Goal: Transaction & Acquisition: Obtain resource

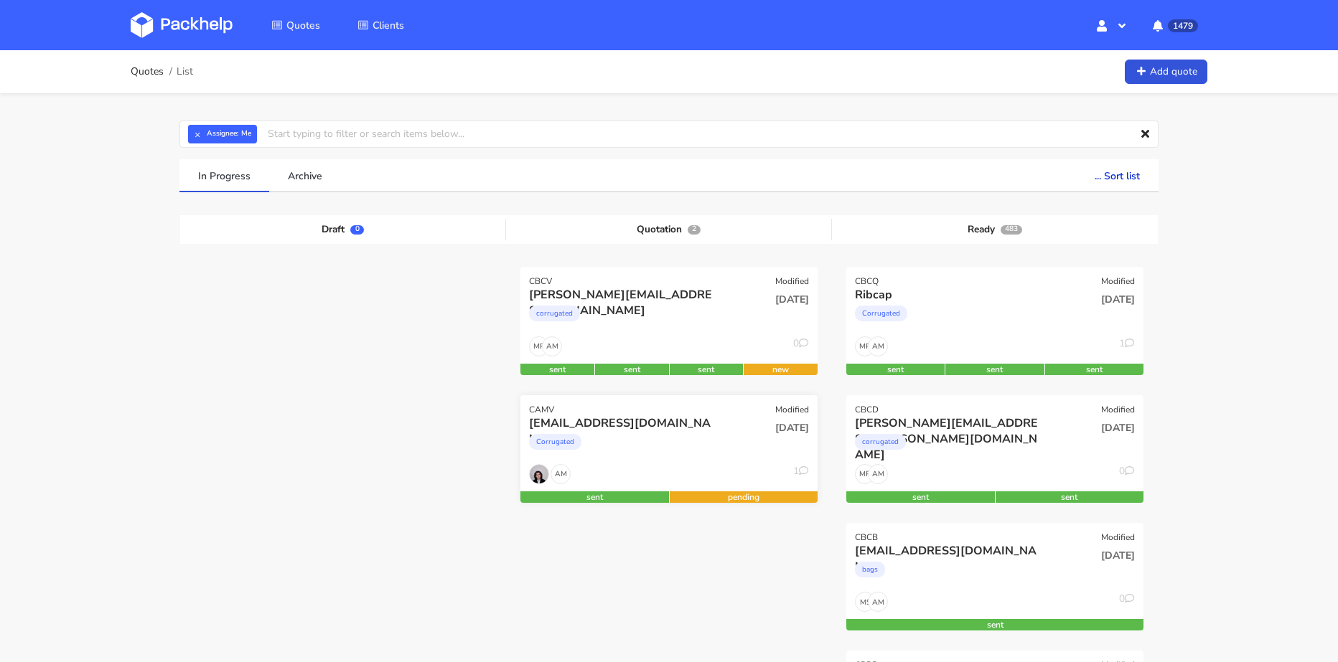
click at [722, 444] on div "[DATE]" at bounding box center [769, 440] width 100 height 49
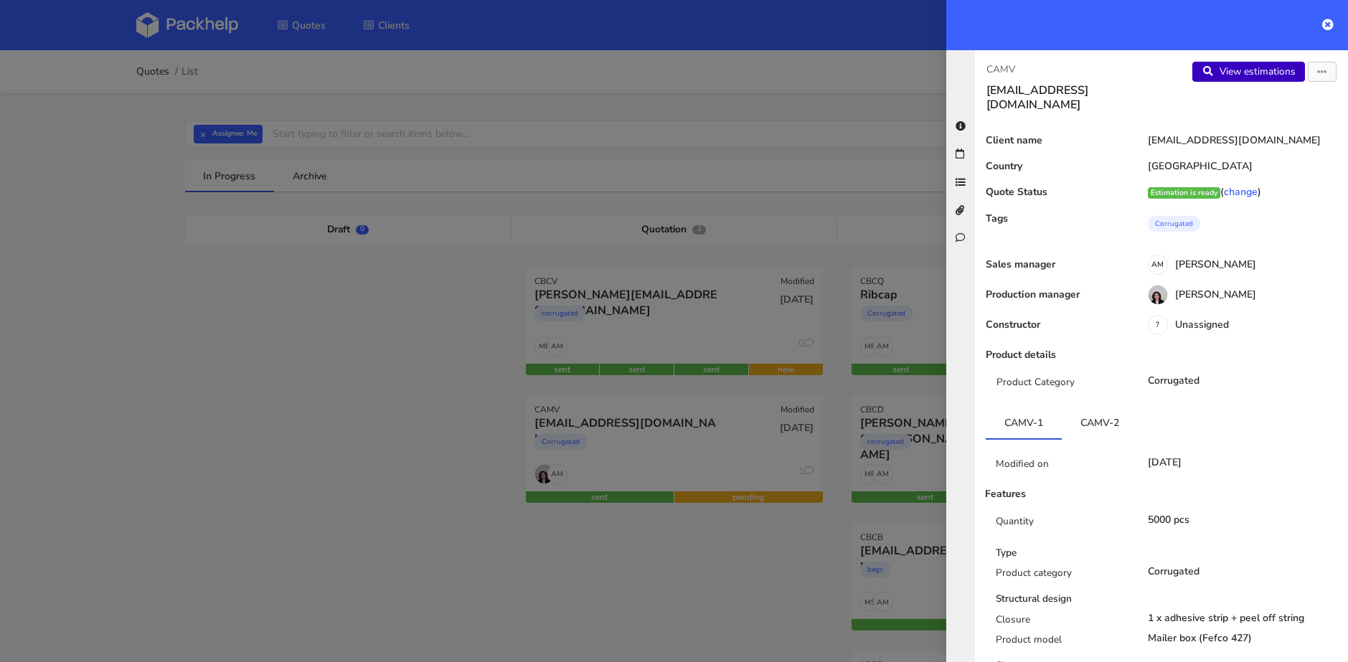
click at [1243, 69] on link "View estimations" at bounding box center [1249, 72] width 113 height 20
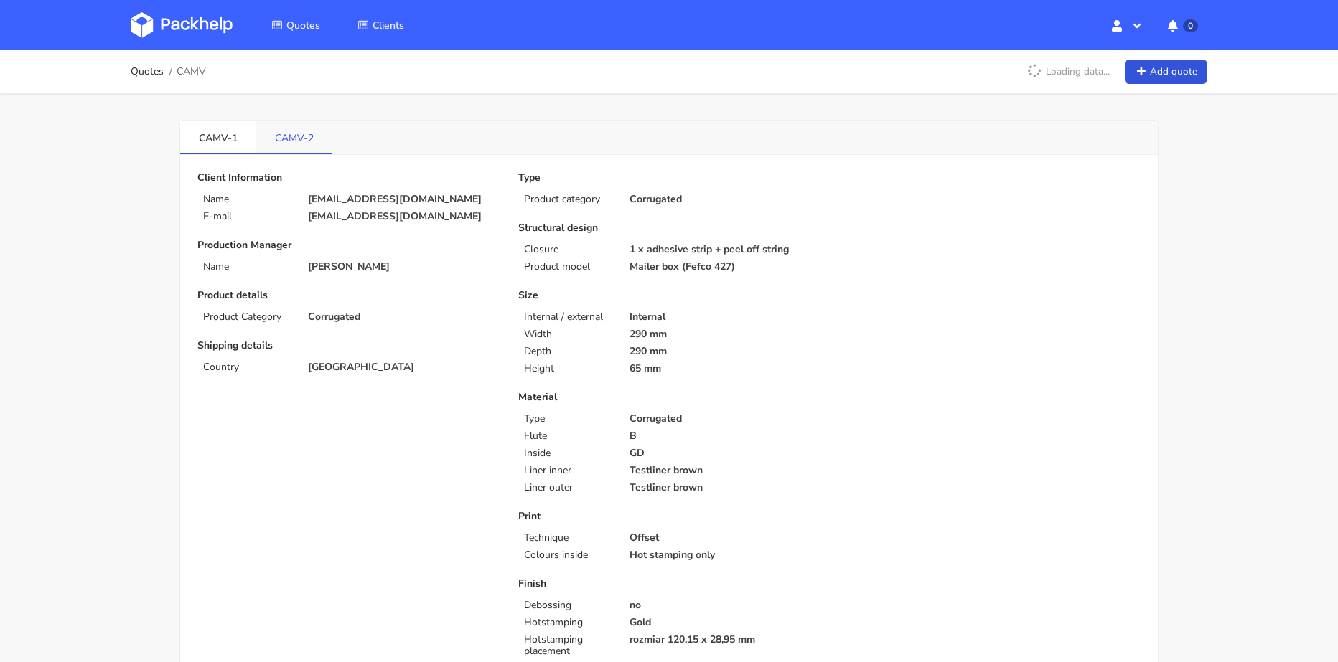
click at [294, 135] on link "CAMV-2" at bounding box center [294, 137] width 76 height 32
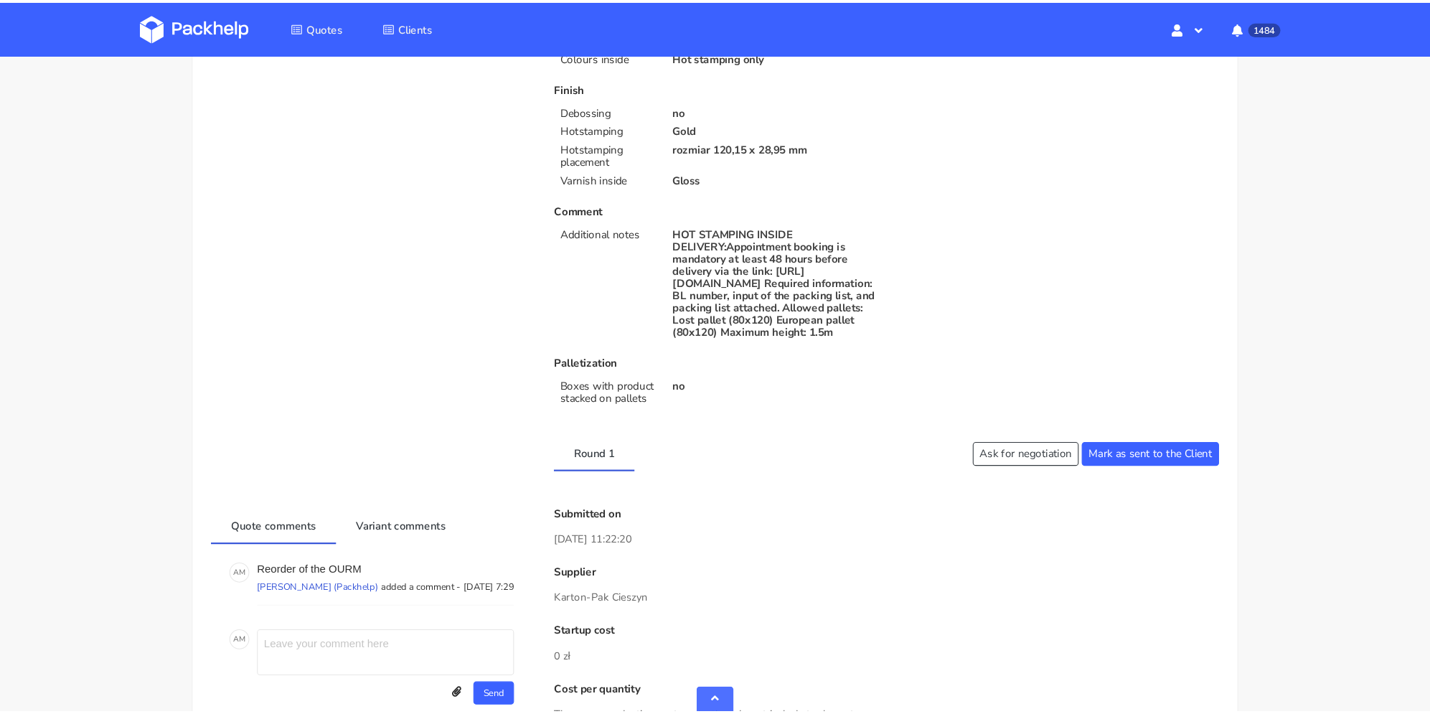
scroll to position [574, 0]
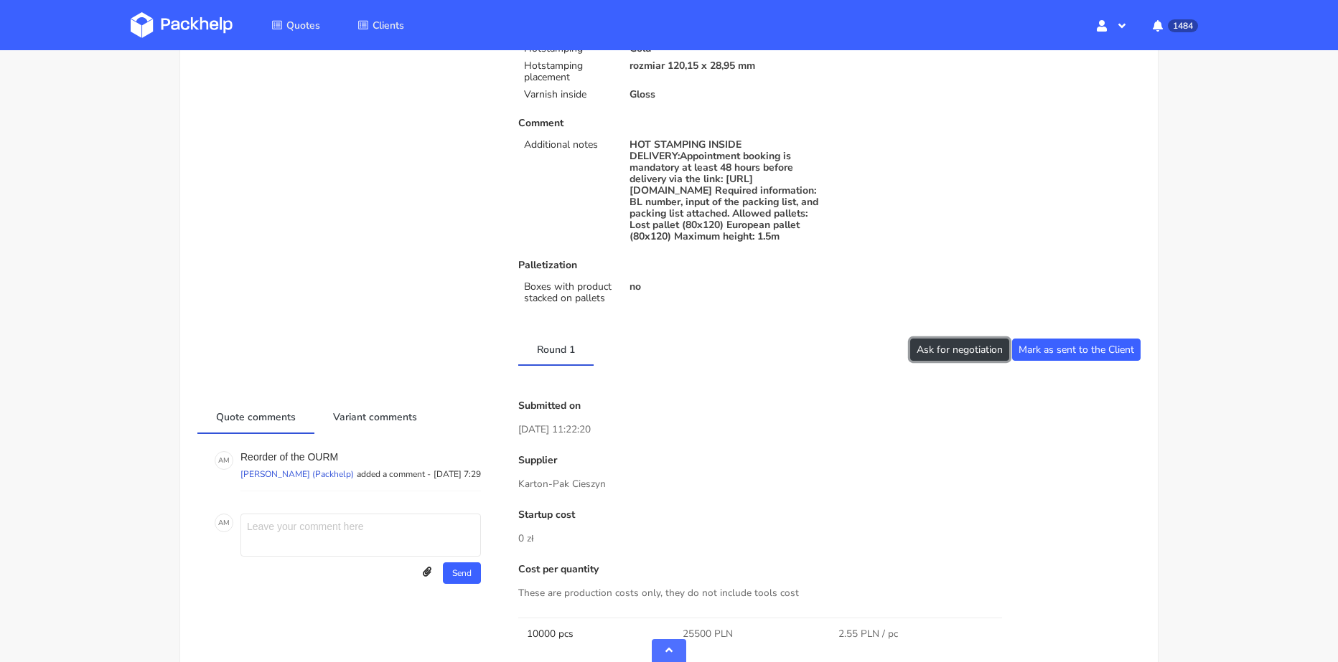
click at [947, 361] on button "Ask for negotiation" at bounding box center [959, 350] width 99 height 22
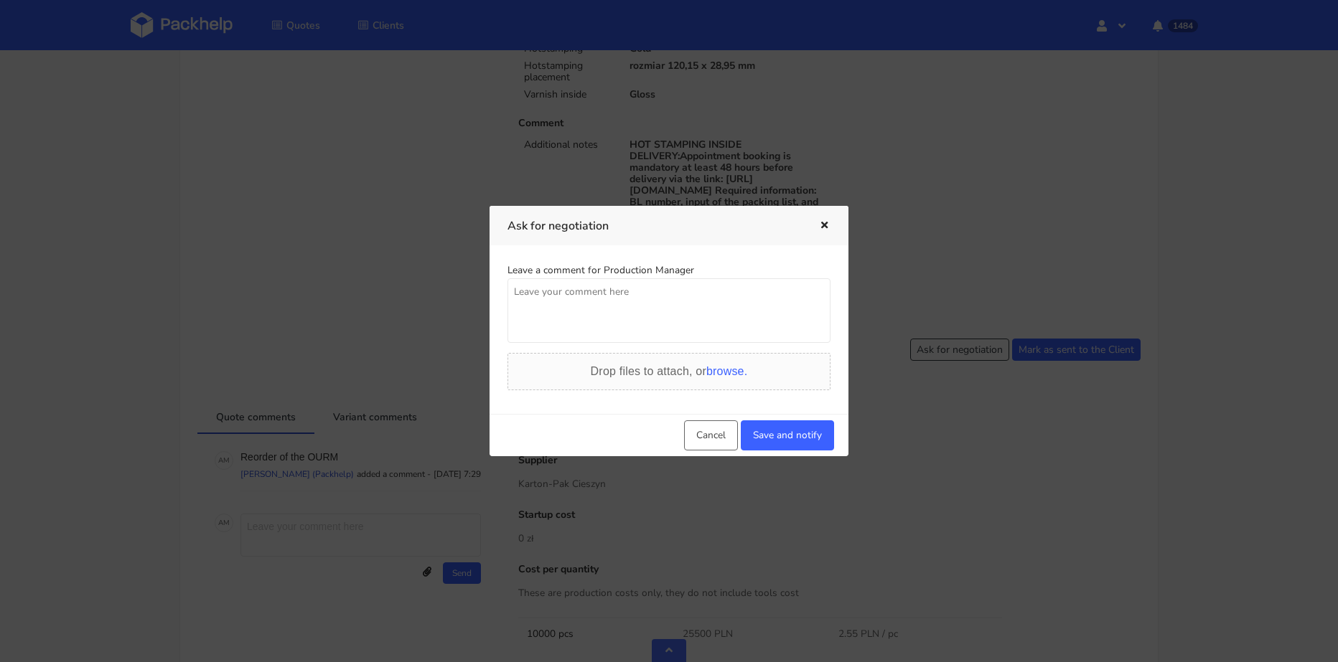
click at [670, 314] on textarea at bounding box center [668, 310] width 323 height 65
type textarea "Byłaby szansa na 23000 koszta produkcji ?"
click at [801, 425] on button "Save and notify" at bounding box center [787, 436] width 93 height 30
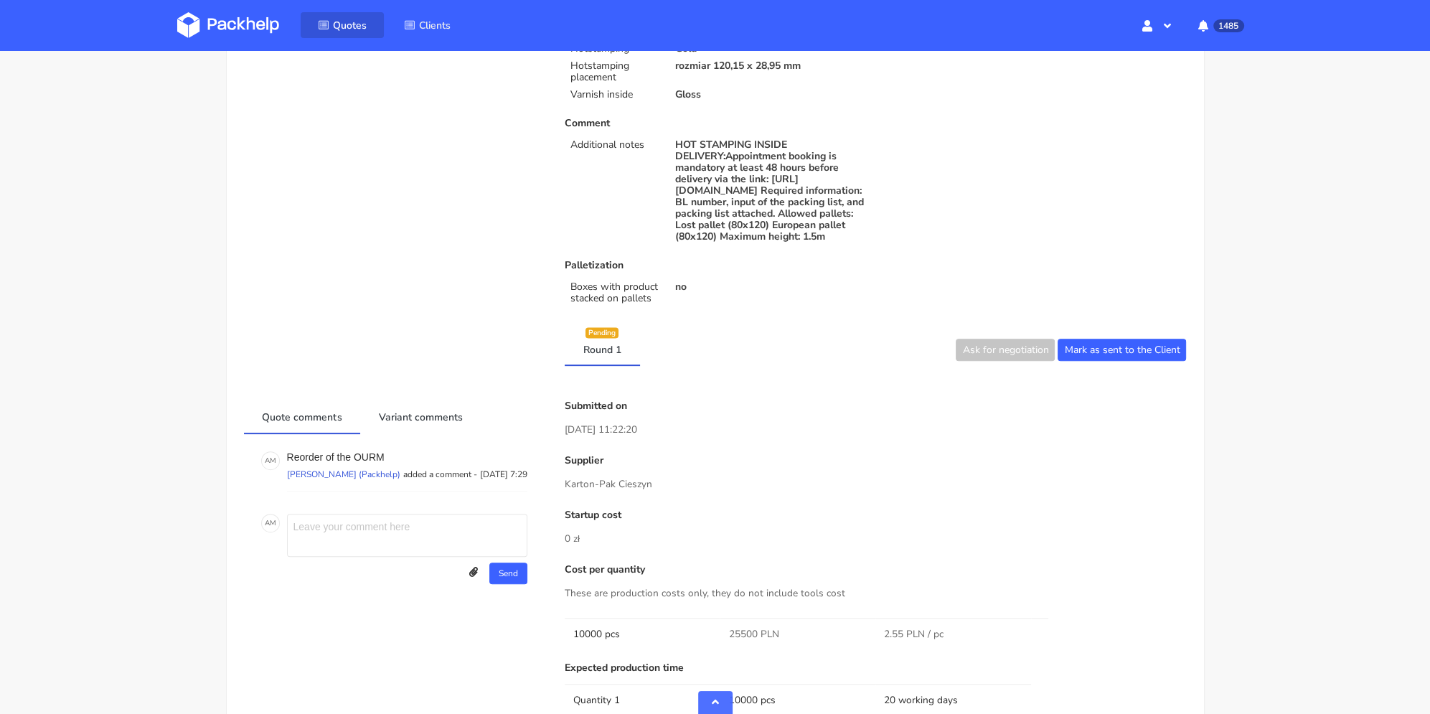
click at [353, 19] on span "Quotes" at bounding box center [350, 26] width 34 height 14
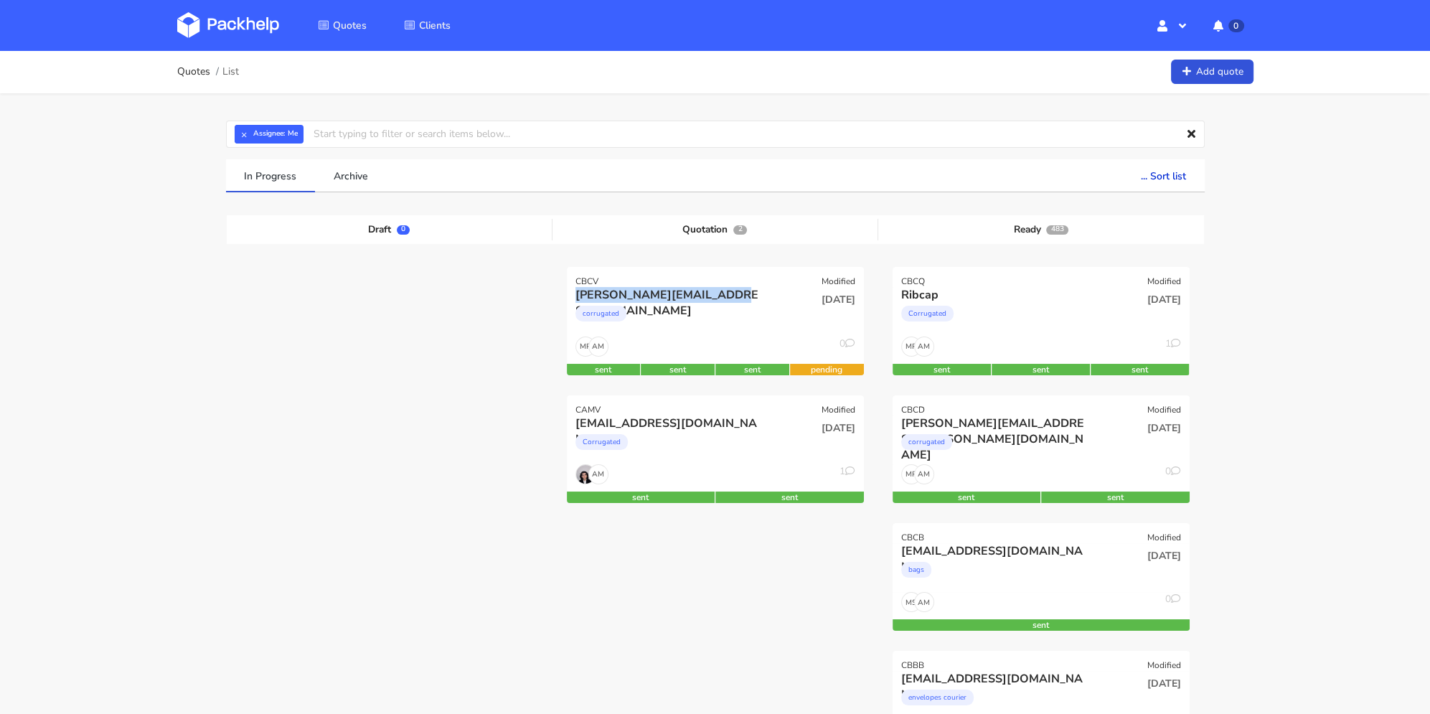
drag, startPoint x: 716, startPoint y: 296, endPoint x: 794, endPoint y: 212, distance: 114.2
copy div "[PERSON_NAME][EMAIL_ADDRESS][DOMAIN_NAME]"
click at [1216, 71] on link "Add quote" at bounding box center [1212, 72] width 83 height 25
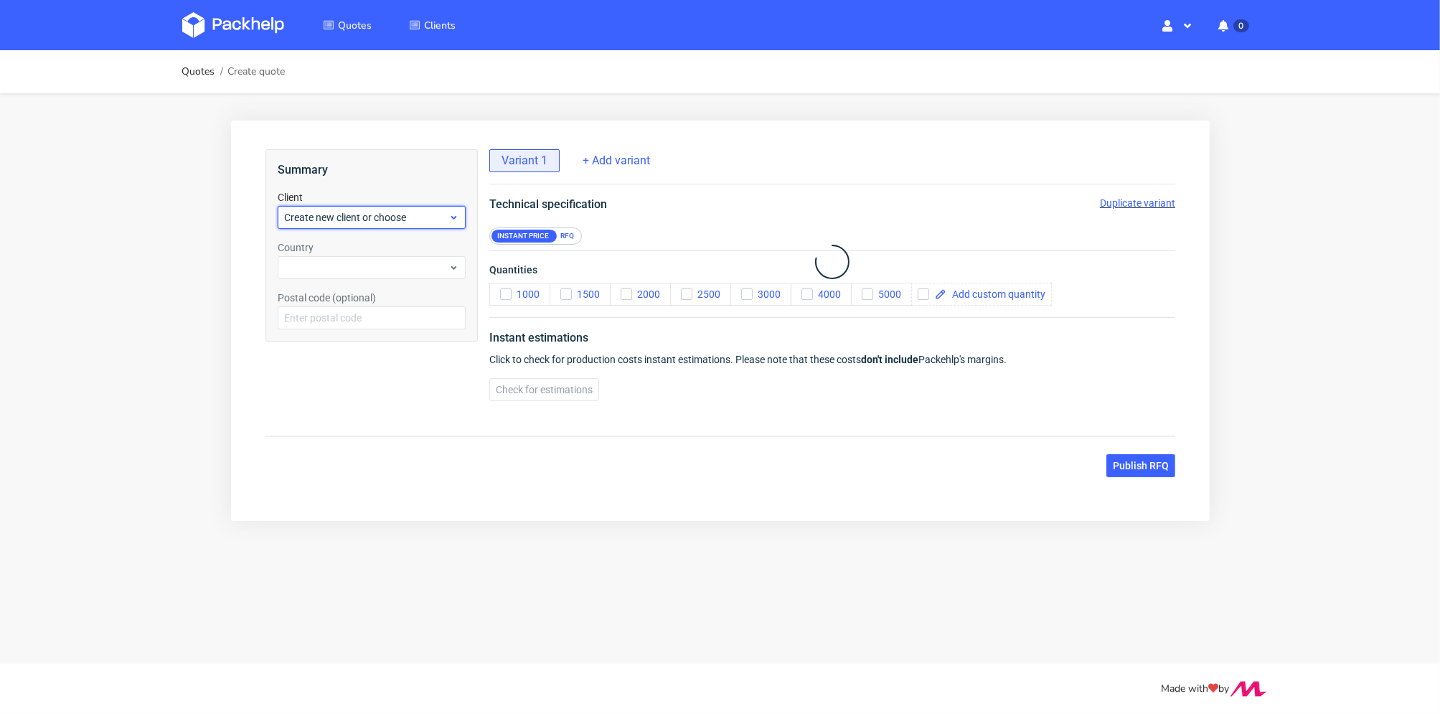
click at [332, 220] on span "Create new client or choose" at bounding box center [365, 217] width 164 height 14
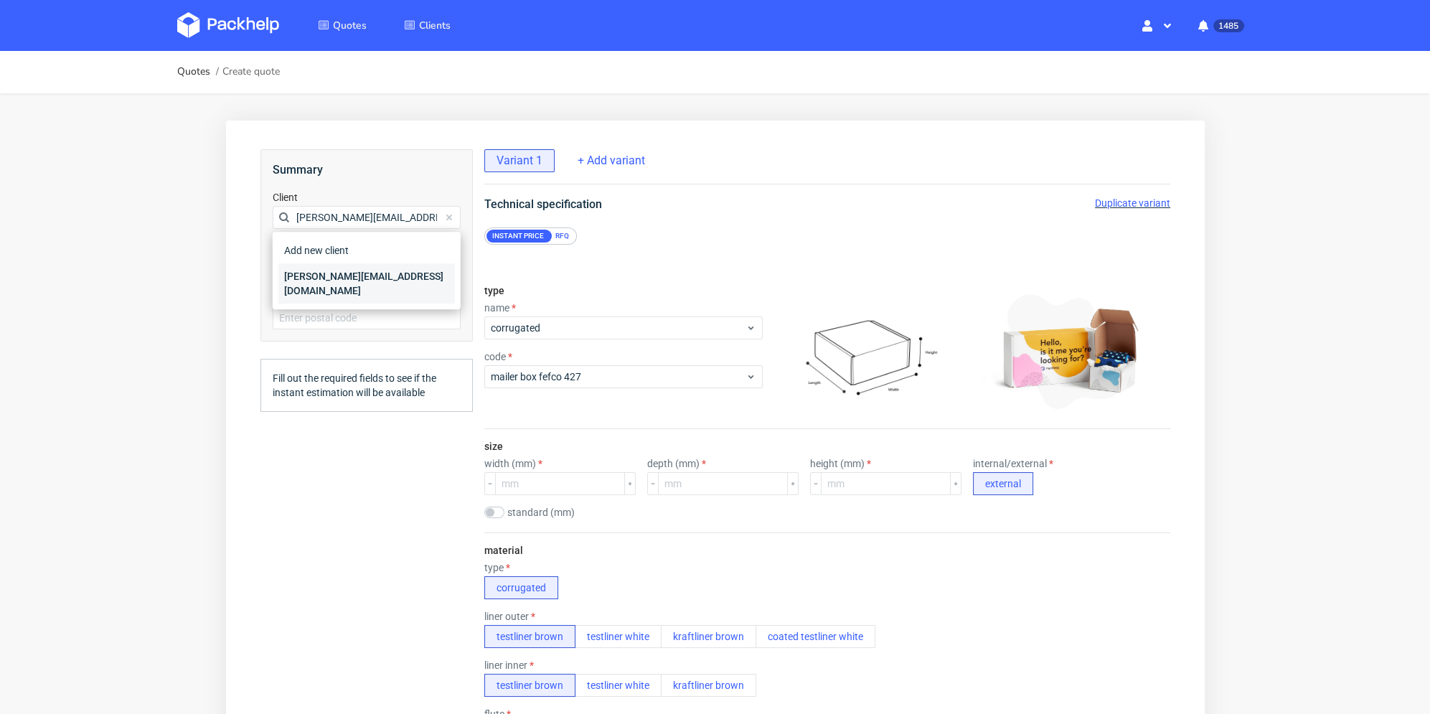
type input "cameron@claroprint.co.uk"
click at [341, 278] on div "cameron@claroprint.co.uk" at bounding box center [366, 283] width 177 height 40
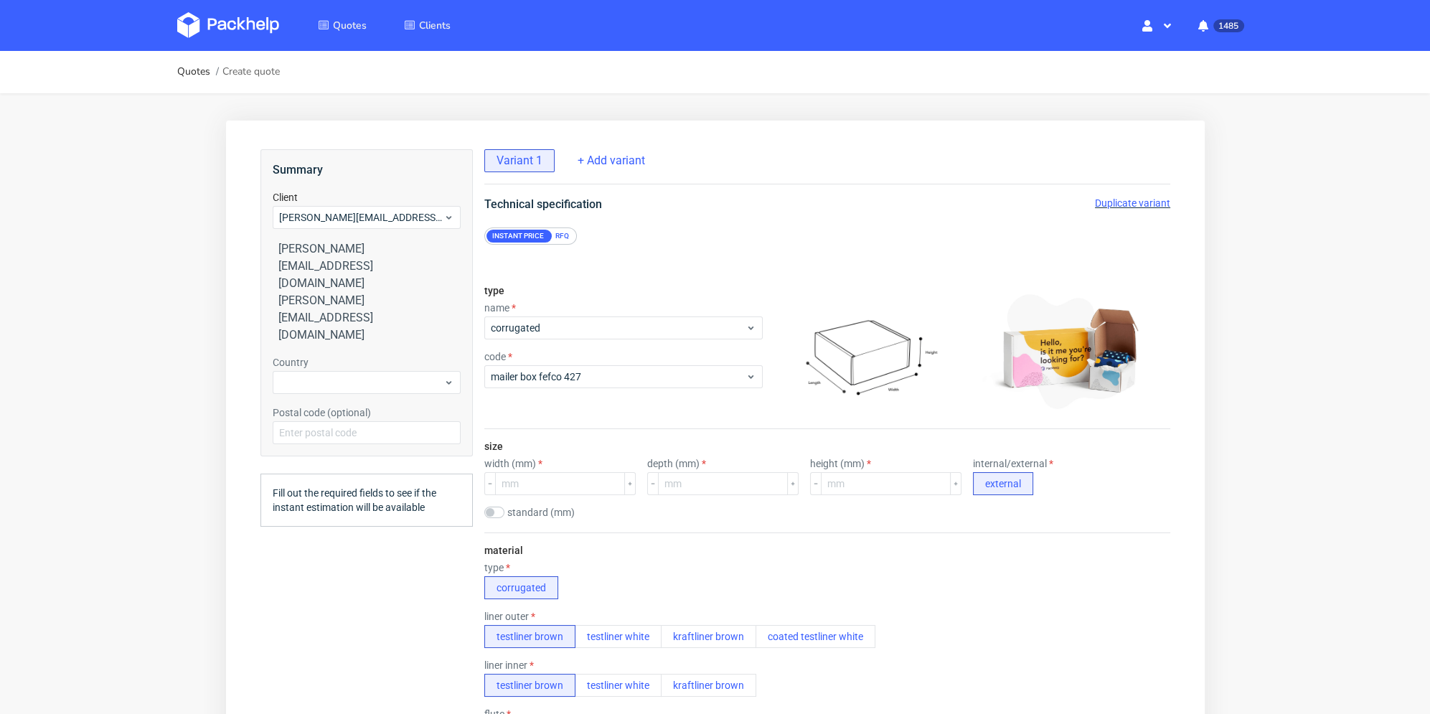
click at [337, 355] on div "Country" at bounding box center [366, 374] width 188 height 39
click at [334, 371] on div at bounding box center [366, 382] width 188 height 23
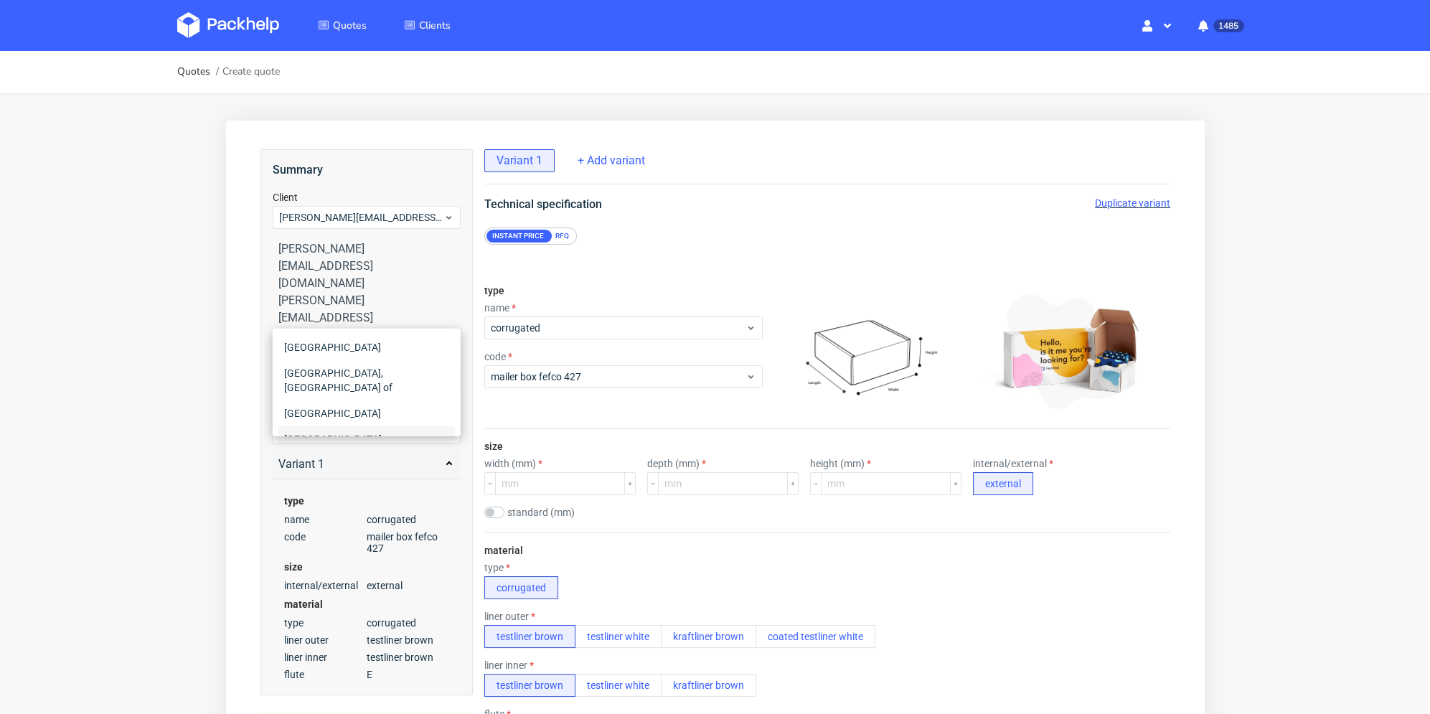
scroll to position [72, 0]
type input "uni"
click at [381, 390] on div "United Kingdom of Great Britain and Northern Ireland" at bounding box center [366, 407] width 177 height 55
click at [575, 351] on div "code" at bounding box center [623, 356] width 278 height 11
click at [494, 517] on input "checkbox" at bounding box center [494, 512] width 20 height 11
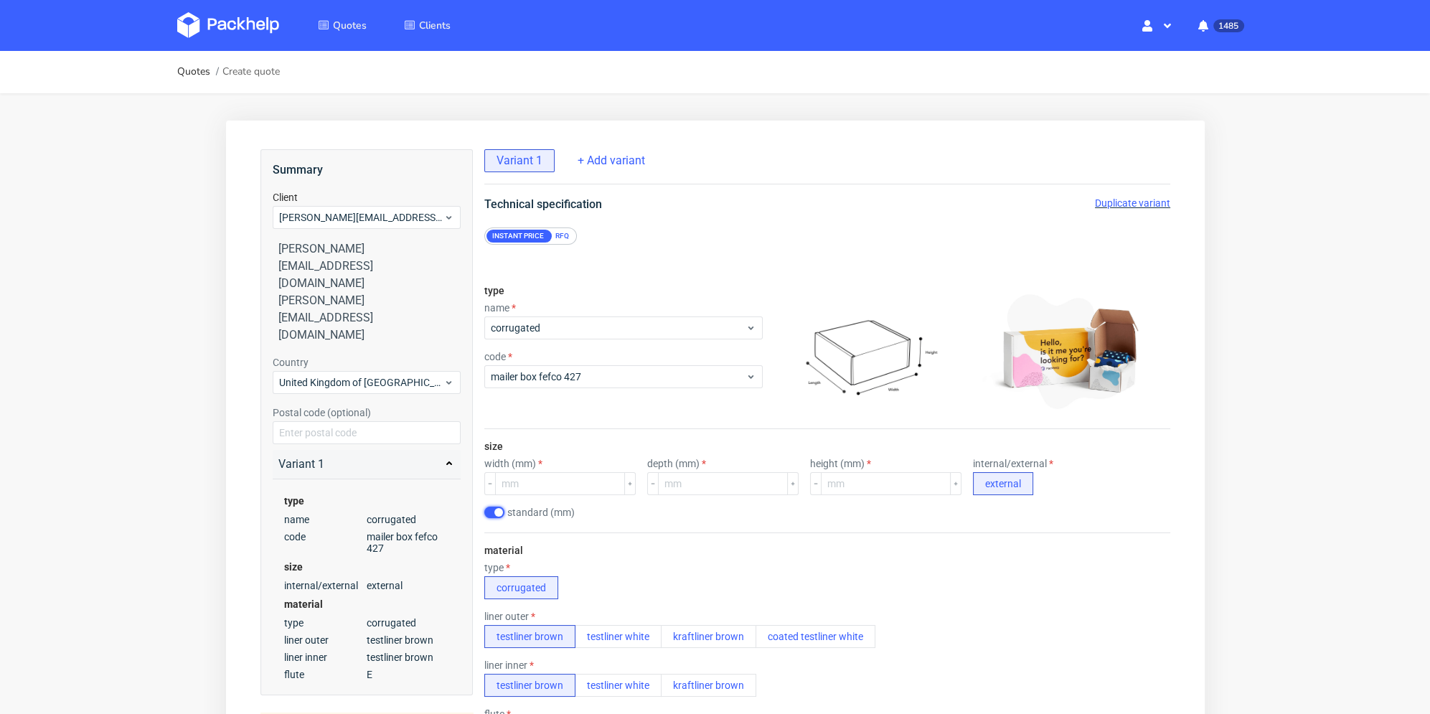
checkbox input "true"
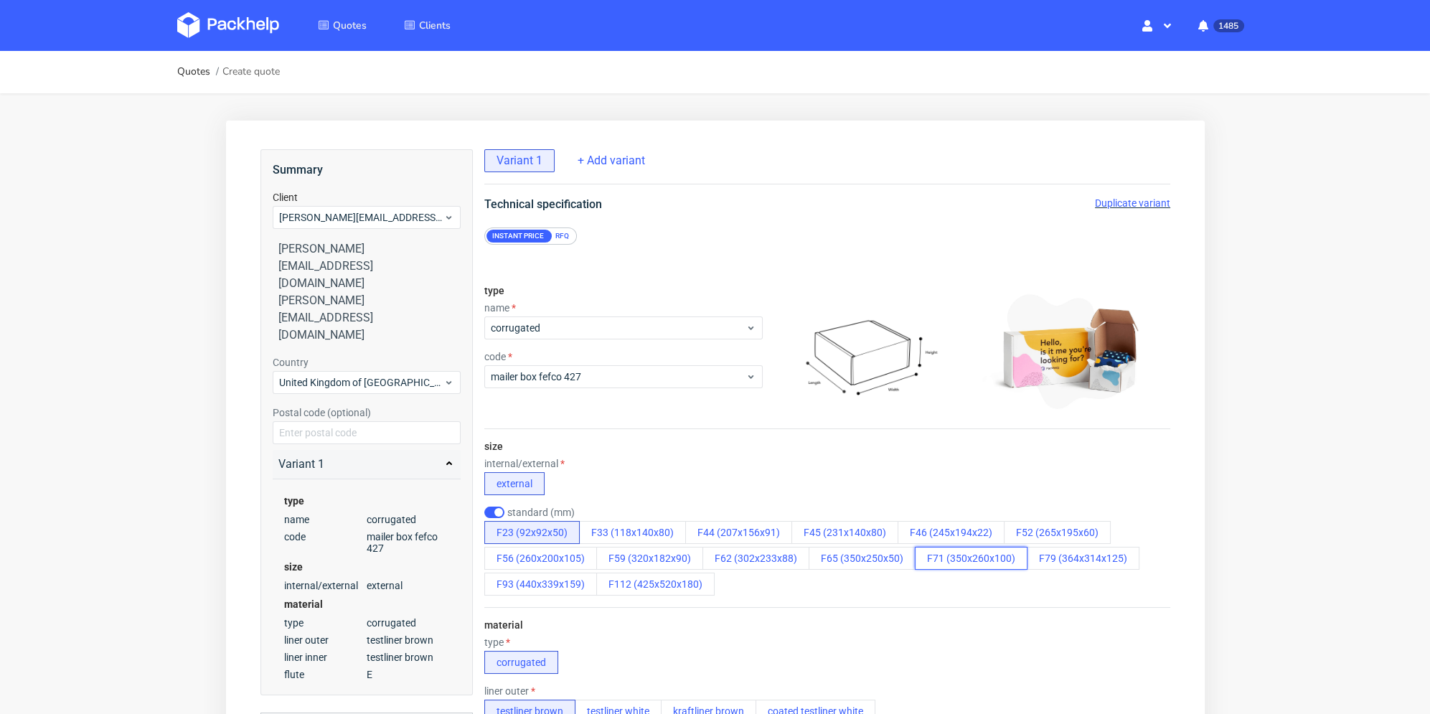
click at [953, 561] on button "F71 (350x260x100)" at bounding box center [970, 558] width 113 height 23
click at [779, 476] on div "internal/external external" at bounding box center [827, 476] width 686 height 37
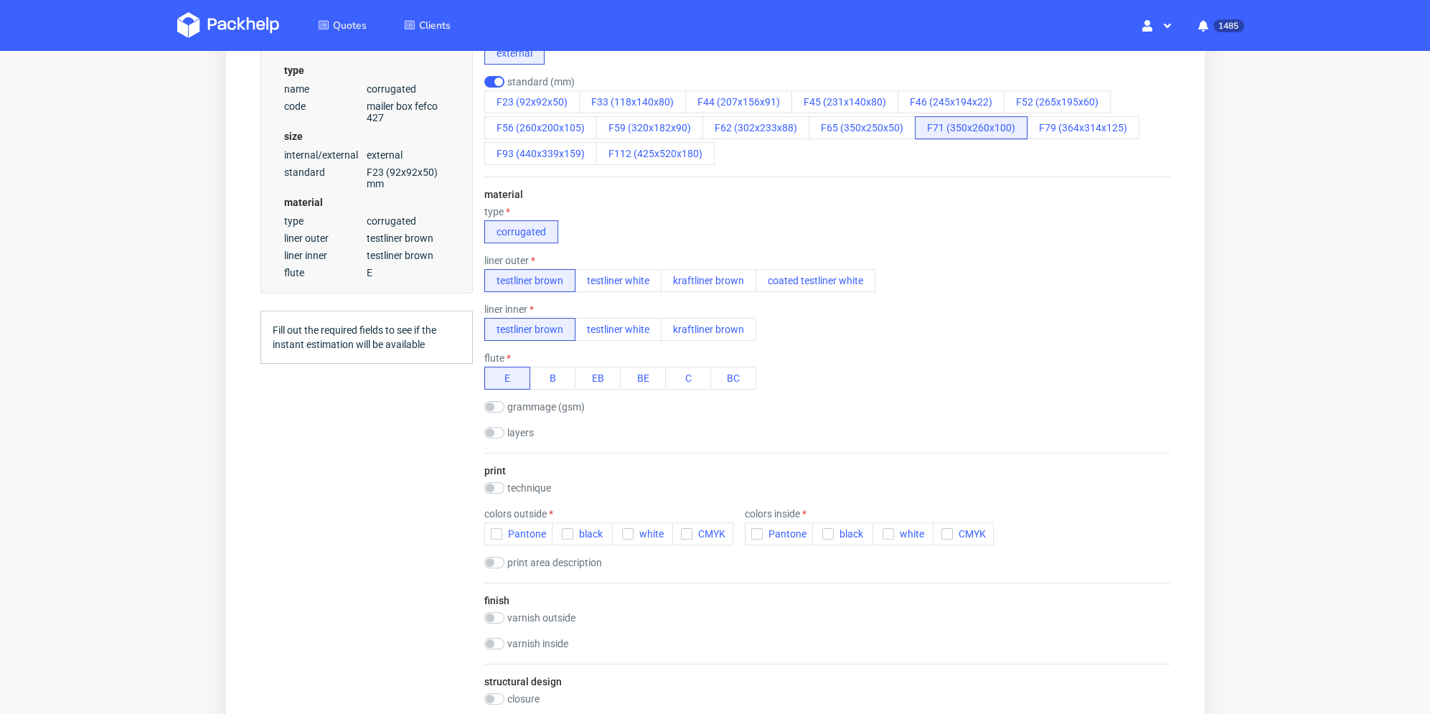
scroll to position [574, 0]
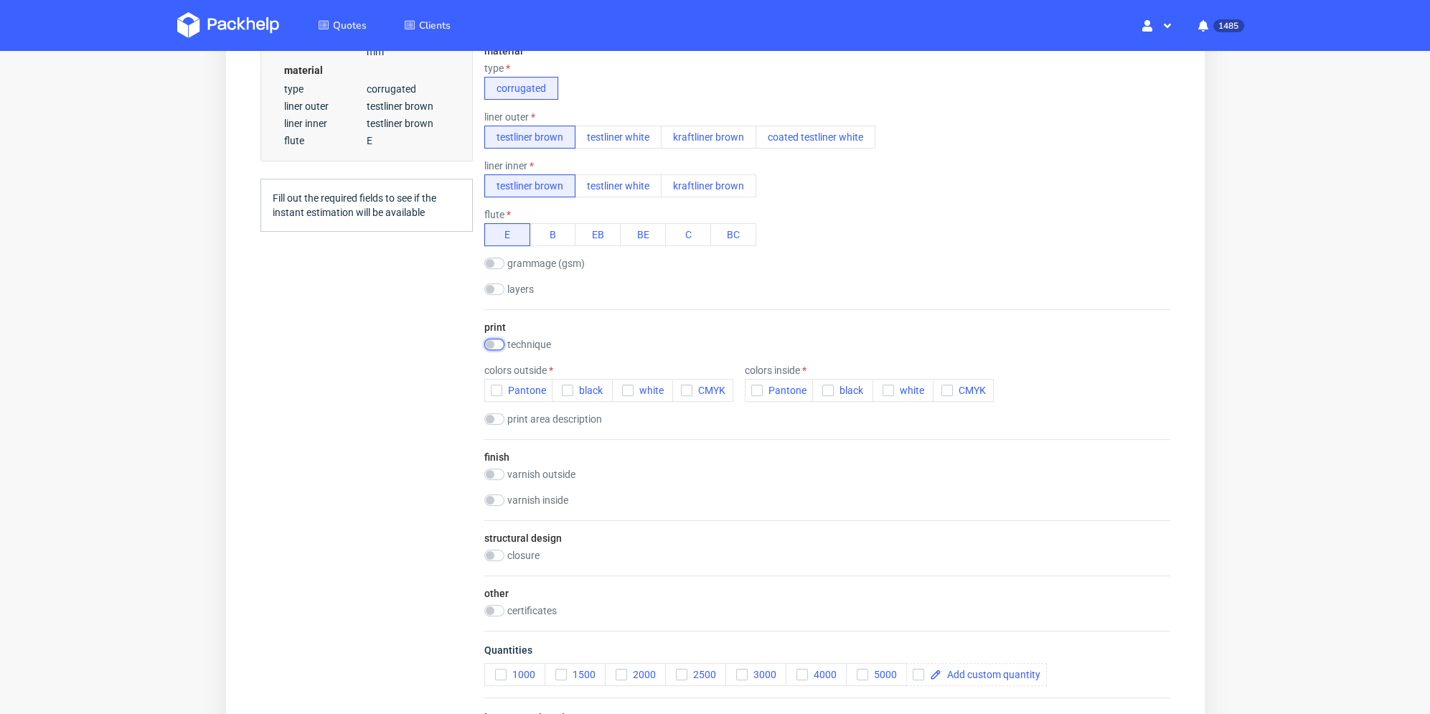
click at [493, 347] on input "checkbox" at bounding box center [494, 344] width 20 height 11
checkbox input "true"
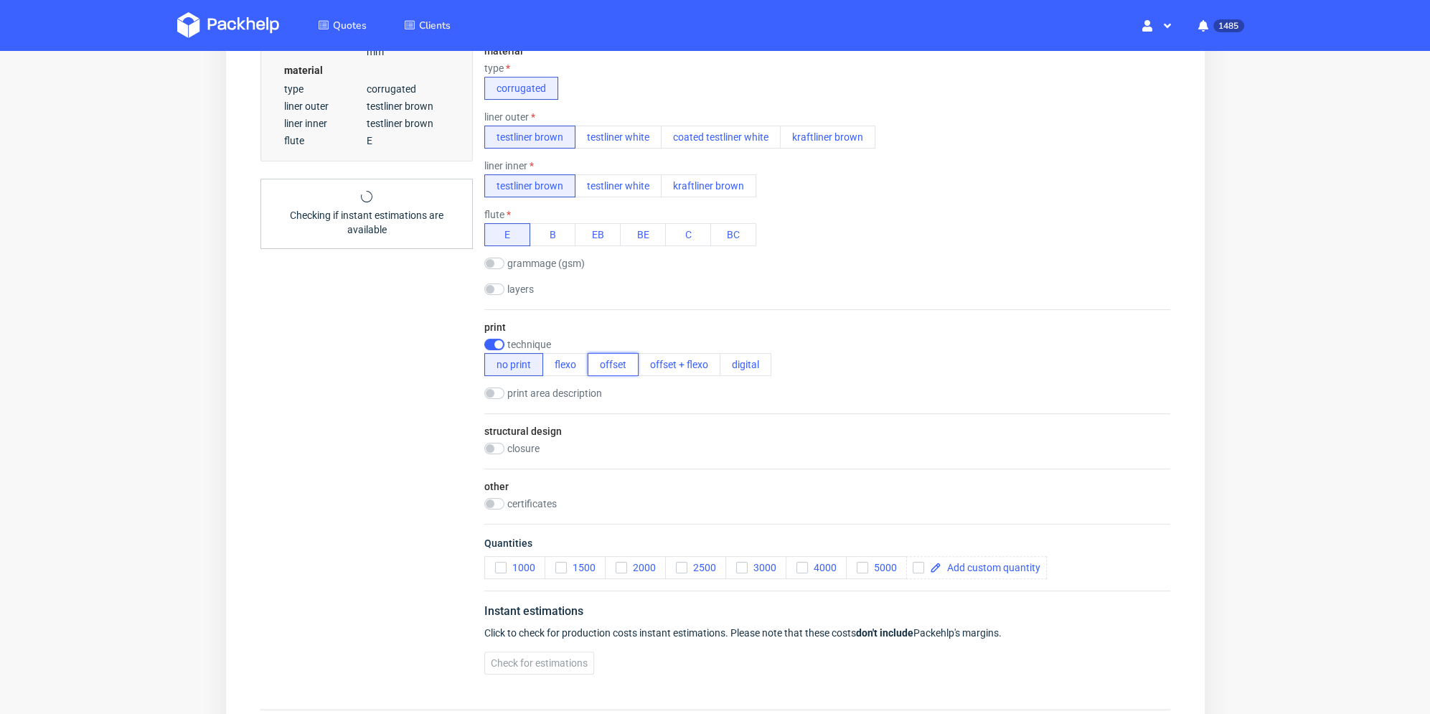
click at [618, 360] on button "offset" at bounding box center [612, 364] width 51 height 23
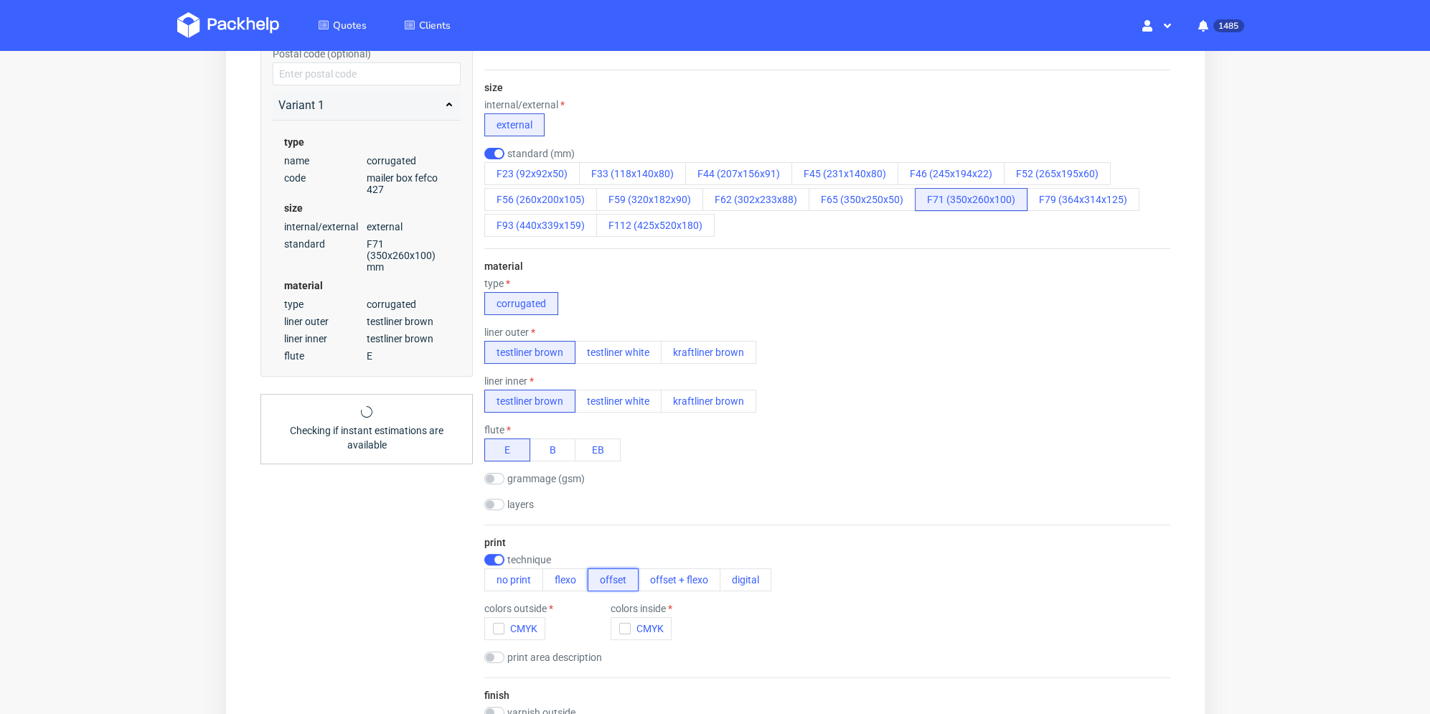
scroll to position [502, 0]
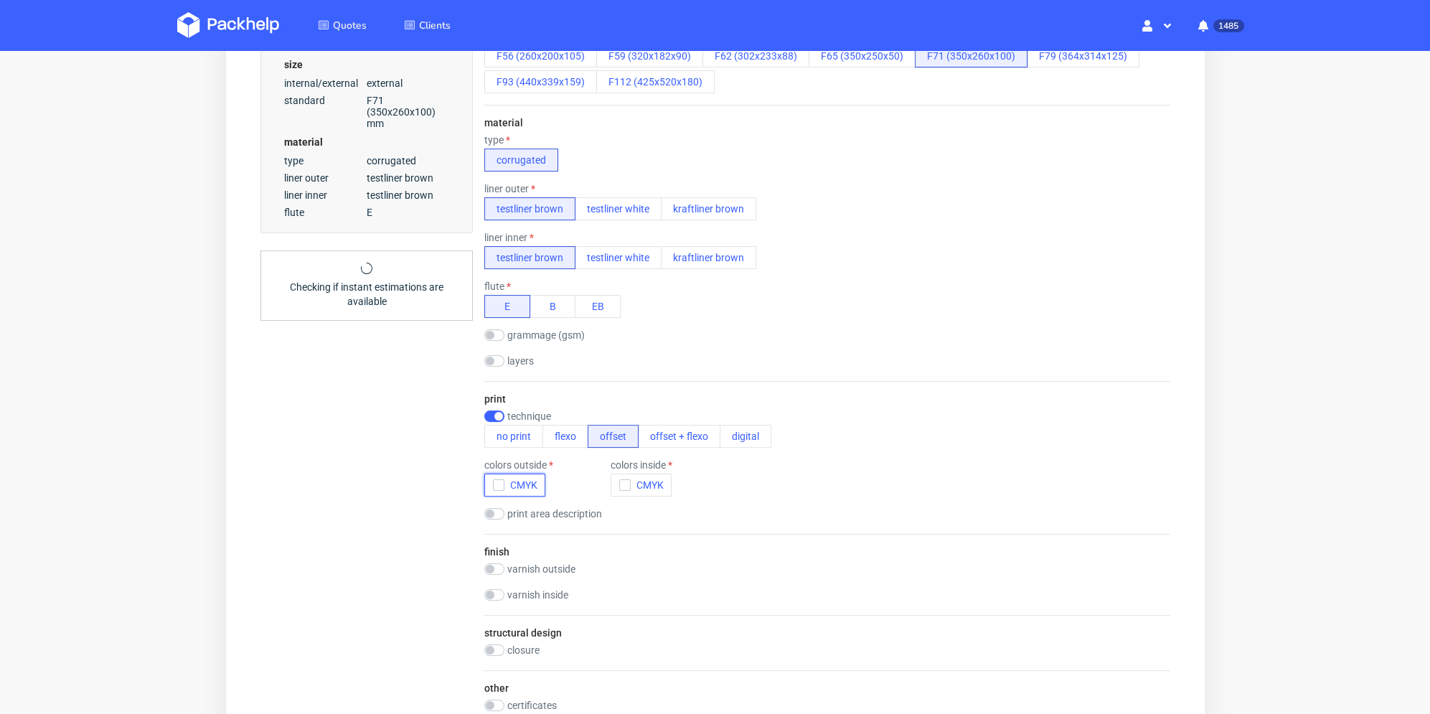
click at [490, 484] on button "CMYK" at bounding box center [514, 485] width 61 height 23
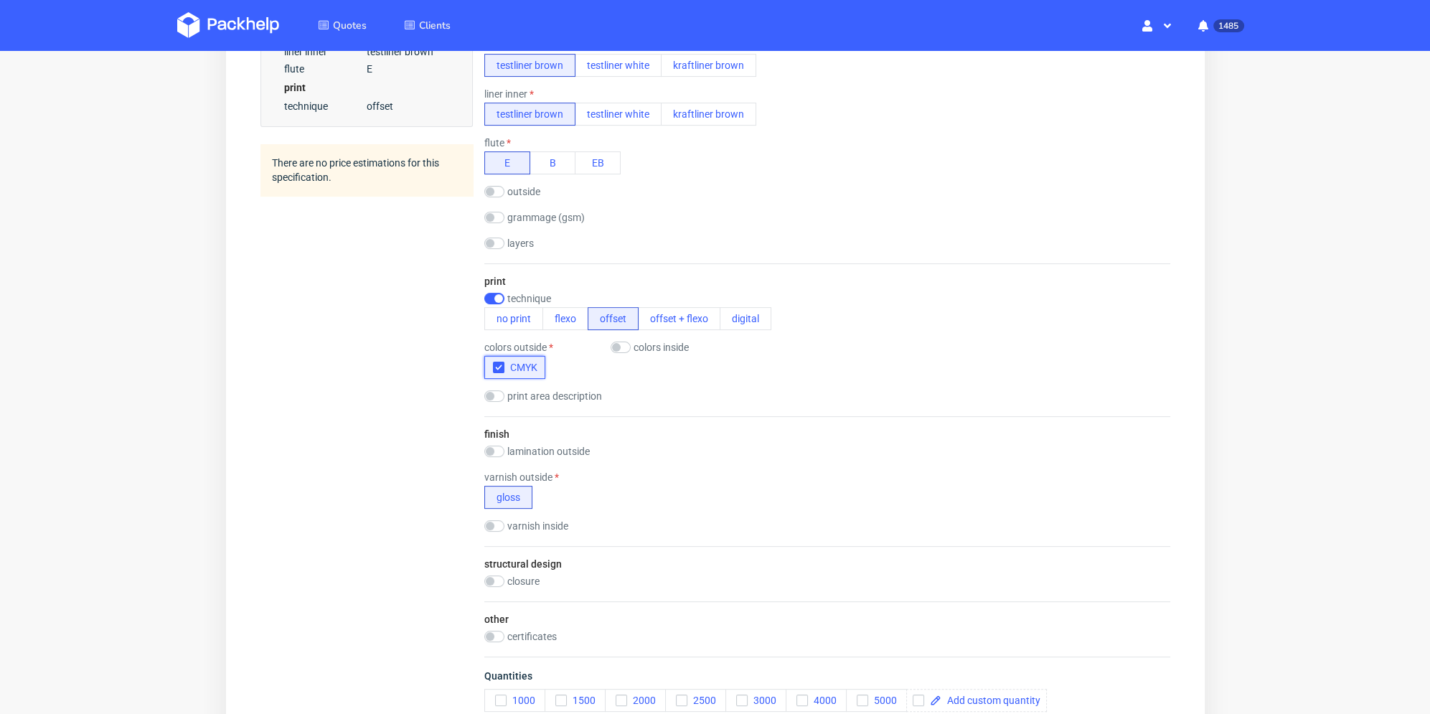
scroll to position [574, 0]
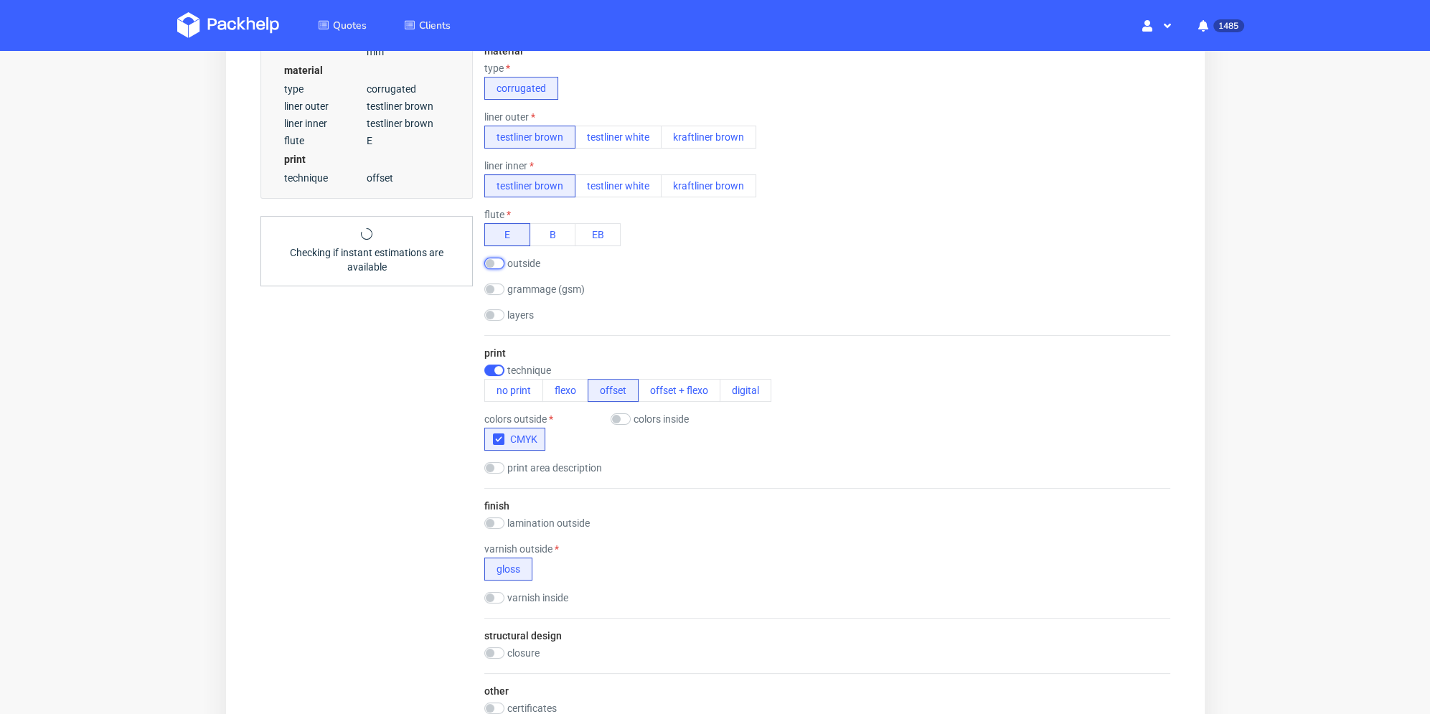
click at [498, 266] on input "checkbox" at bounding box center [494, 263] width 20 height 11
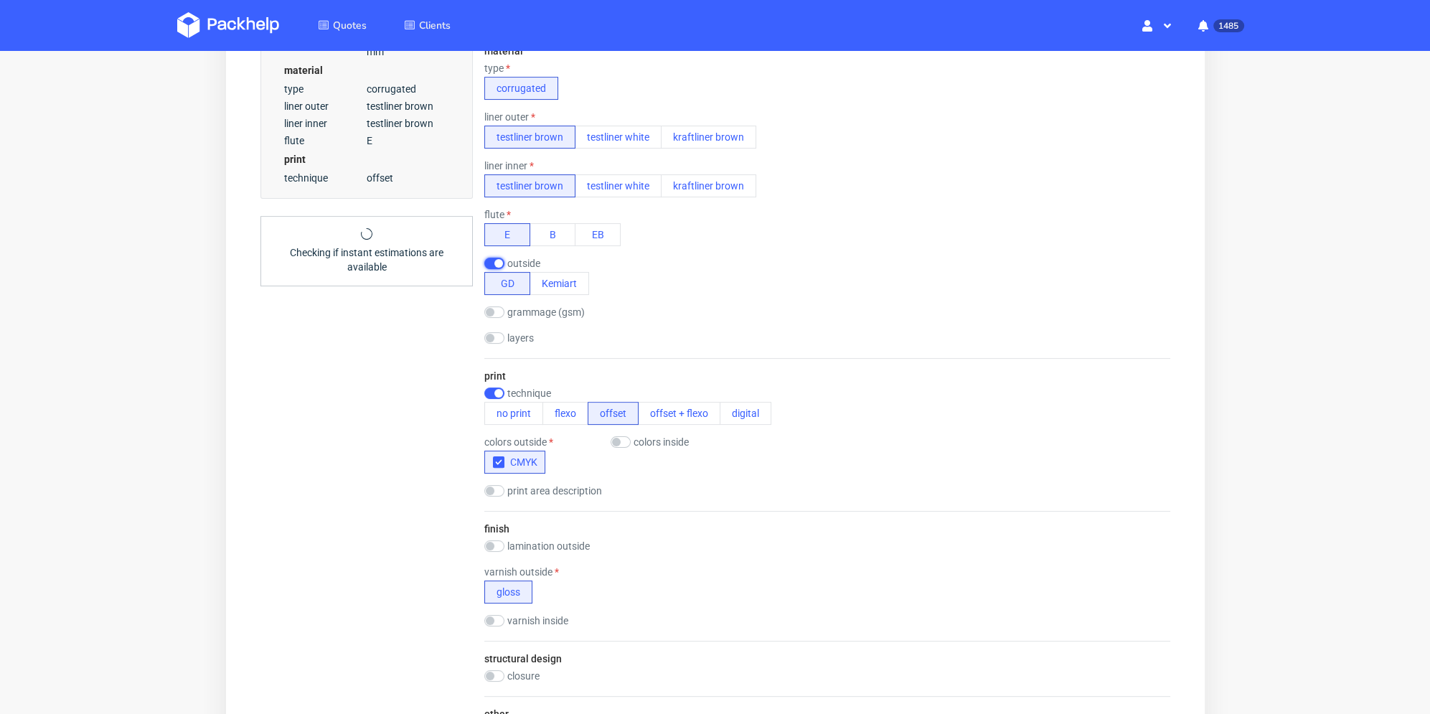
click at [498, 266] on input "checkbox" at bounding box center [494, 263] width 20 height 11
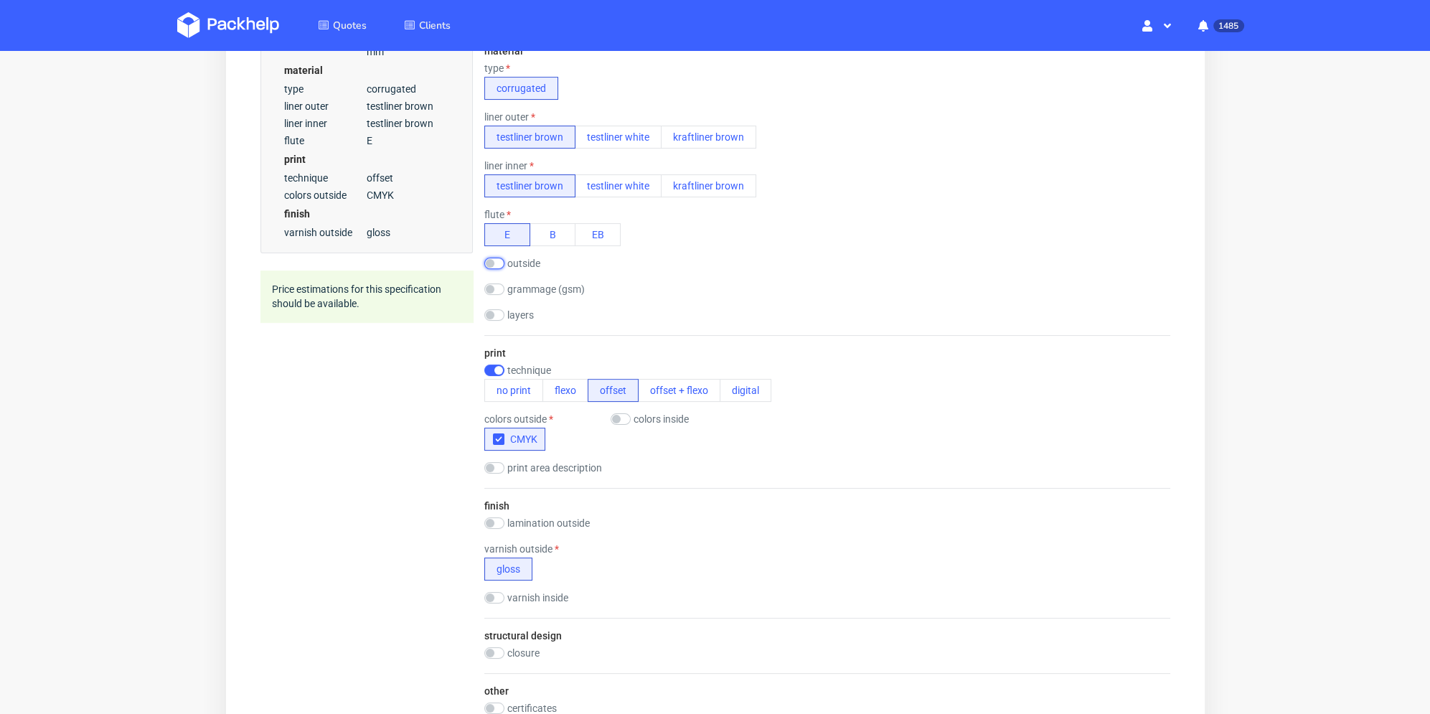
click at [498, 266] on input "checkbox" at bounding box center [494, 263] width 20 height 11
checkbox input "true"
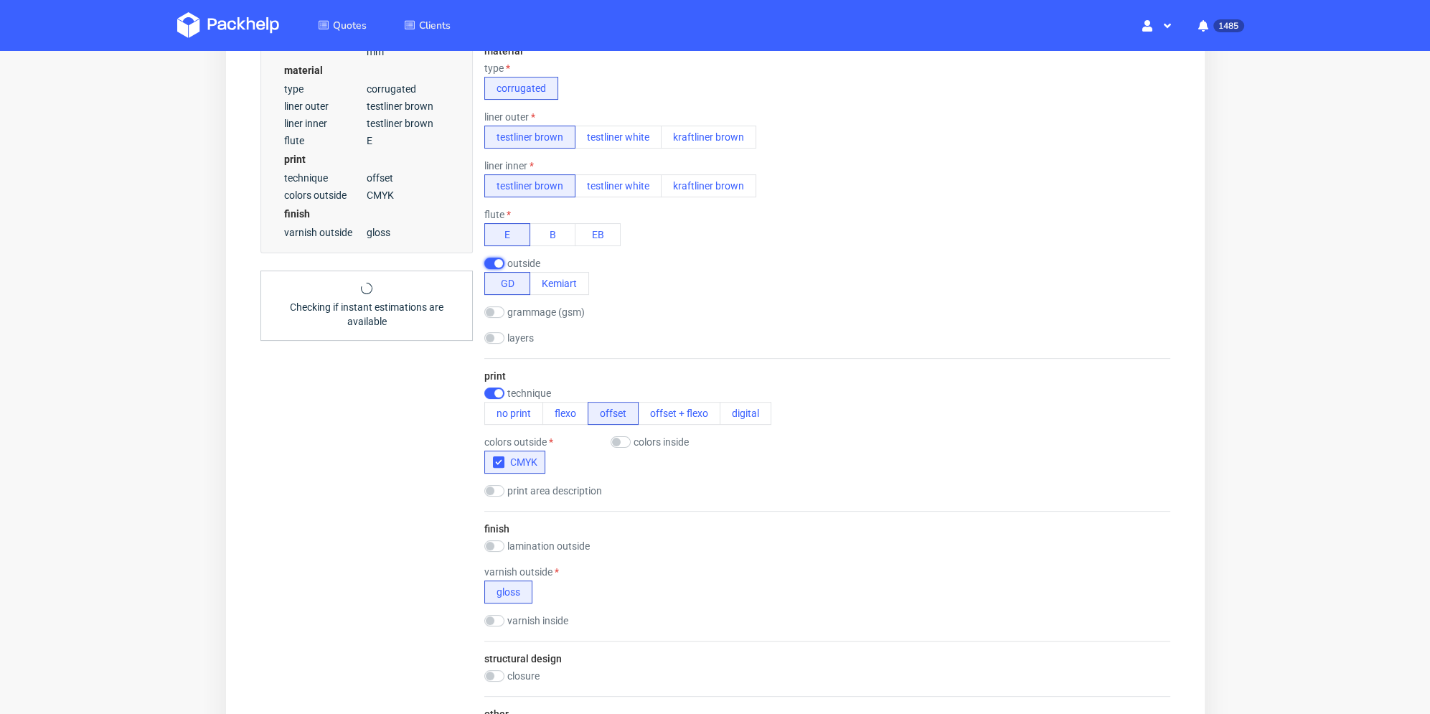
scroll to position [861, 0]
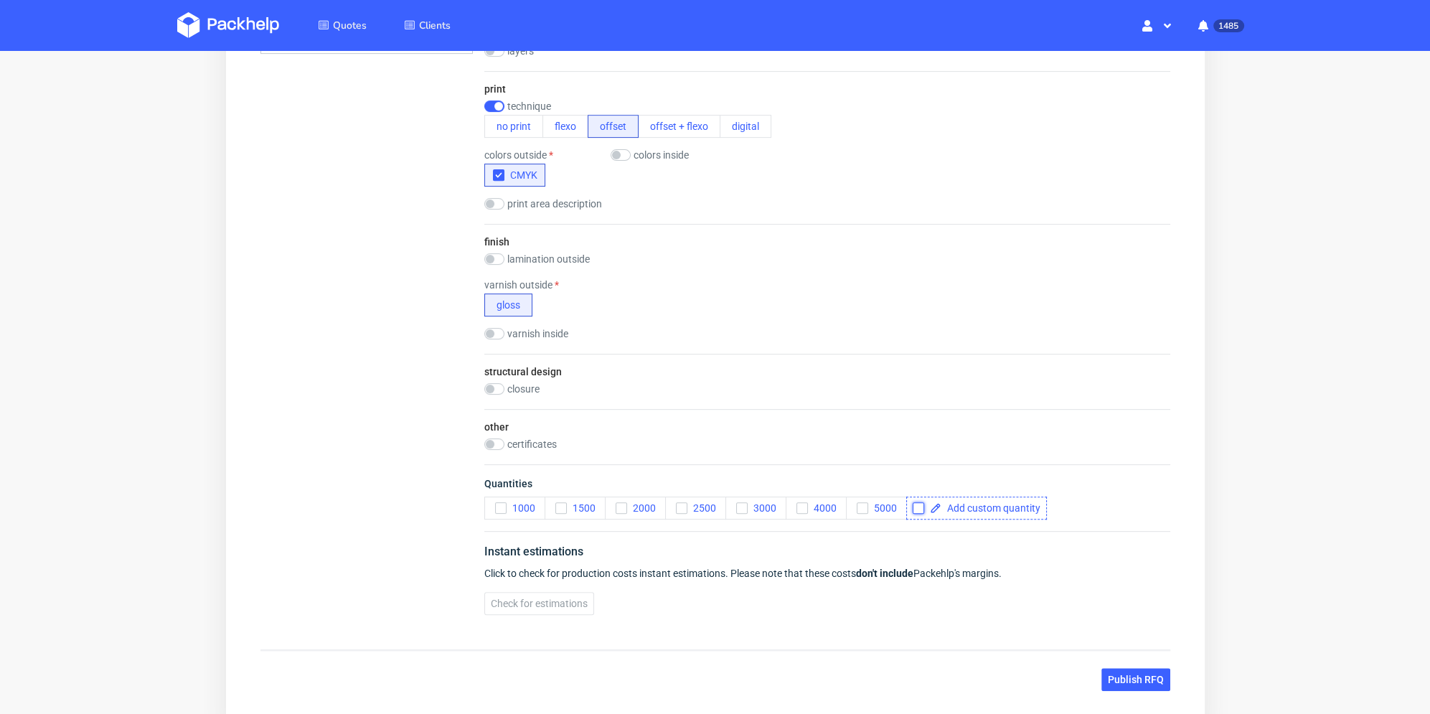
click at [919, 509] on input "checkbox" at bounding box center [917, 507] width 11 height 11
checkbox input "true"
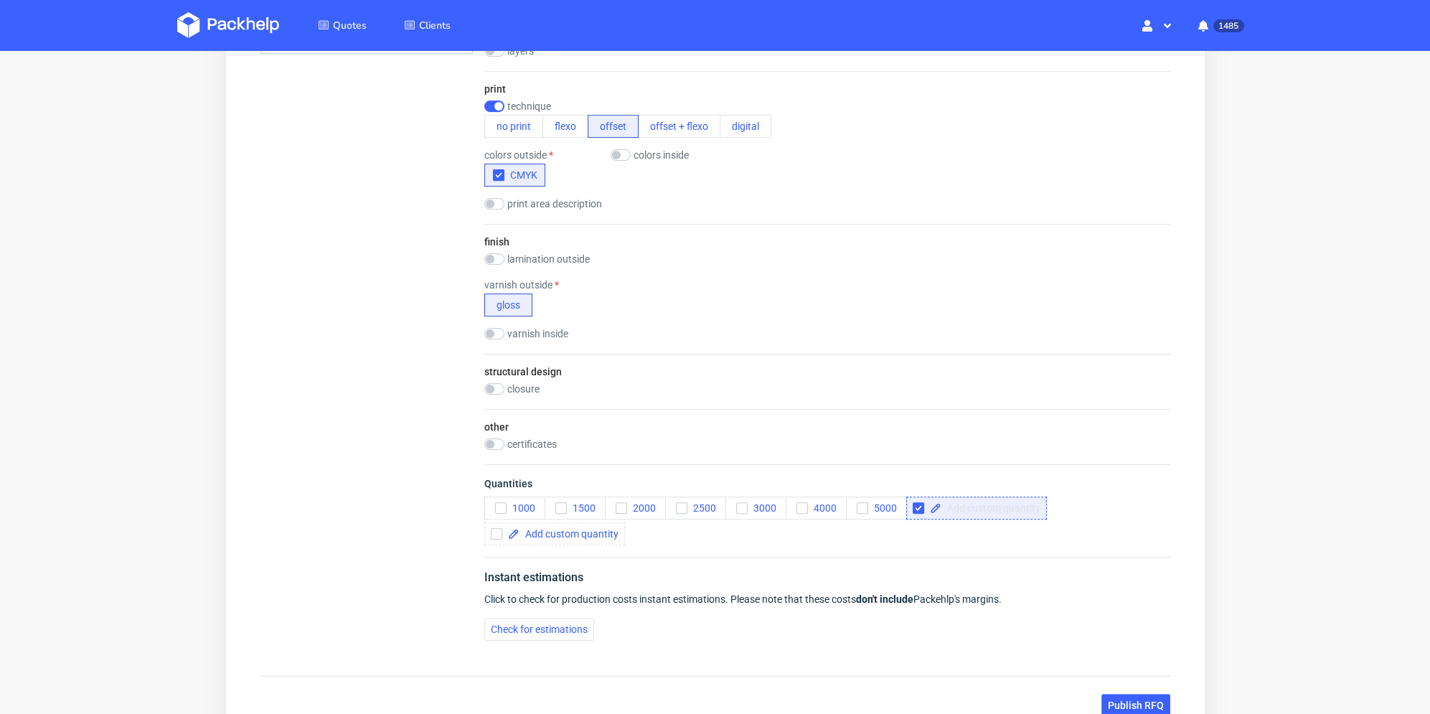
click at [965, 513] on div at bounding box center [976, 508] width 141 height 23
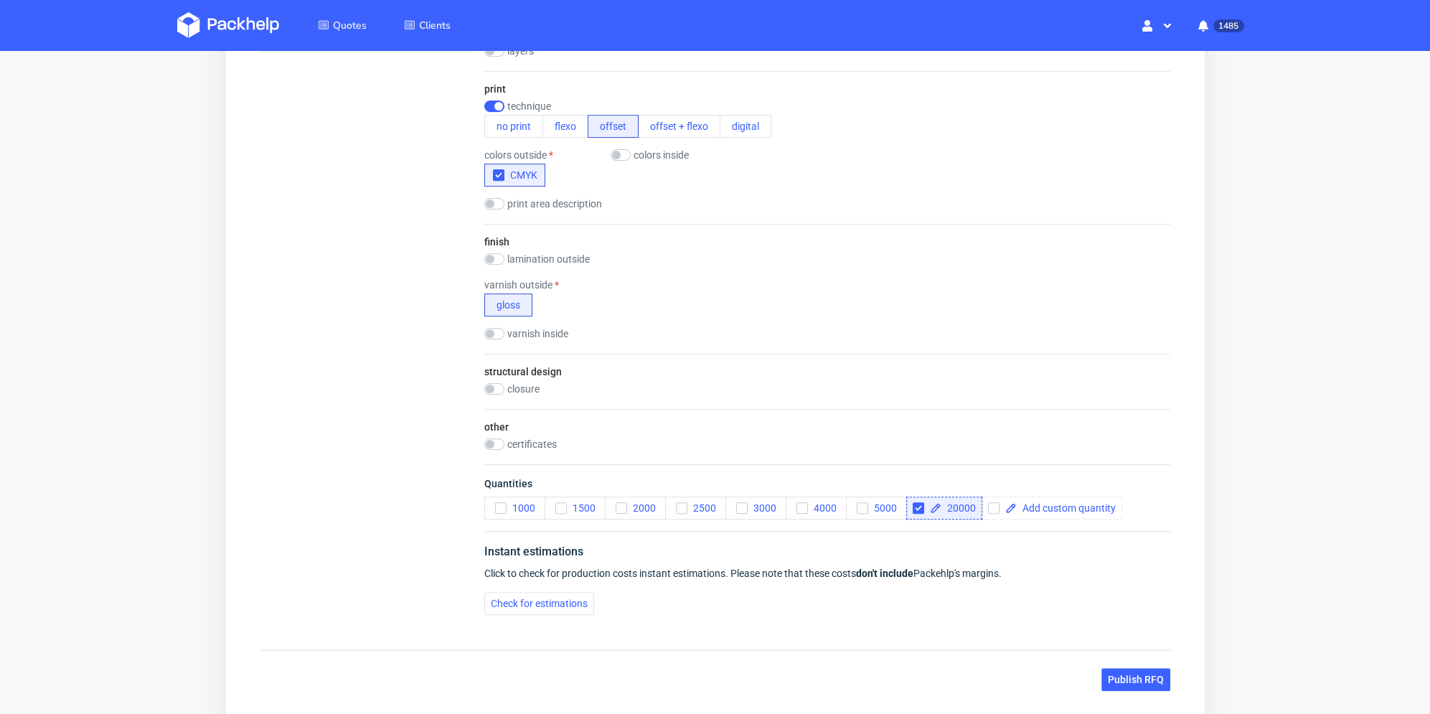
checkbox input "true"
click at [957, 539] on div "Instant estimations Click to check for production costs instant estimations. Pl…" at bounding box center [827, 578] width 686 height 95
click at [568, 599] on span "Check for estimations" at bounding box center [538, 604] width 97 height 10
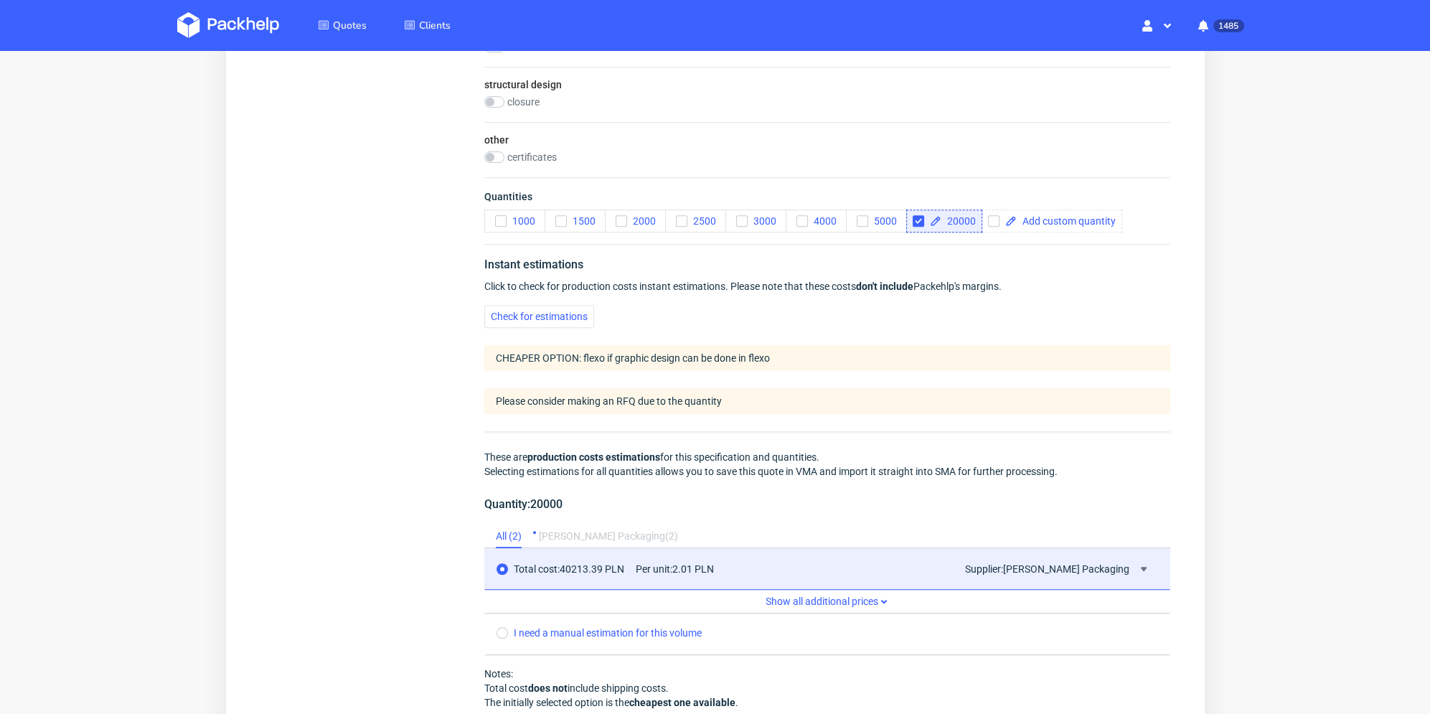
scroll to position [1292, 0]
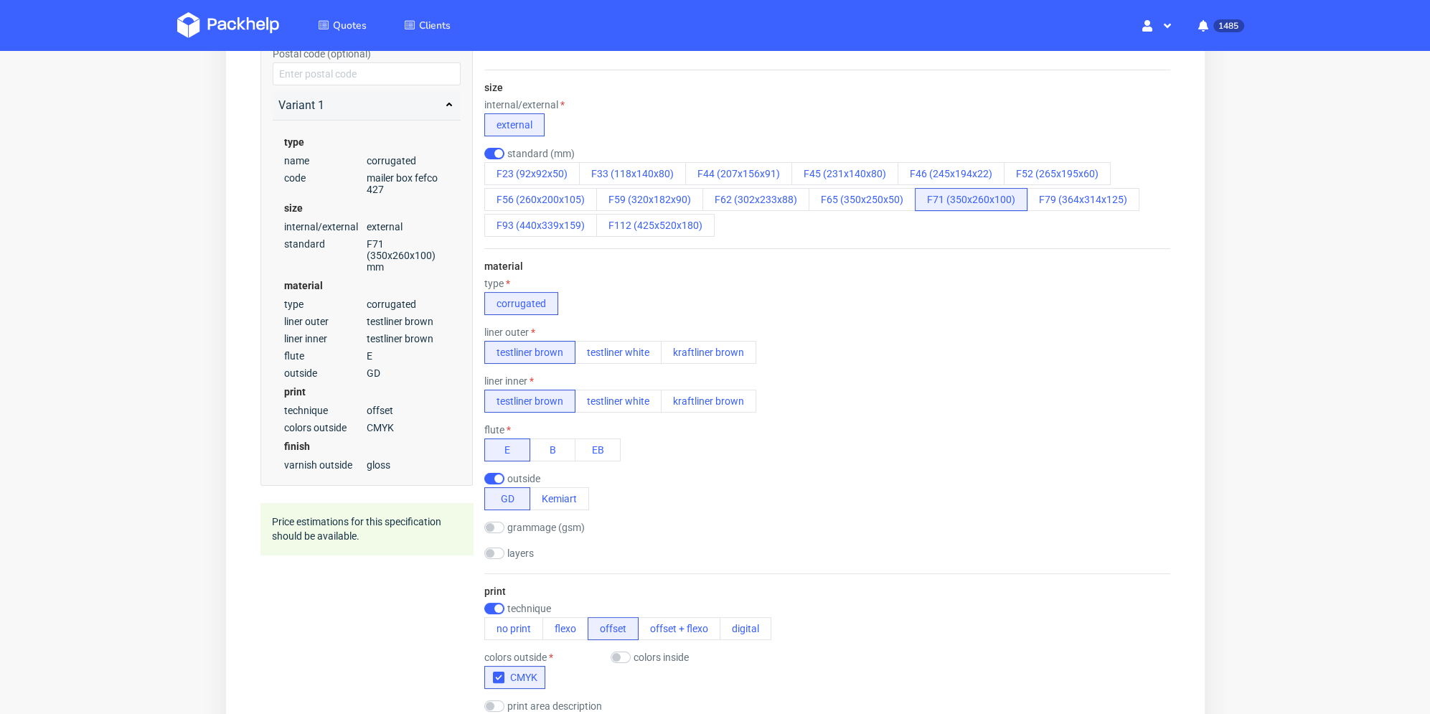
scroll to position [0, 0]
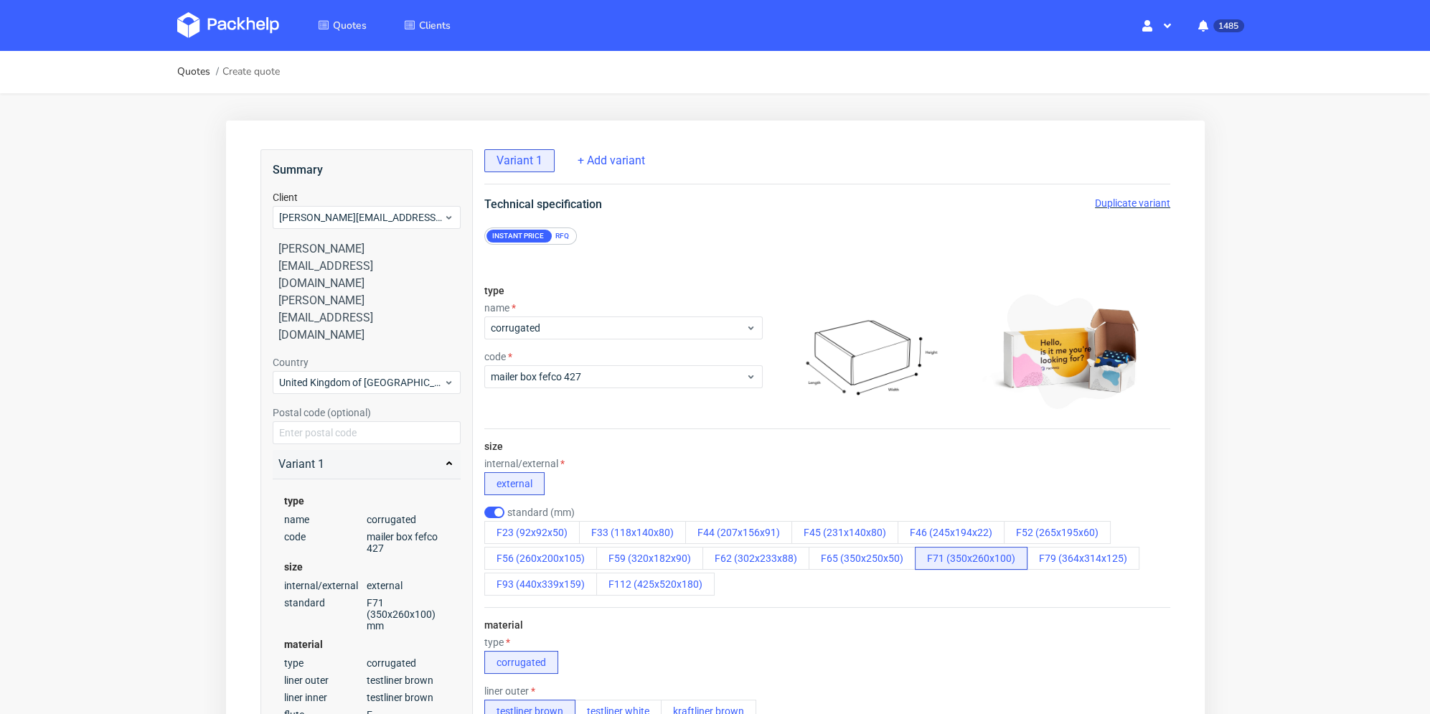
click at [1129, 197] on span "Duplicate variant" at bounding box center [1131, 202] width 75 height 11
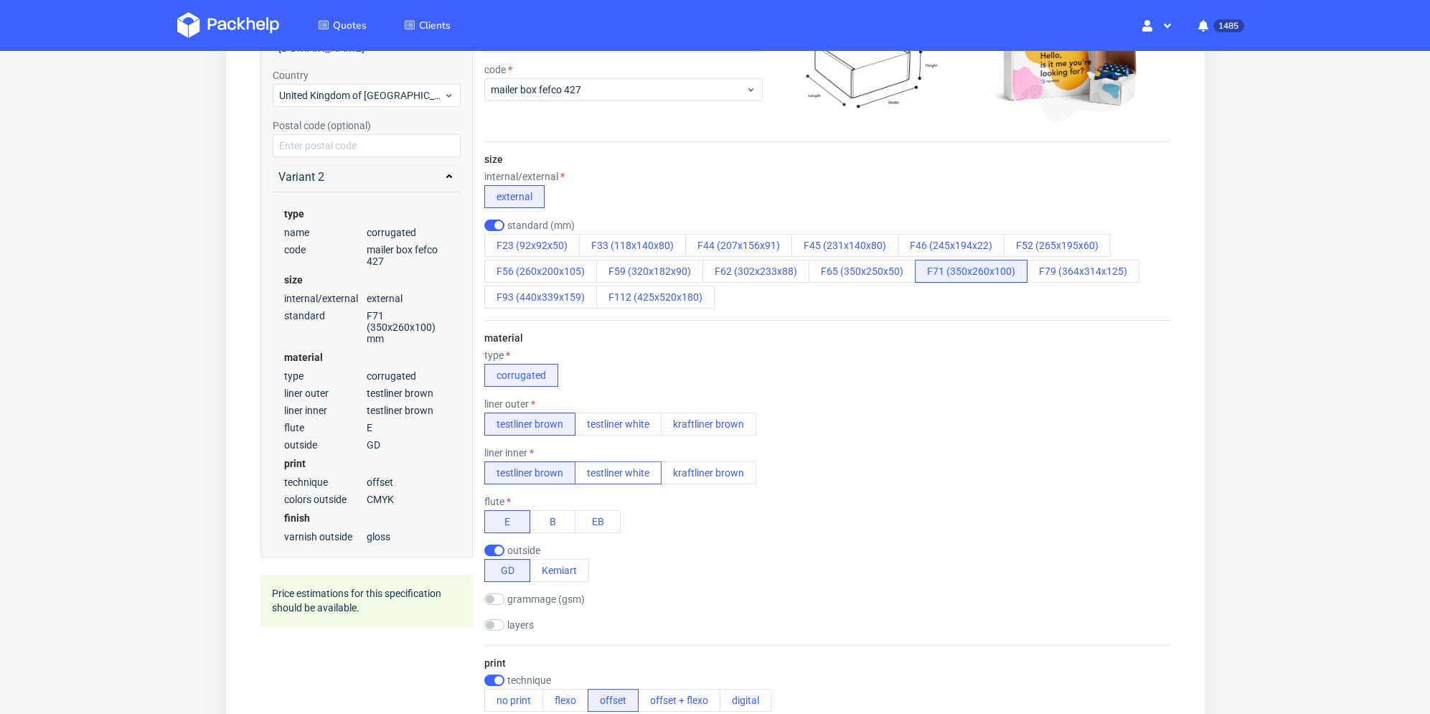
scroll to position [359, 0]
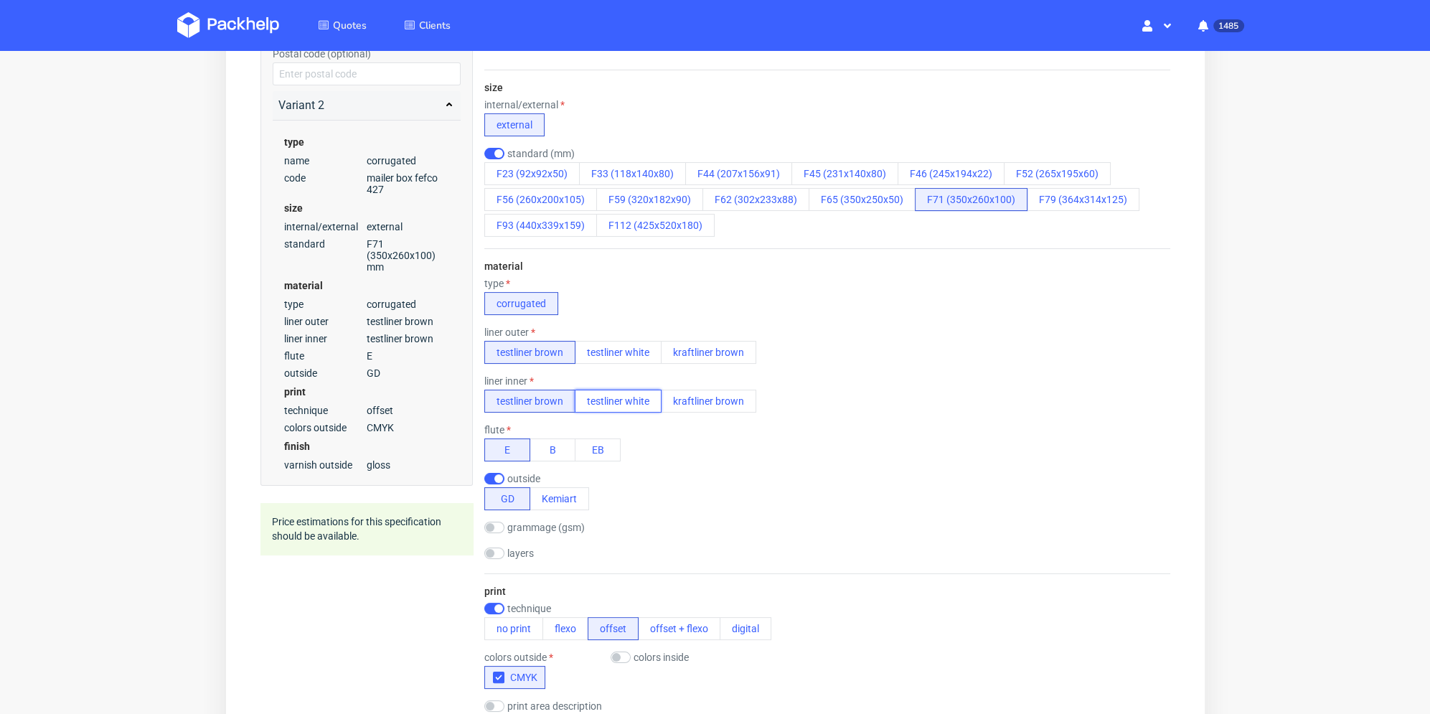
click at [626, 404] on button "testliner white" at bounding box center [617, 401] width 87 height 23
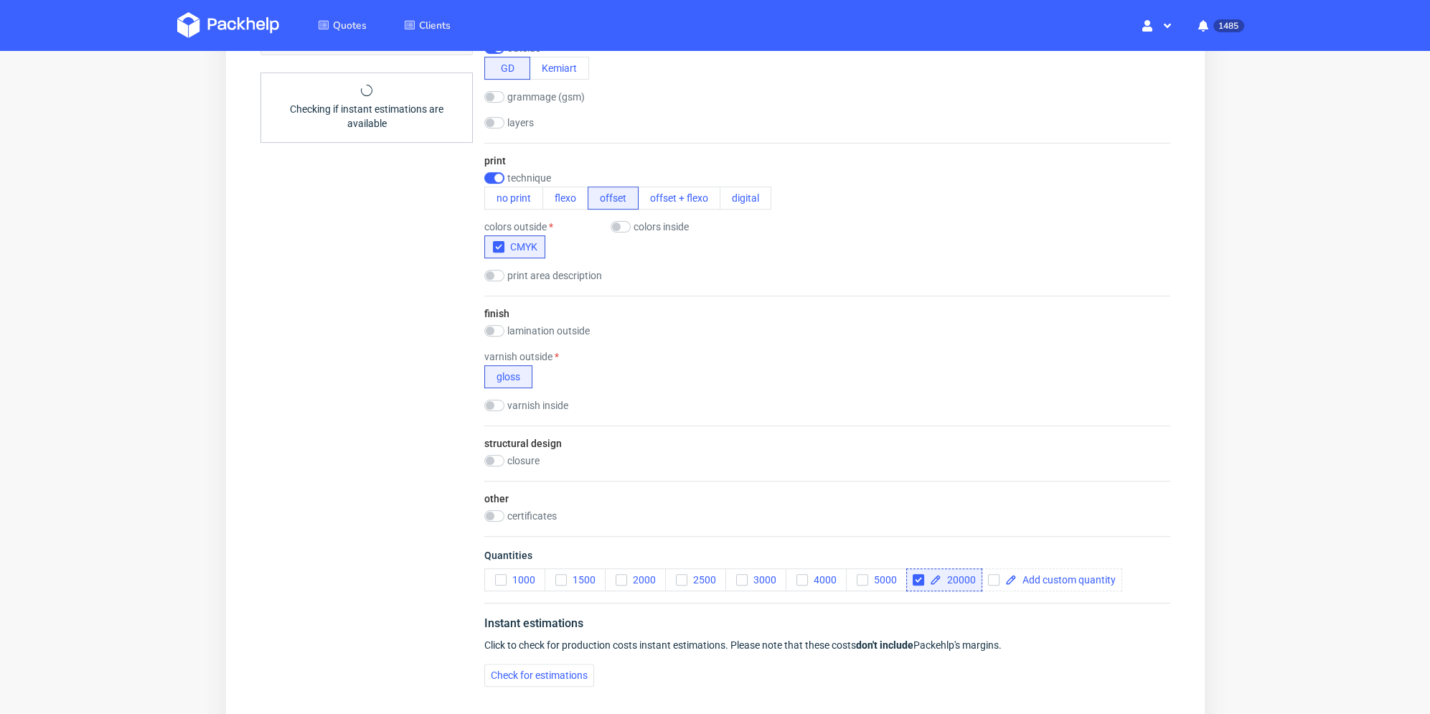
scroll to position [952, 0]
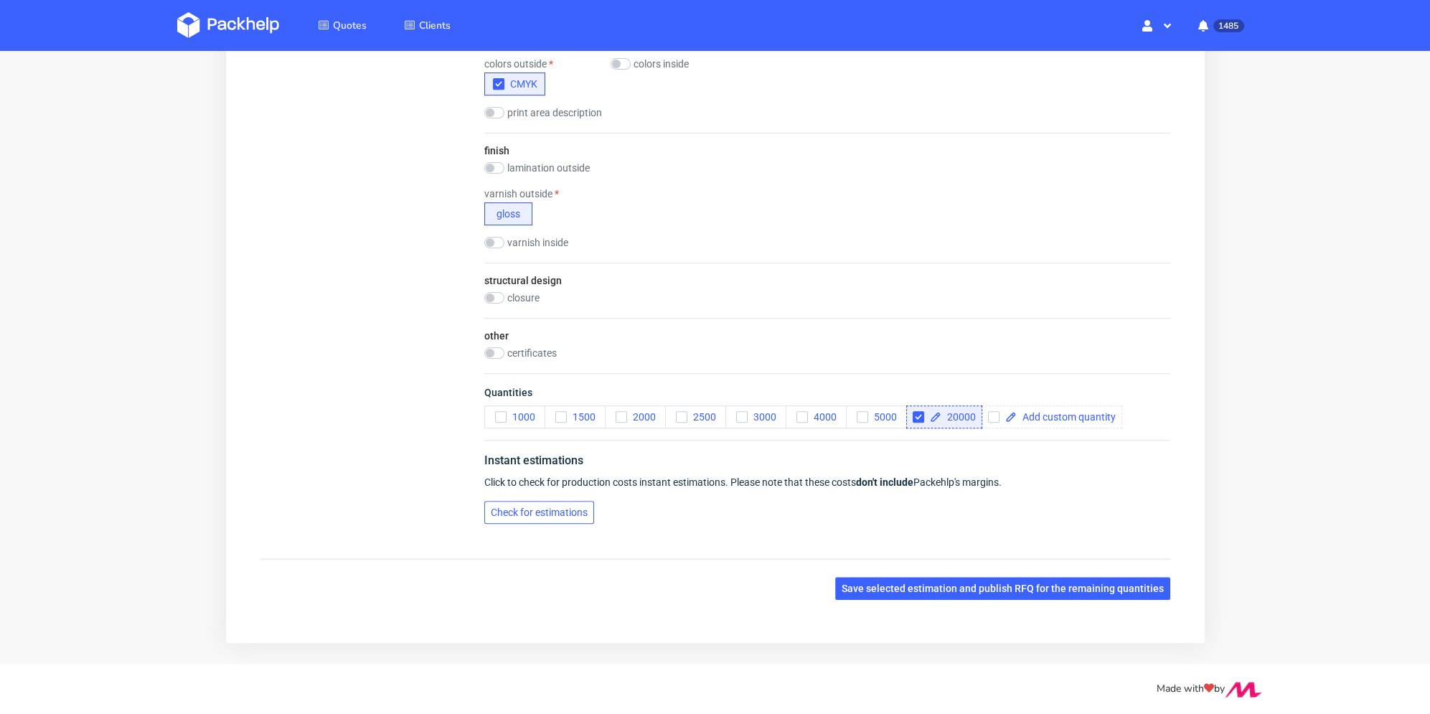
click at [540, 517] on button "Check for estimations" at bounding box center [539, 512] width 110 height 23
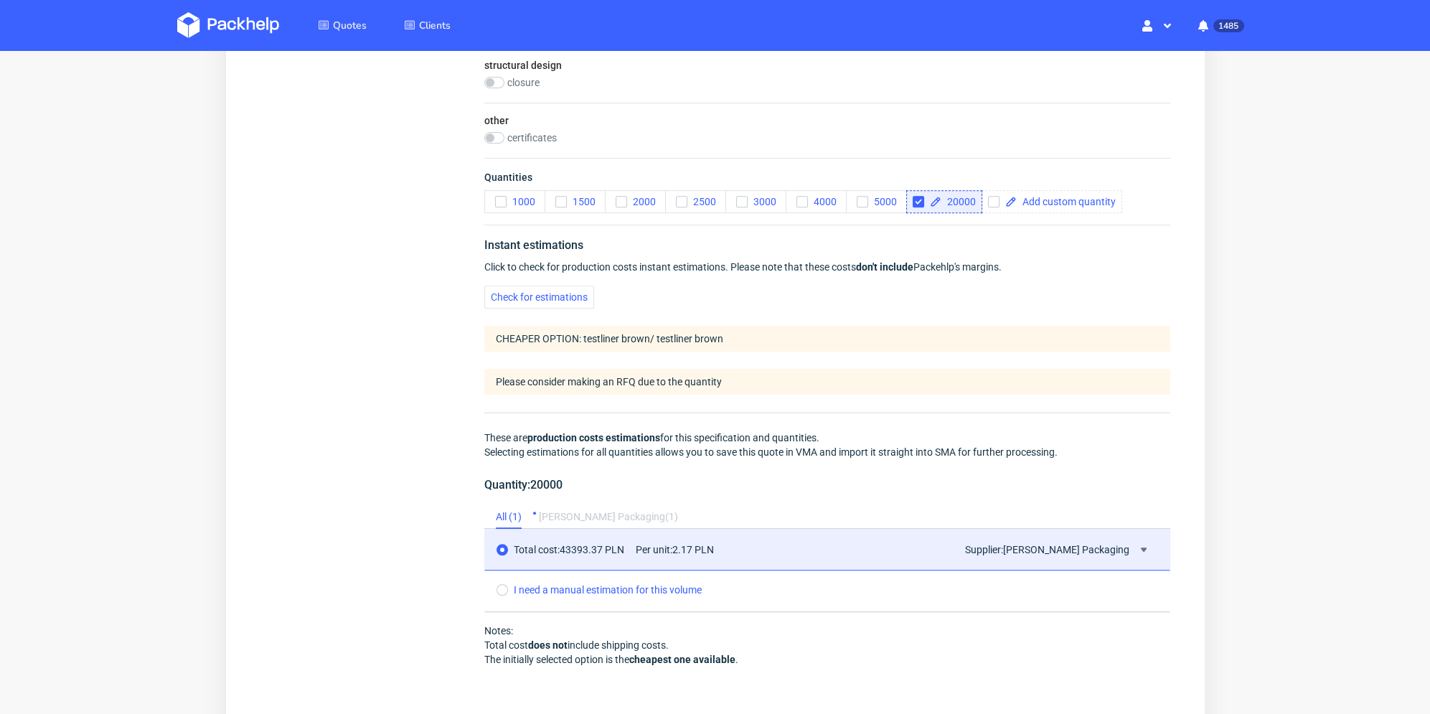
scroll to position [1311, 0]
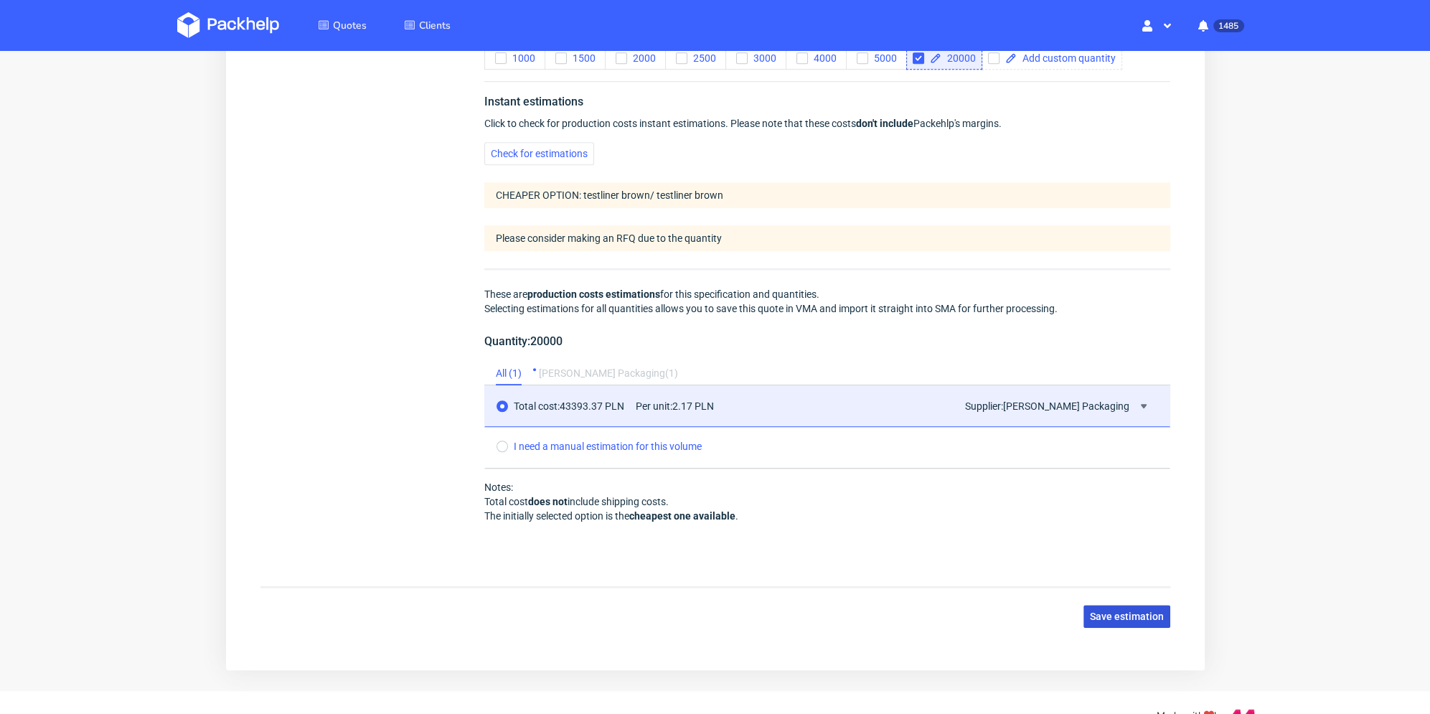
click at [1115, 616] on span "Save estimation" at bounding box center [1126, 616] width 74 height 10
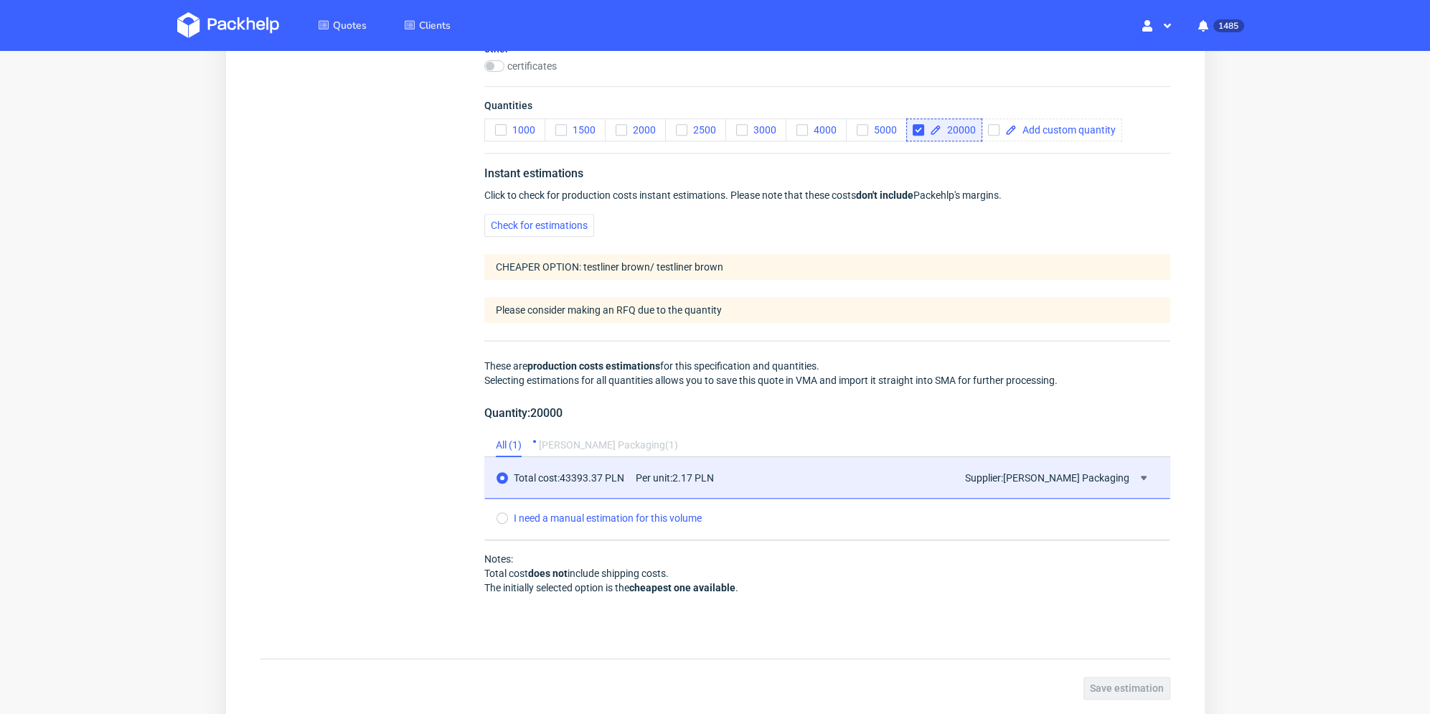
scroll to position [1168, 0]
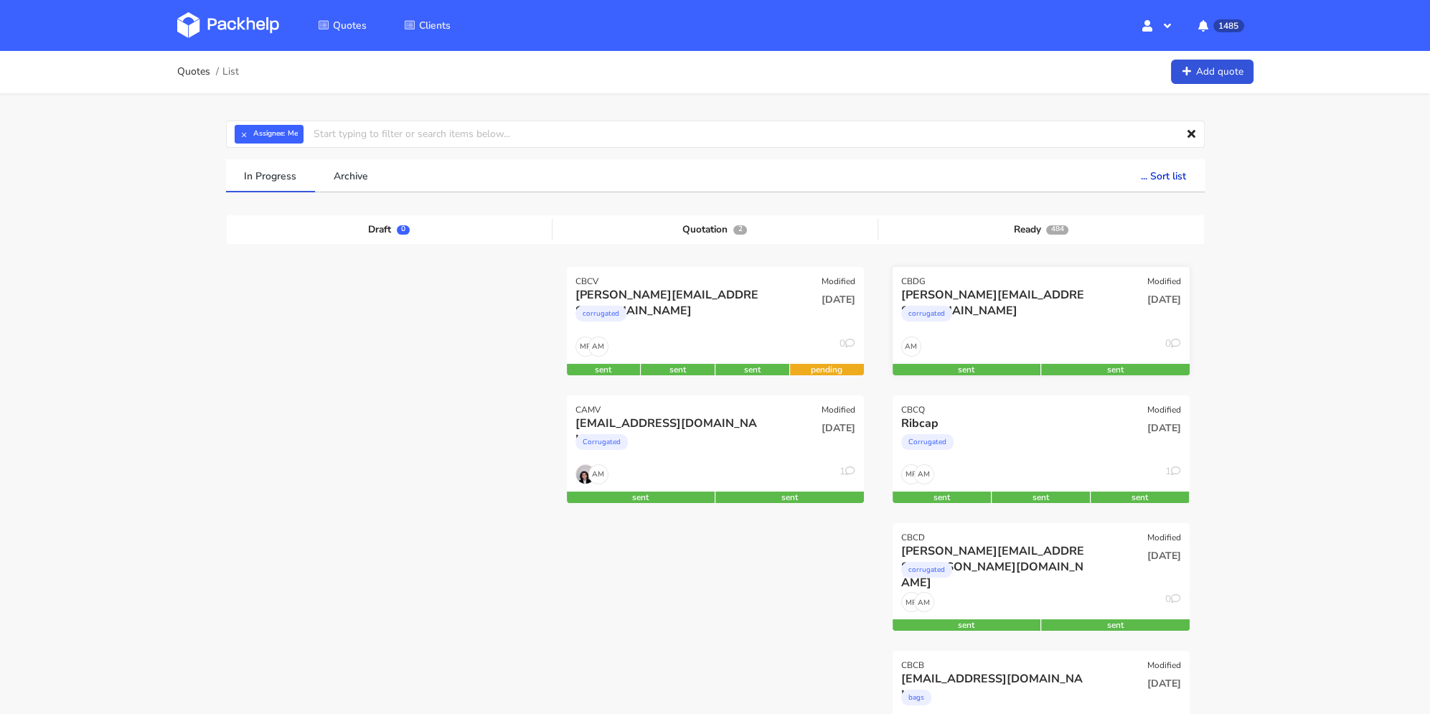
click at [1054, 310] on div "corrugated" at bounding box center [996, 317] width 190 height 29
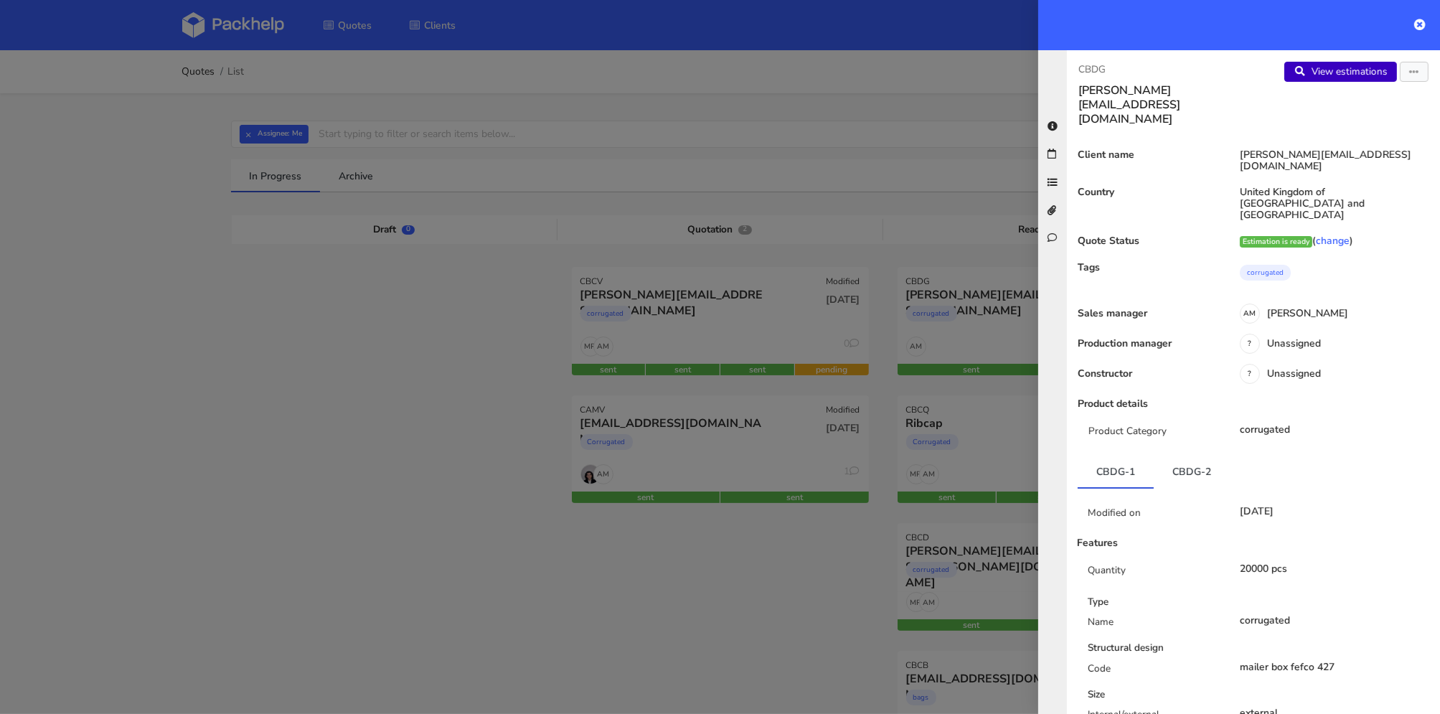
click at [1331, 72] on link "View estimations" at bounding box center [1341, 72] width 113 height 20
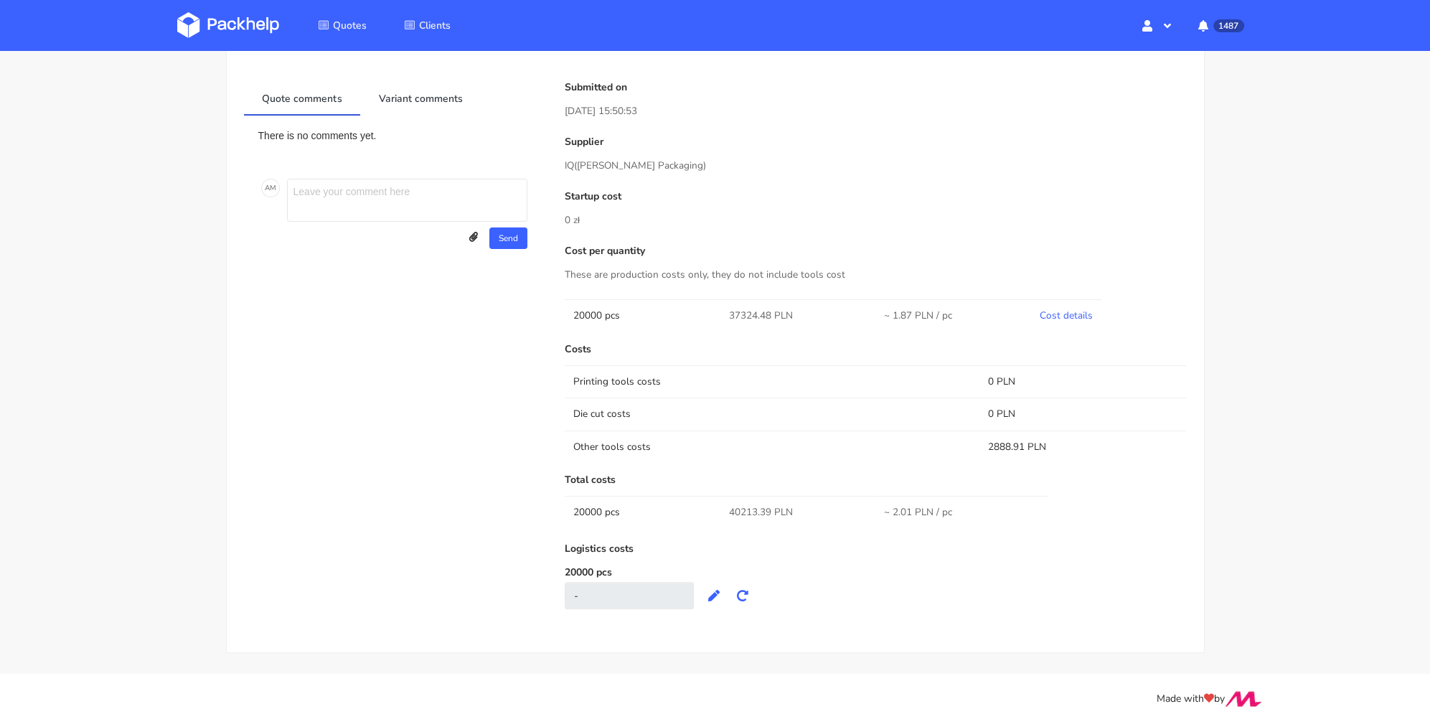
scroll to position [583, 0]
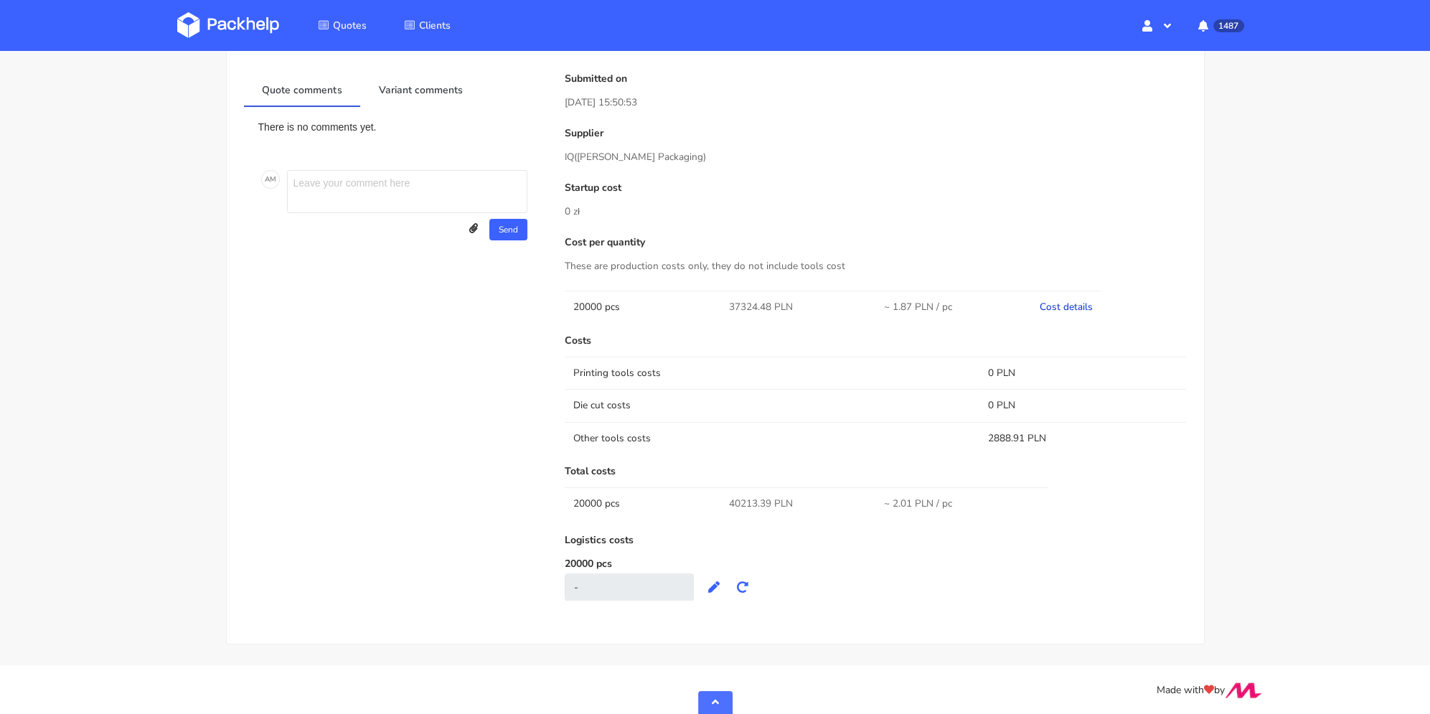
click at [1077, 306] on link "Cost details" at bounding box center [1066, 307] width 53 height 14
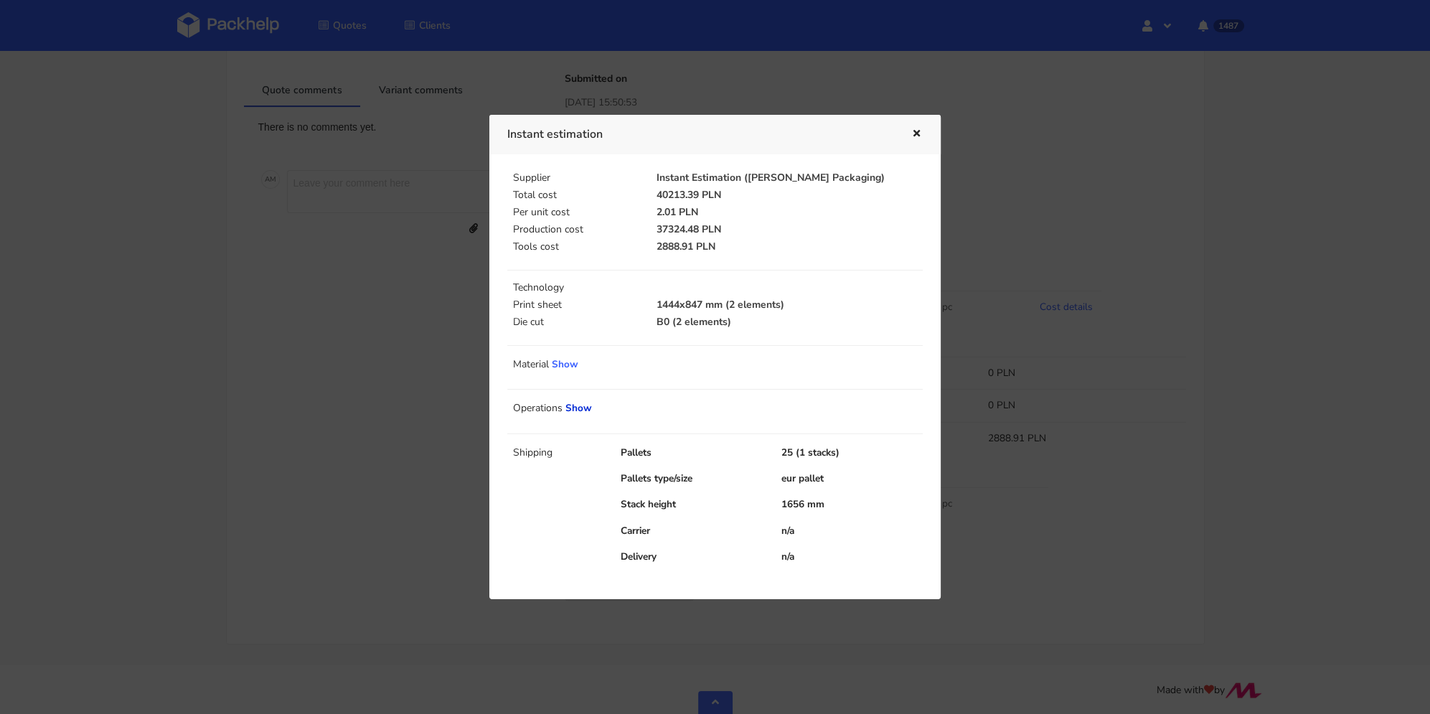
click at [585, 410] on link "Show" at bounding box center [579, 408] width 27 height 14
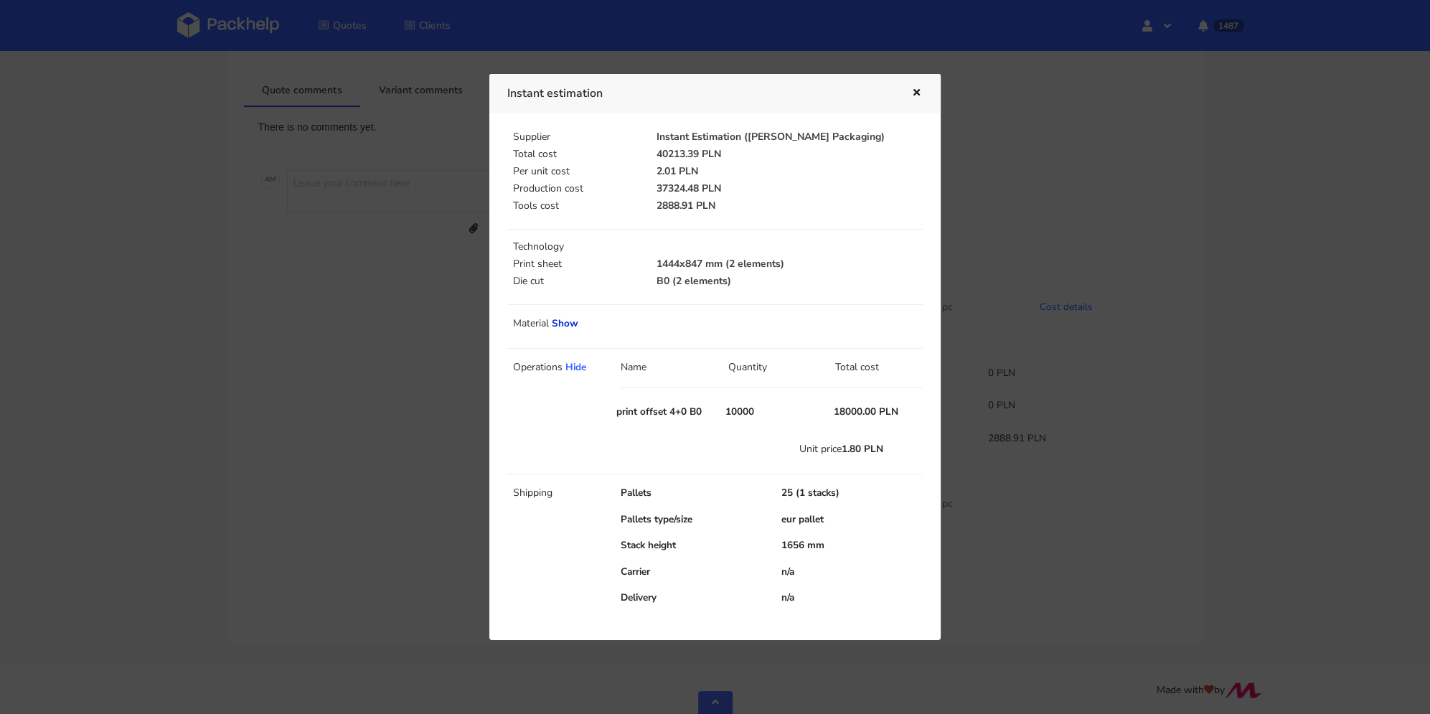
click at [569, 322] on link "Show" at bounding box center [565, 323] width 27 height 14
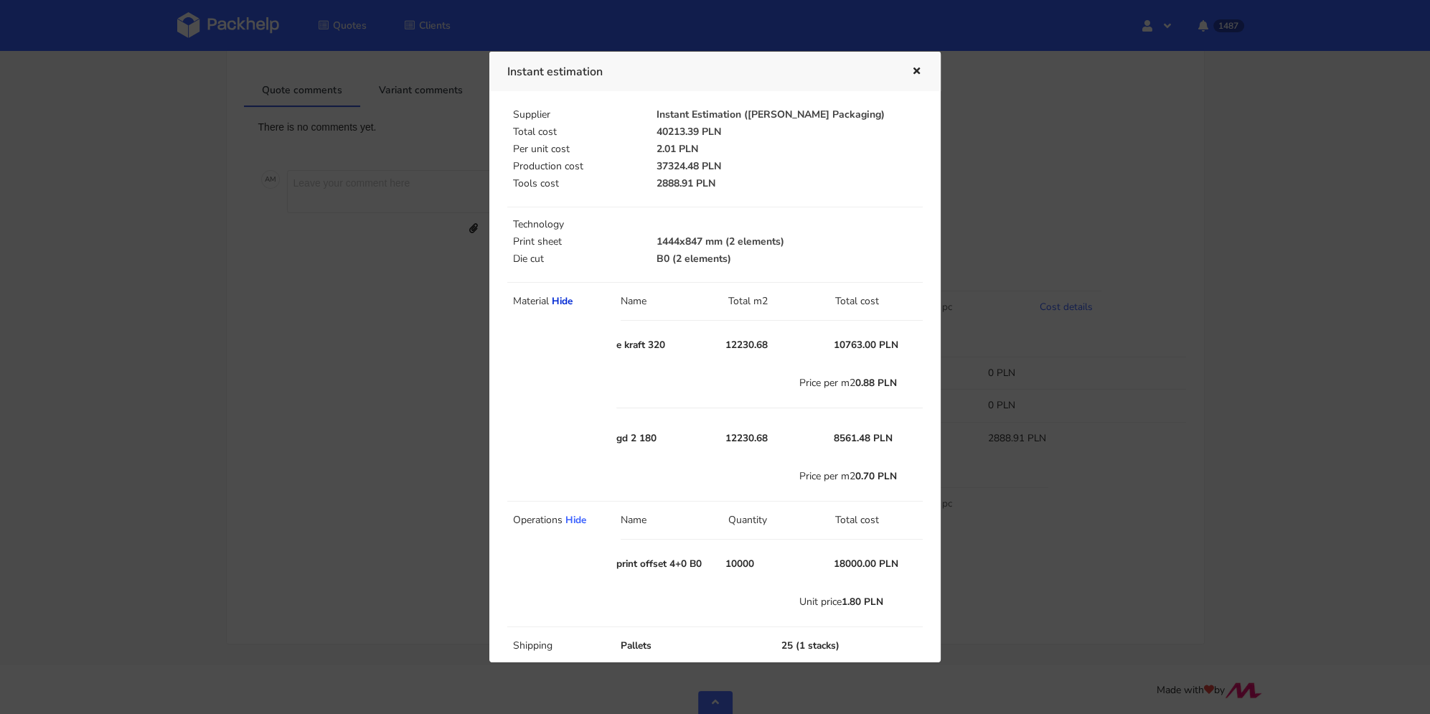
click at [563, 304] on link "Hide" at bounding box center [562, 301] width 21 height 14
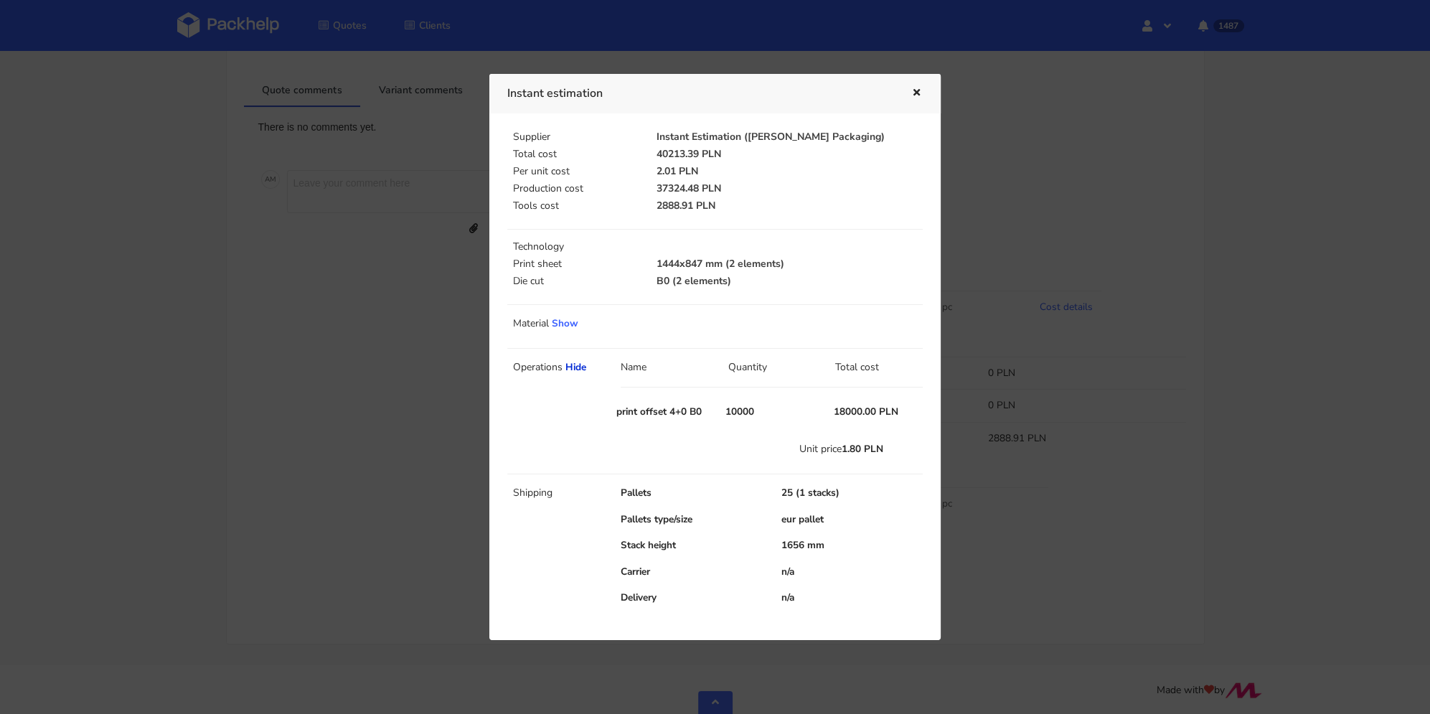
click at [581, 366] on link "Hide" at bounding box center [576, 367] width 21 height 14
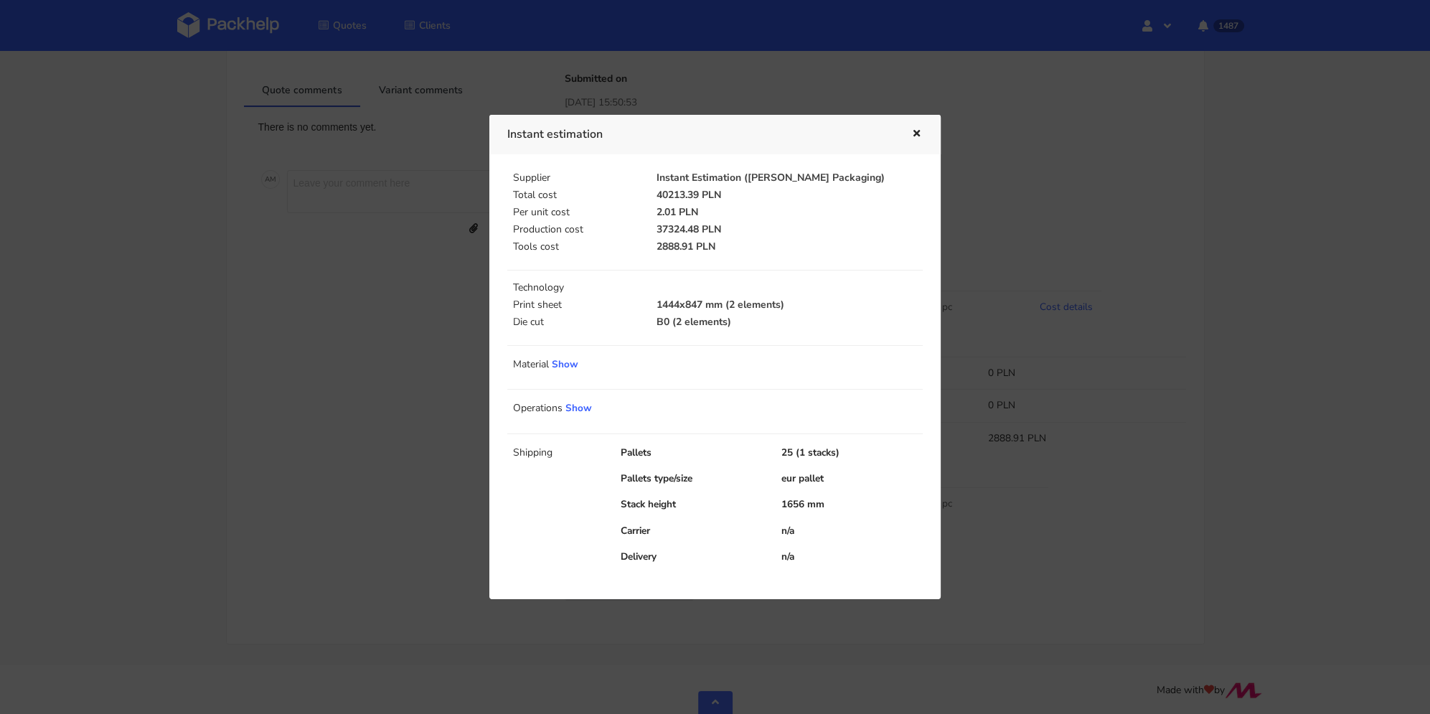
click at [920, 139] on icon "button" at bounding box center [917, 134] width 12 height 10
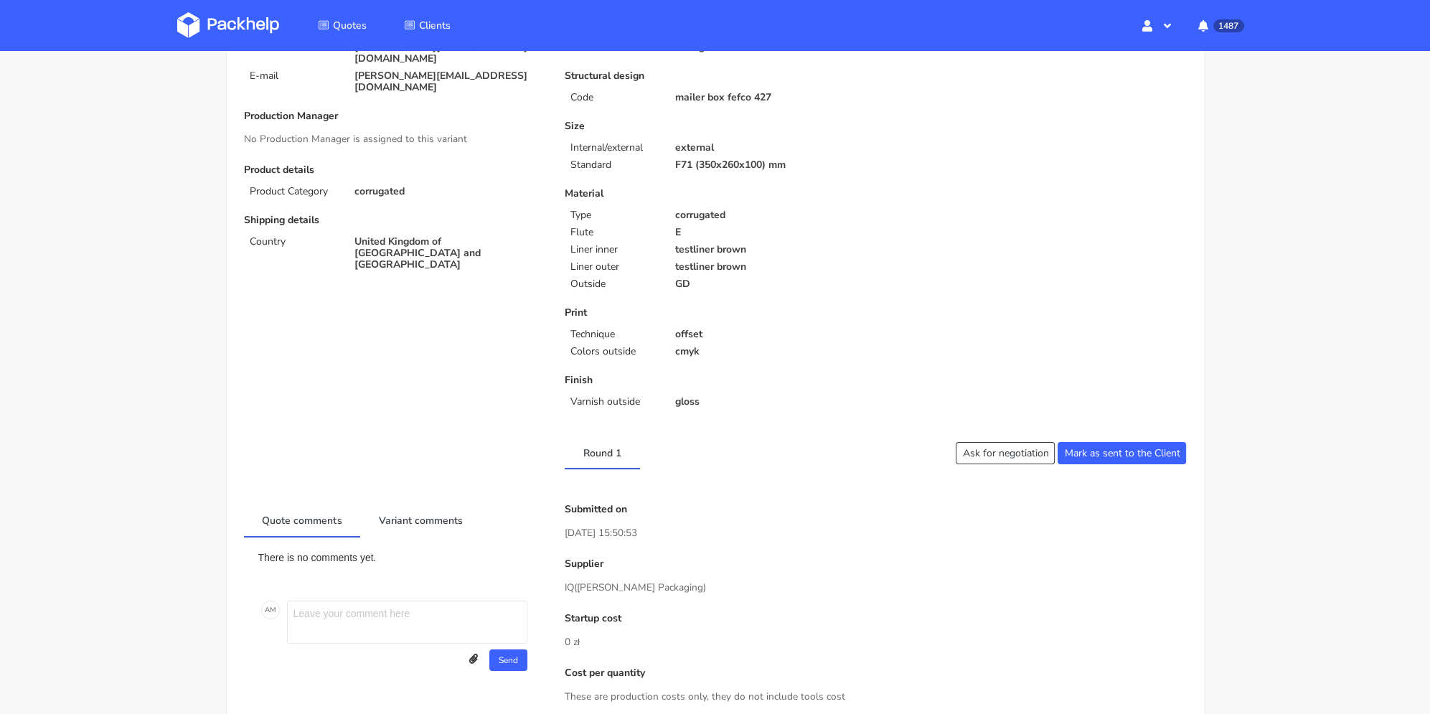
scroll to position [0, 0]
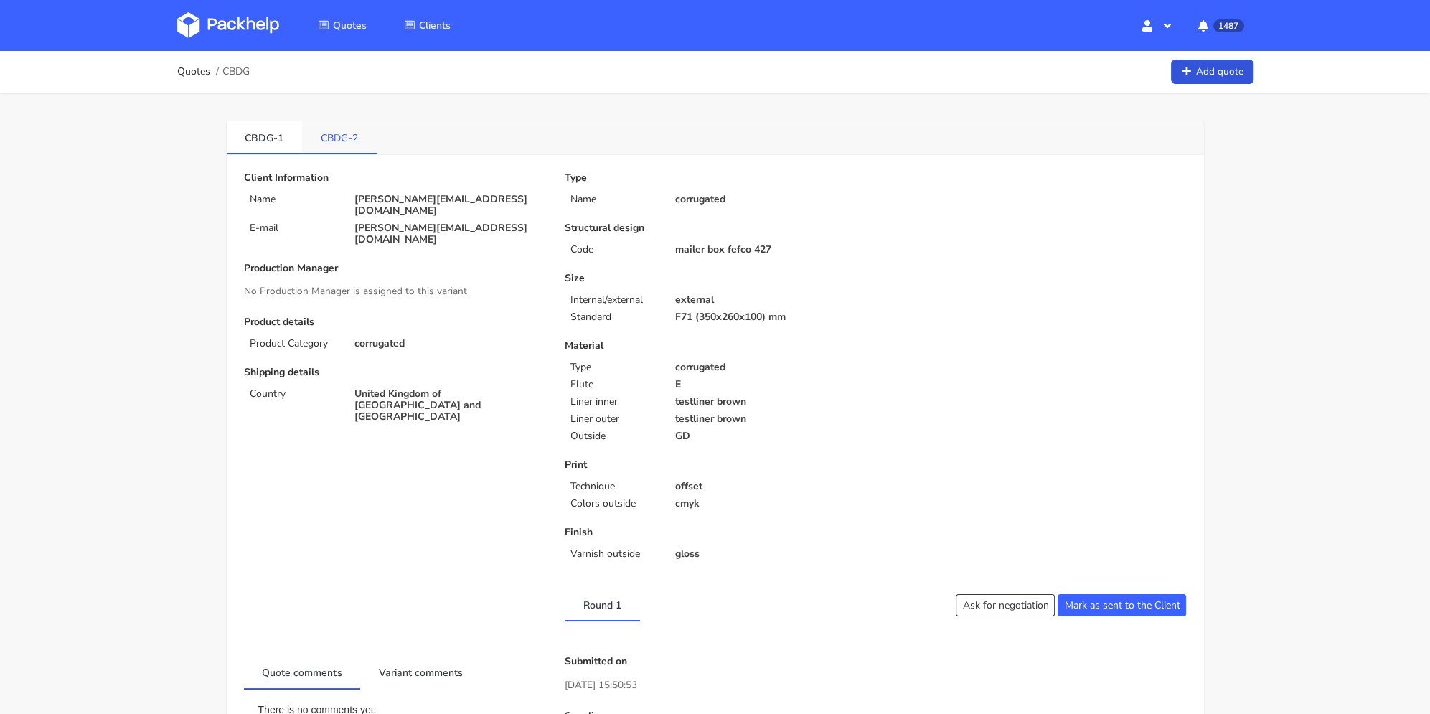
click at [346, 143] on link "CBDG-2" at bounding box center [339, 137] width 75 height 32
click at [271, 146] on link "CBDG-1" at bounding box center [265, 137] width 76 height 32
click at [335, 139] on link "CBDG-2" at bounding box center [340, 137] width 76 height 32
click at [283, 134] on link "CBDG-1" at bounding box center [265, 137] width 76 height 32
click at [351, 140] on link "CBDG-2" at bounding box center [340, 137] width 76 height 32
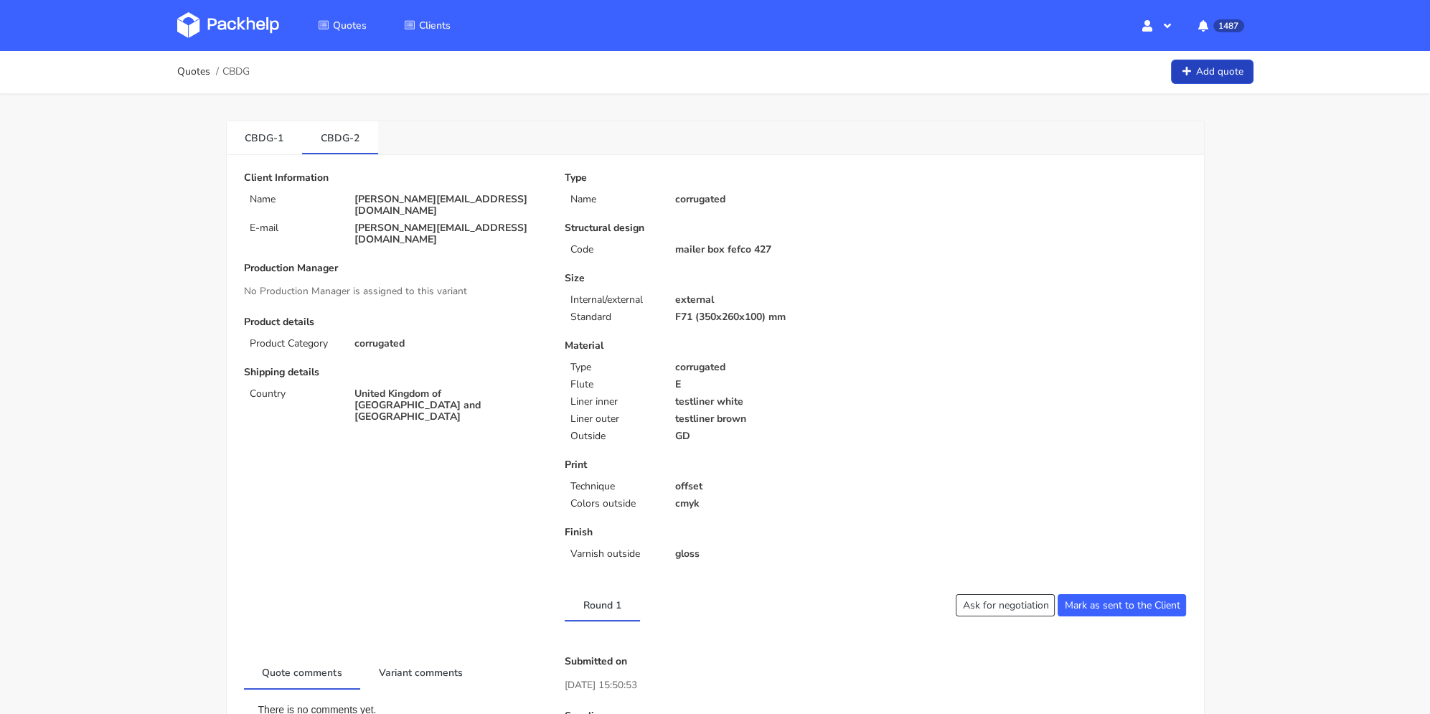
click at [1231, 67] on link "Add quote" at bounding box center [1212, 72] width 83 height 25
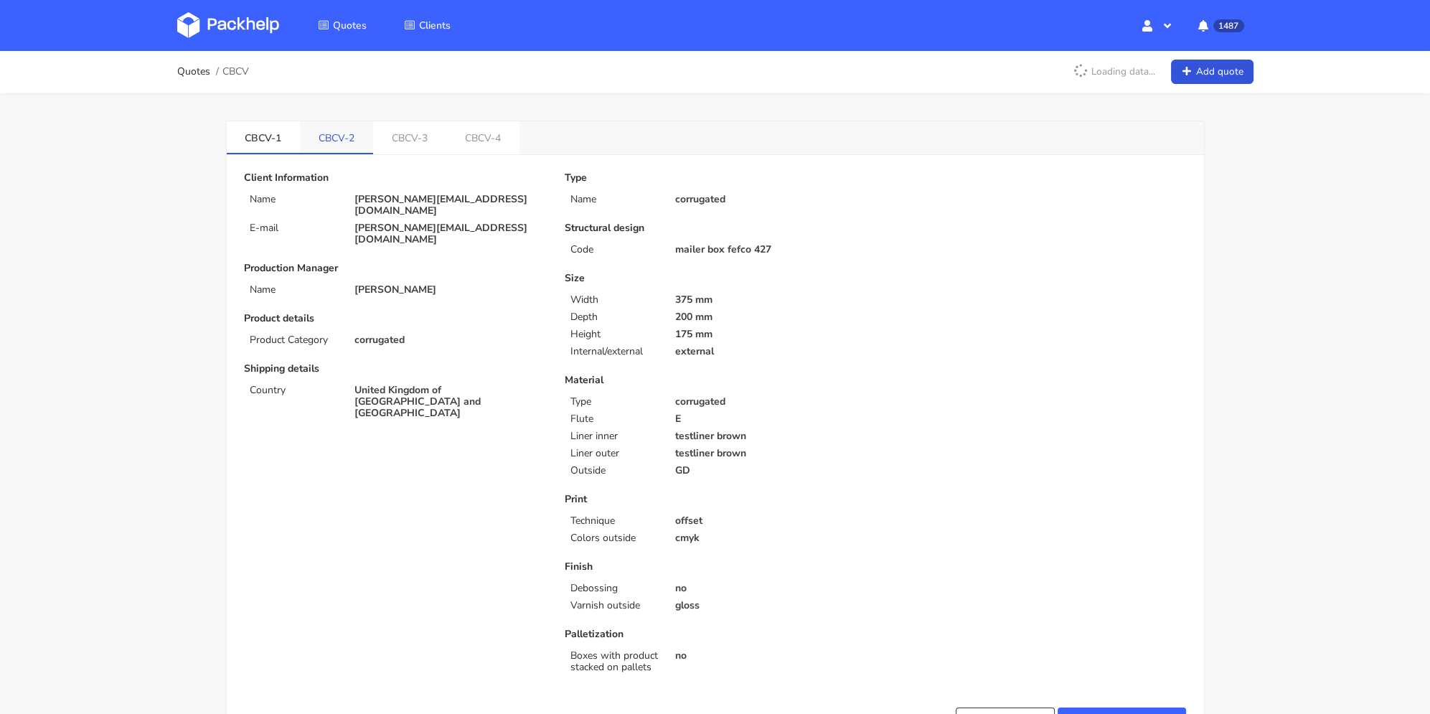
click at [343, 144] on link "CBCV-2" at bounding box center [336, 137] width 73 height 32
click at [446, 133] on link "CBCV-3" at bounding box center [410, 137] width 73 height 32
click at [348, 141] on link "CBCV-2" at bounding box center [337, 137] width 74 height 32
click at [469, 145] on link "CBCV-4" at bounding box center [484, 137] width 73 height 32
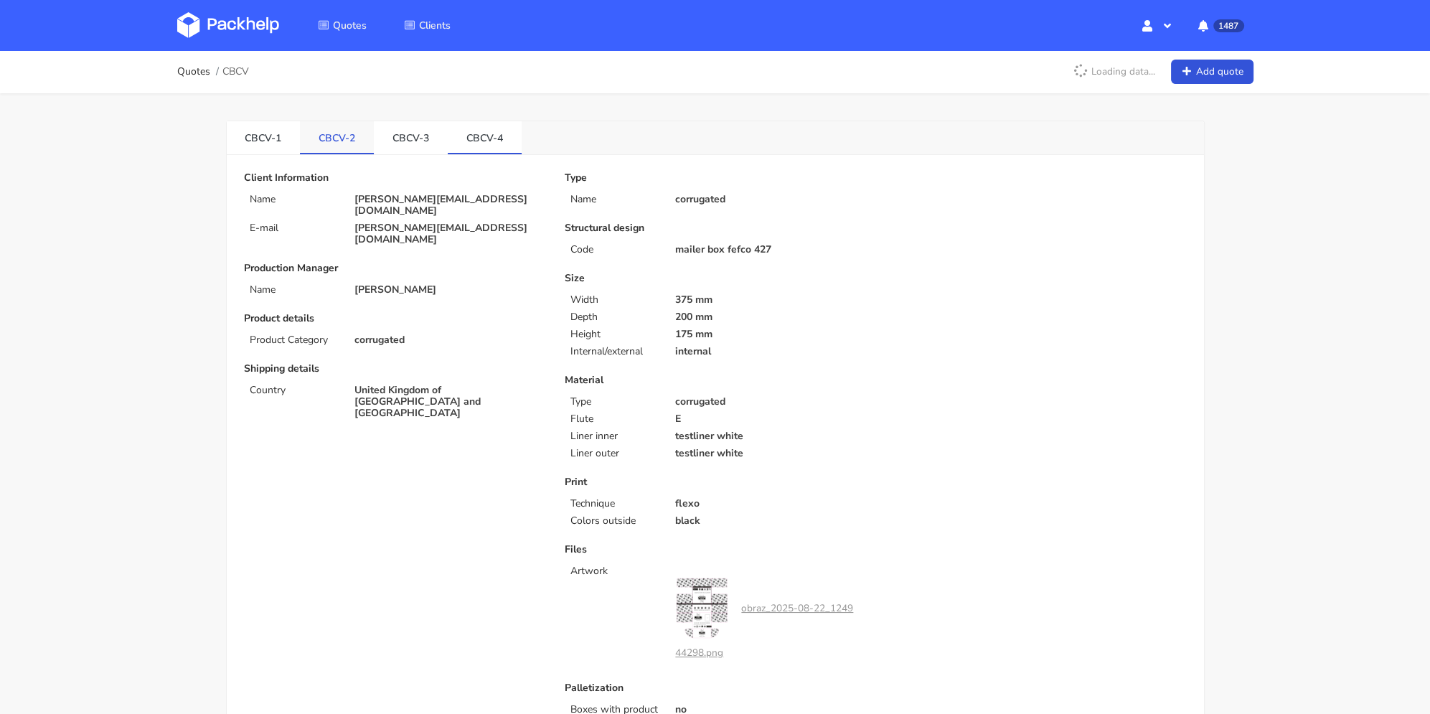
click at [358, 141] on link "CBCV-2" at bounding box center [337, 137] width 74 height 32
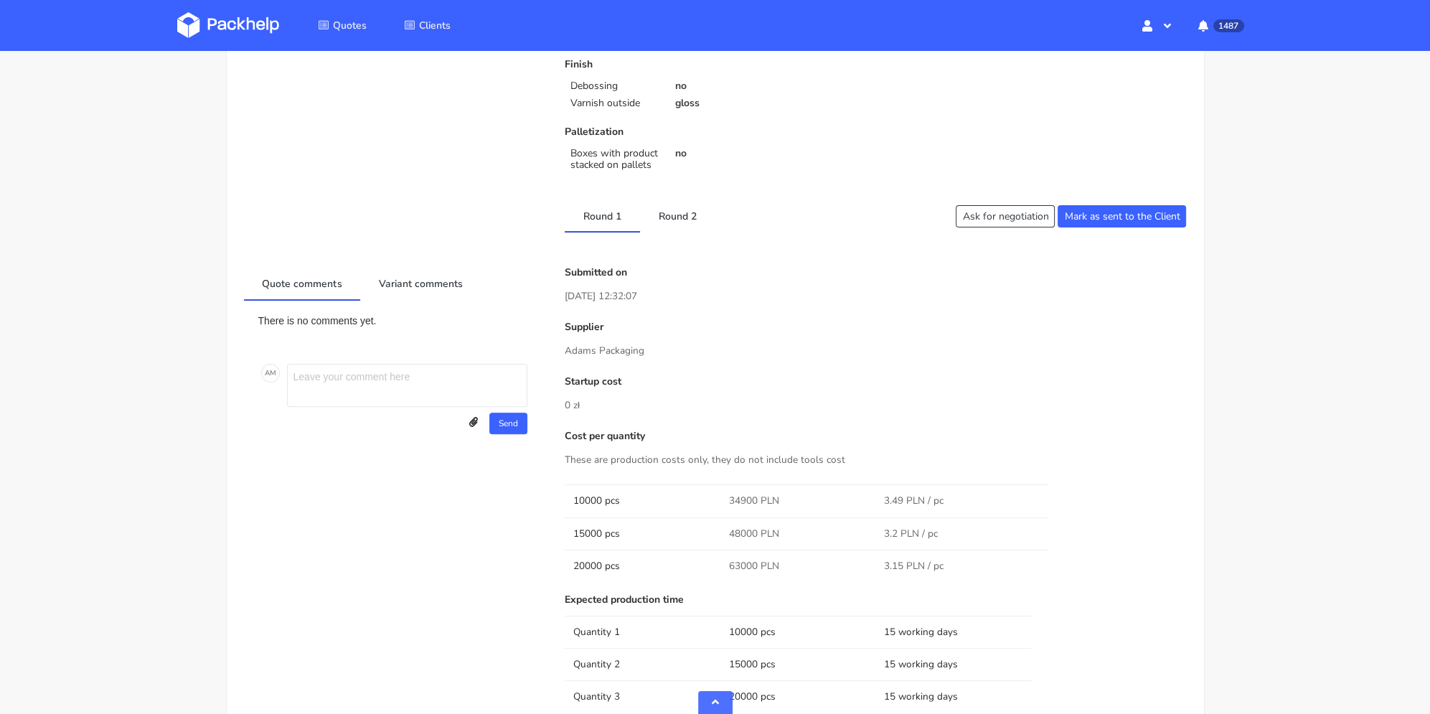
scroll to position [431, 0]
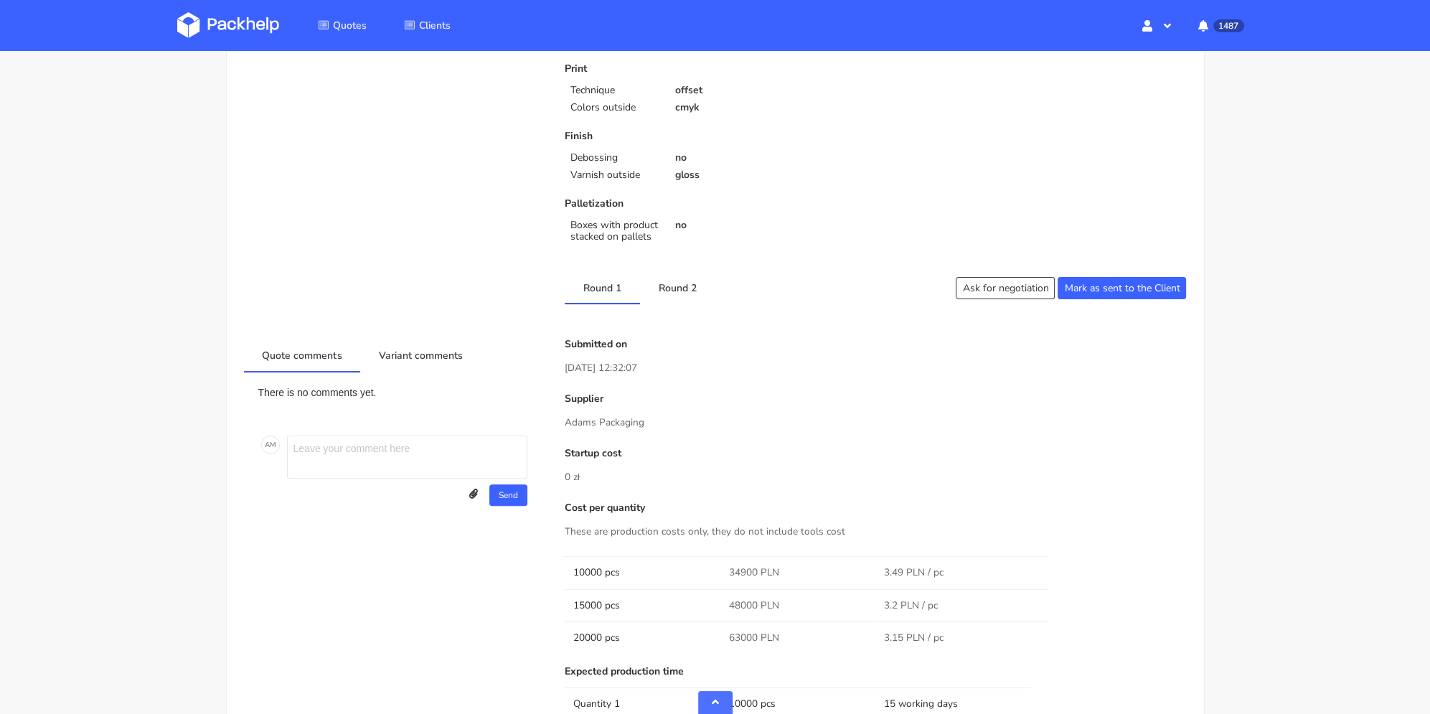
click at [688, 304] on div "Client Information Name [PERSON_NAME][EMAIL_ADDRESS][DOMAIN_NAME] E-mail [EMAIL…" at bounding box center [715, 614] width 943 height 1745
click at [686, 292] on link "Round 2" at bounding box center [677, 287] width 75 height 32
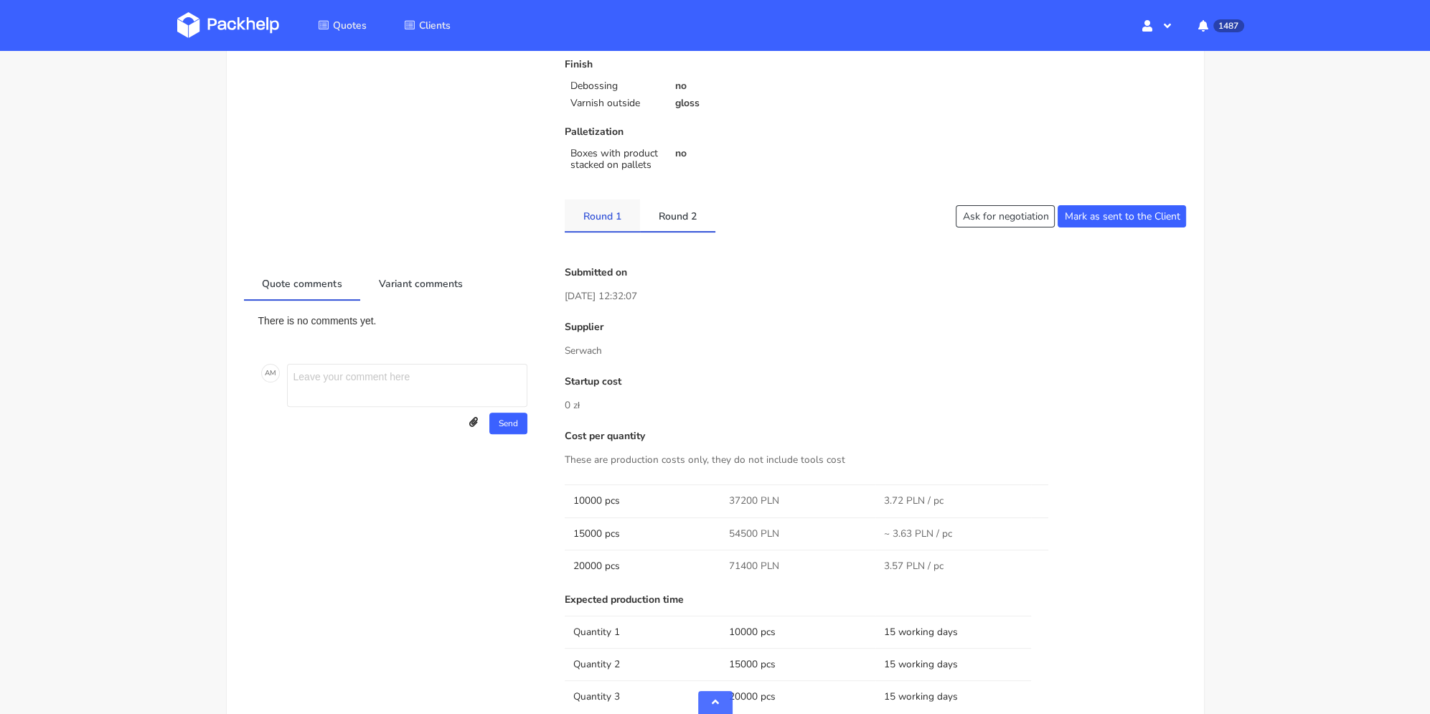
click at [604, 213] on link "Round 1" at bounding box center [602, 216] width 75 height 32
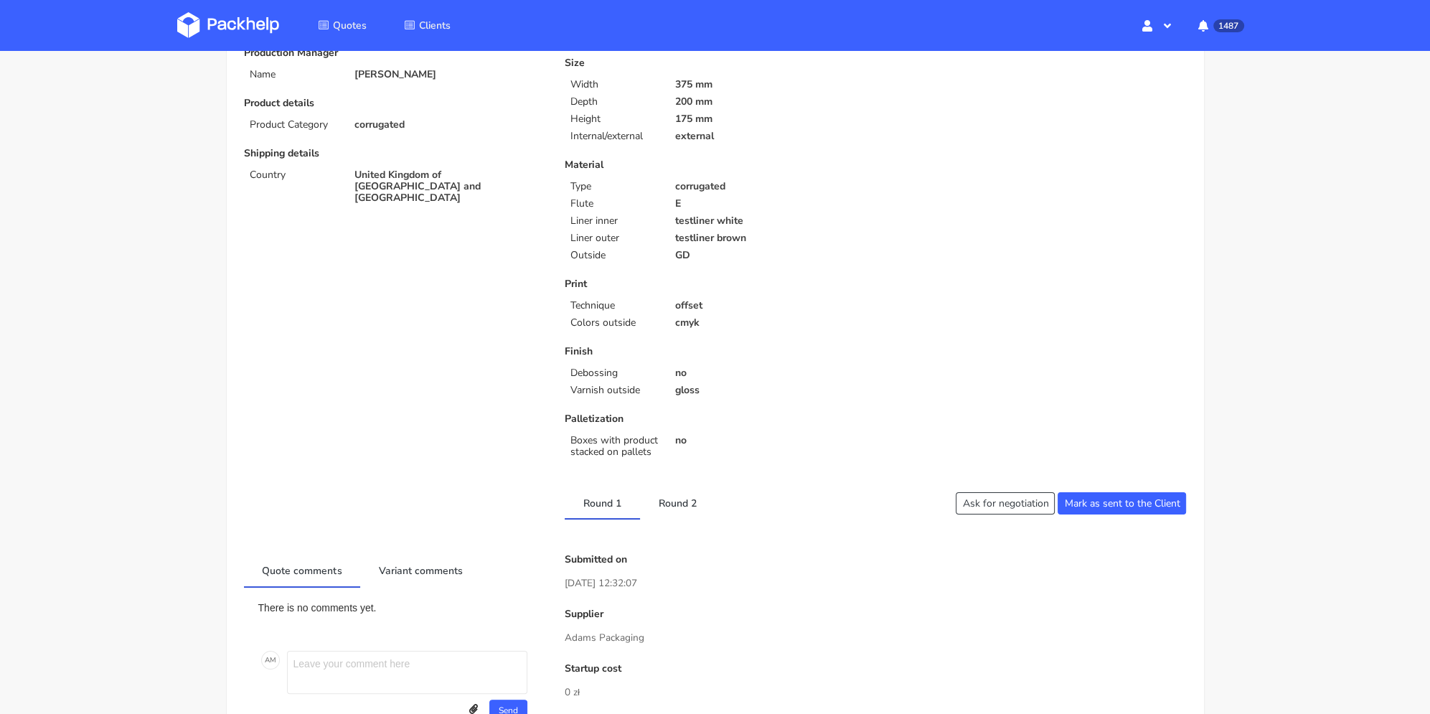
scroll to position [0, 0]
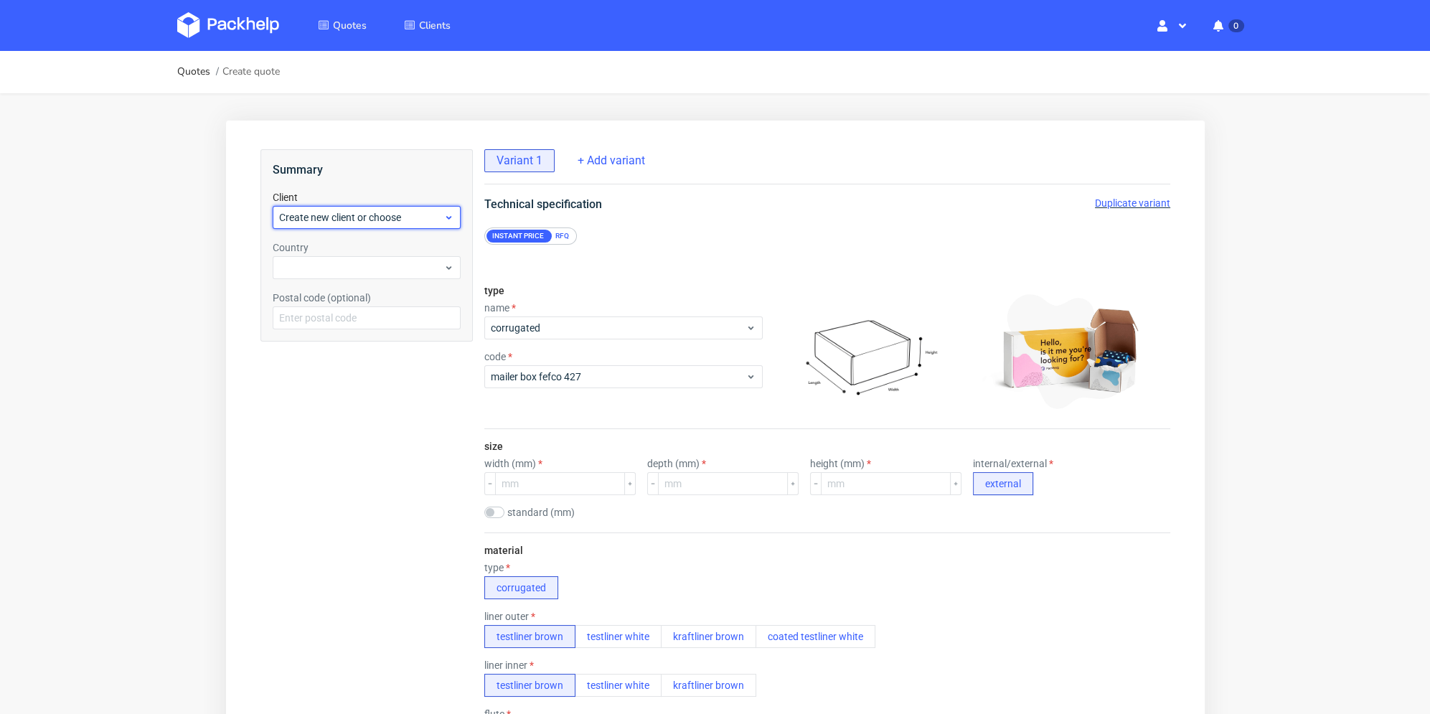
click at [382, 223] on span "Create new client or choose" at bounding box center [360, 217] width 164 height 14
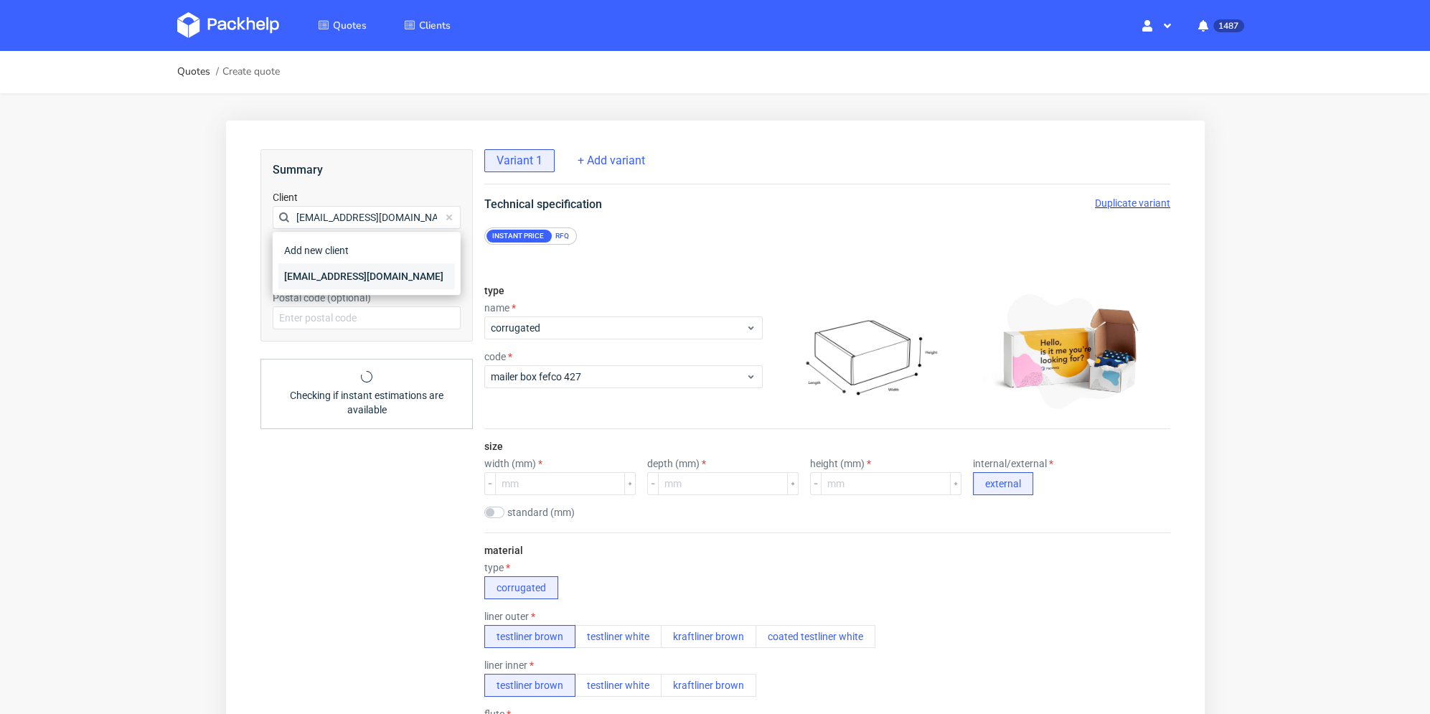
type input "[EMAIL_ADDRESS][DOMAIN_NAME]"
click at [327, 272] on div "[EMAIL_ADDRESS][DOMAIN_NAME]" at bounding box center [366, 276] width 177 height 26
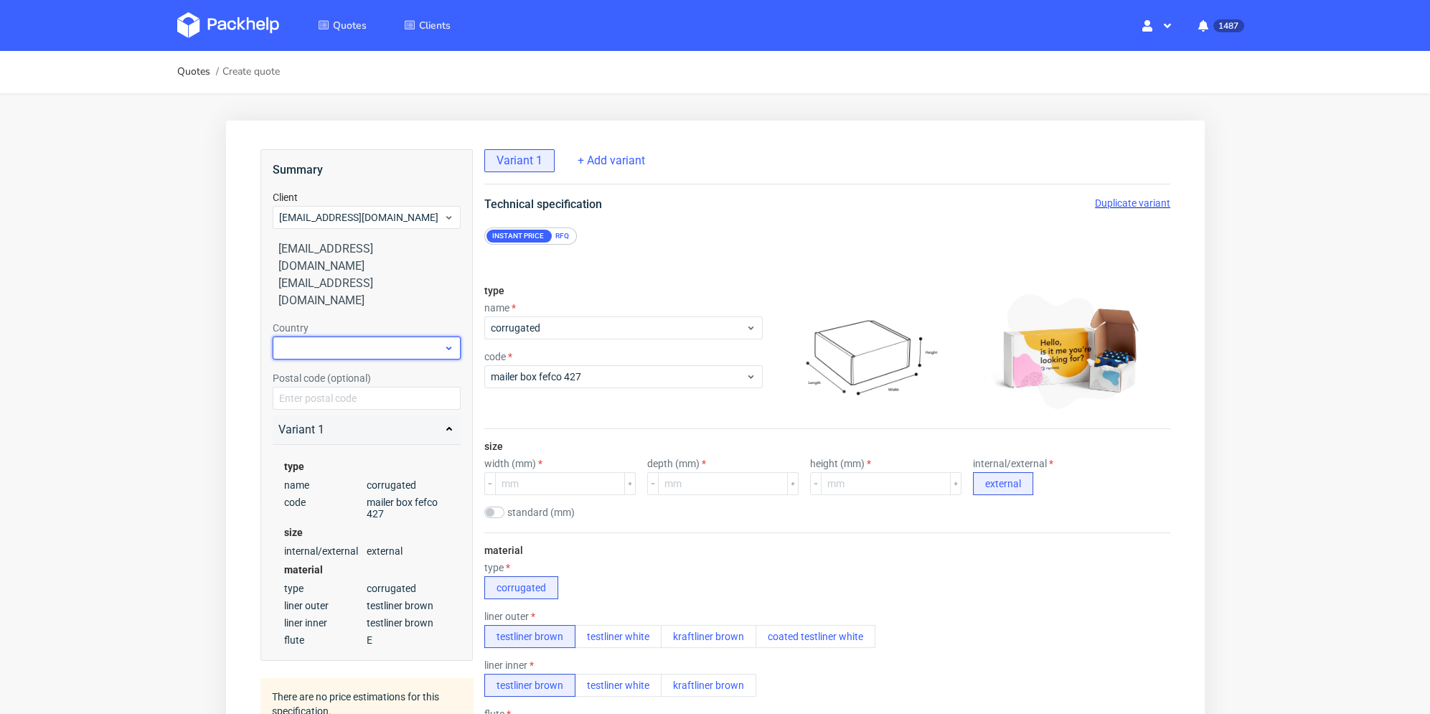
click at [329, 337] on div at bounding box center [366, 348] width 188 height 23
type input "fr"
click at [316, 370] on div "France" at bounding box center [366, 373] width 177 height 26
click at [496, 515] on input "checkbox" at bounding box center [494, 512] width 20 height 11
checkbox input "true"
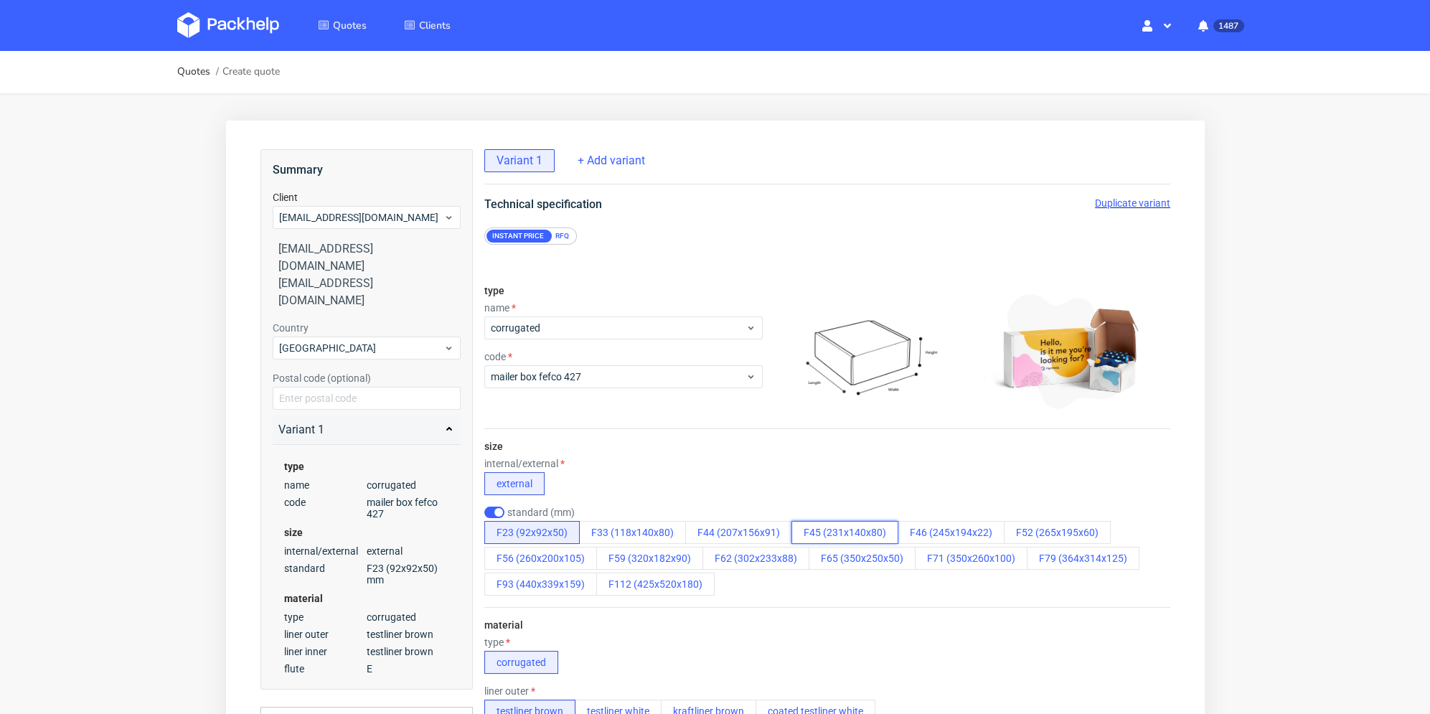
click at [878, 533] on button "F45 (231x140x80)" at bounding box center [844, 532] width 107 height 23
click at [857, 482] on div "internal/external external" at bounding box center [827, 476] width 686 height 37
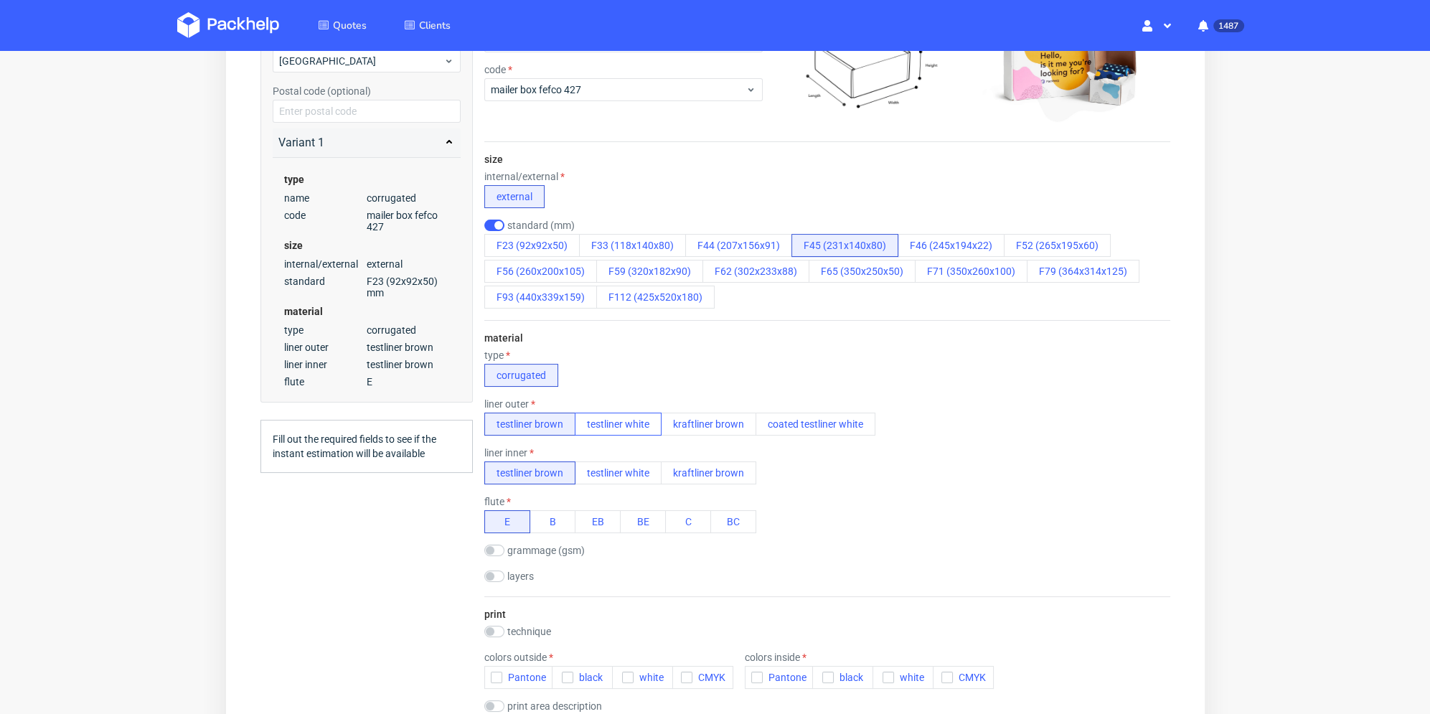
scroll to position [359, 0]
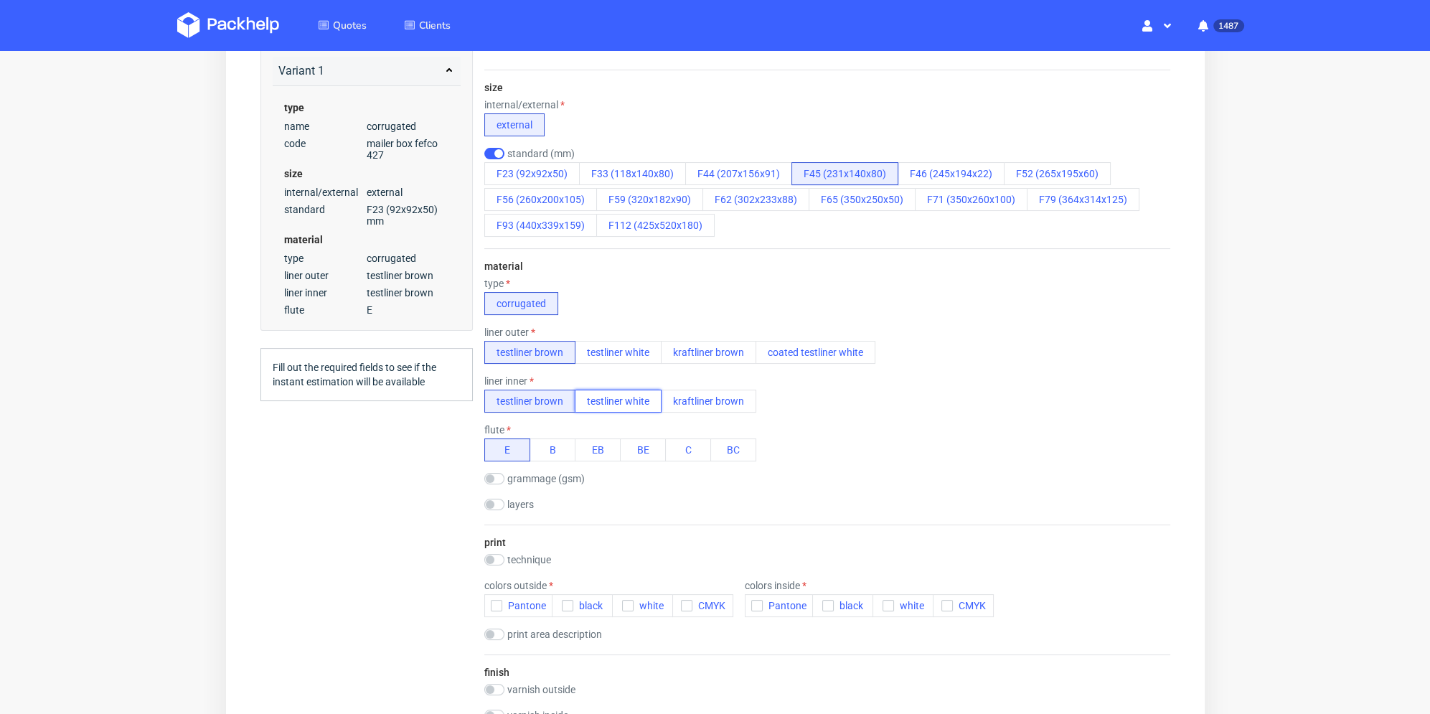
click at [635, 405] on button "testliner white" at bounding box center [617, 401] width 87 height 23
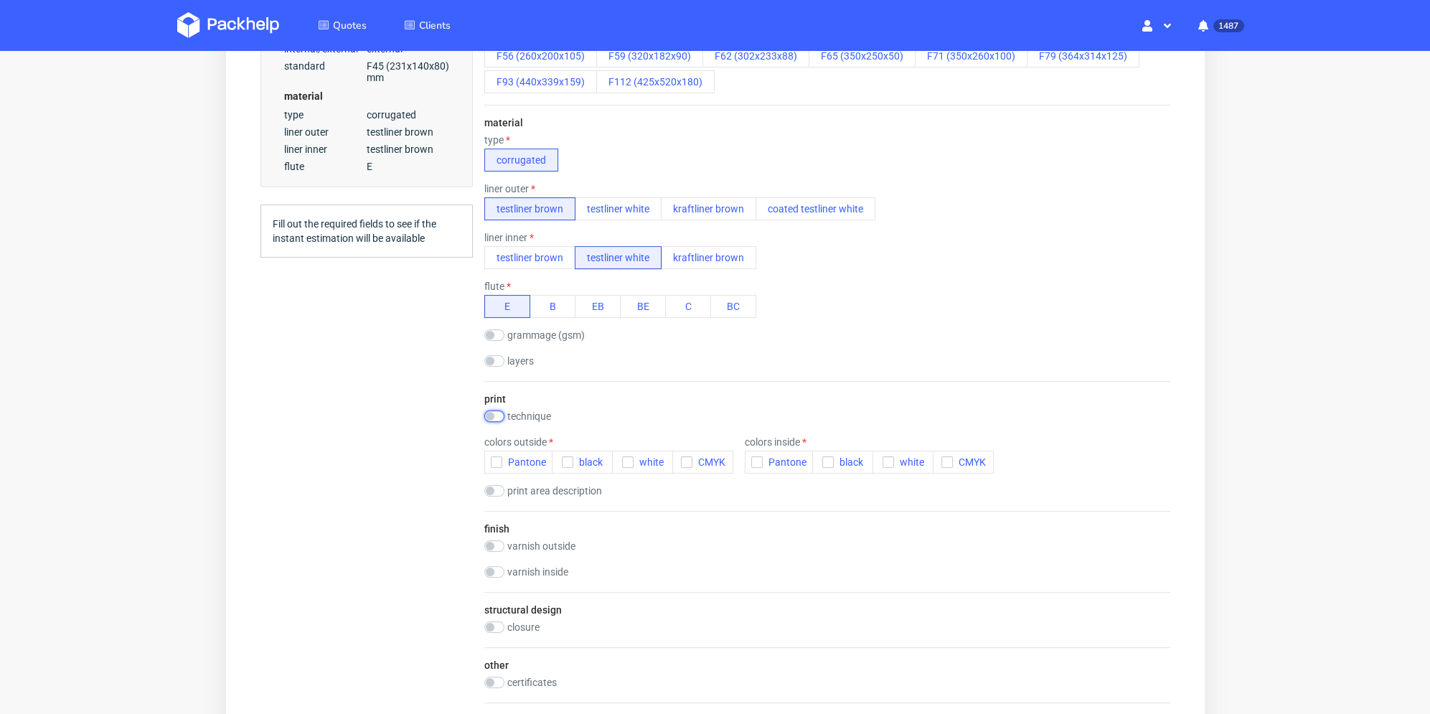
click at [500, 416] on input "checkbox" at bounding box center [494, 415] width 20 height 11
checkbox input "true"
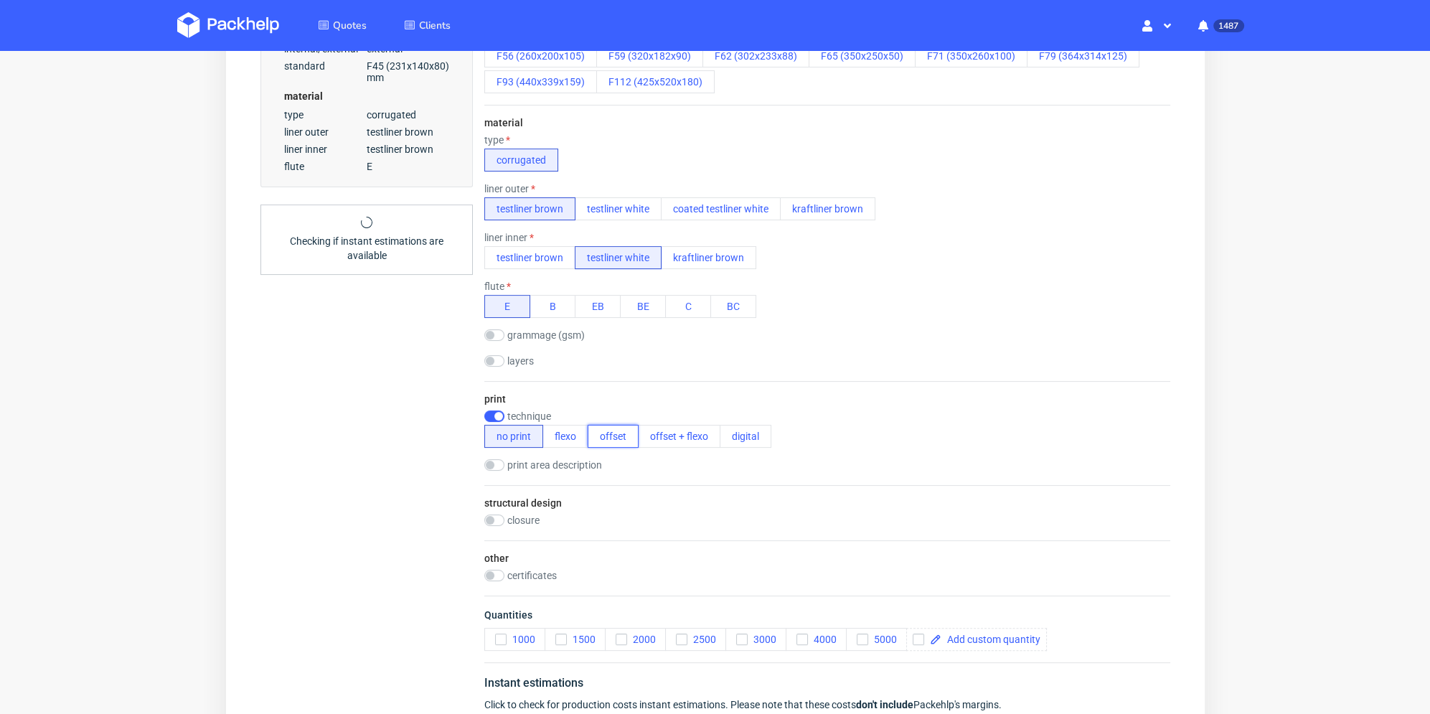
click at [606, 438] on button "offset" at bounding box center [612, 436] width 51 height 23
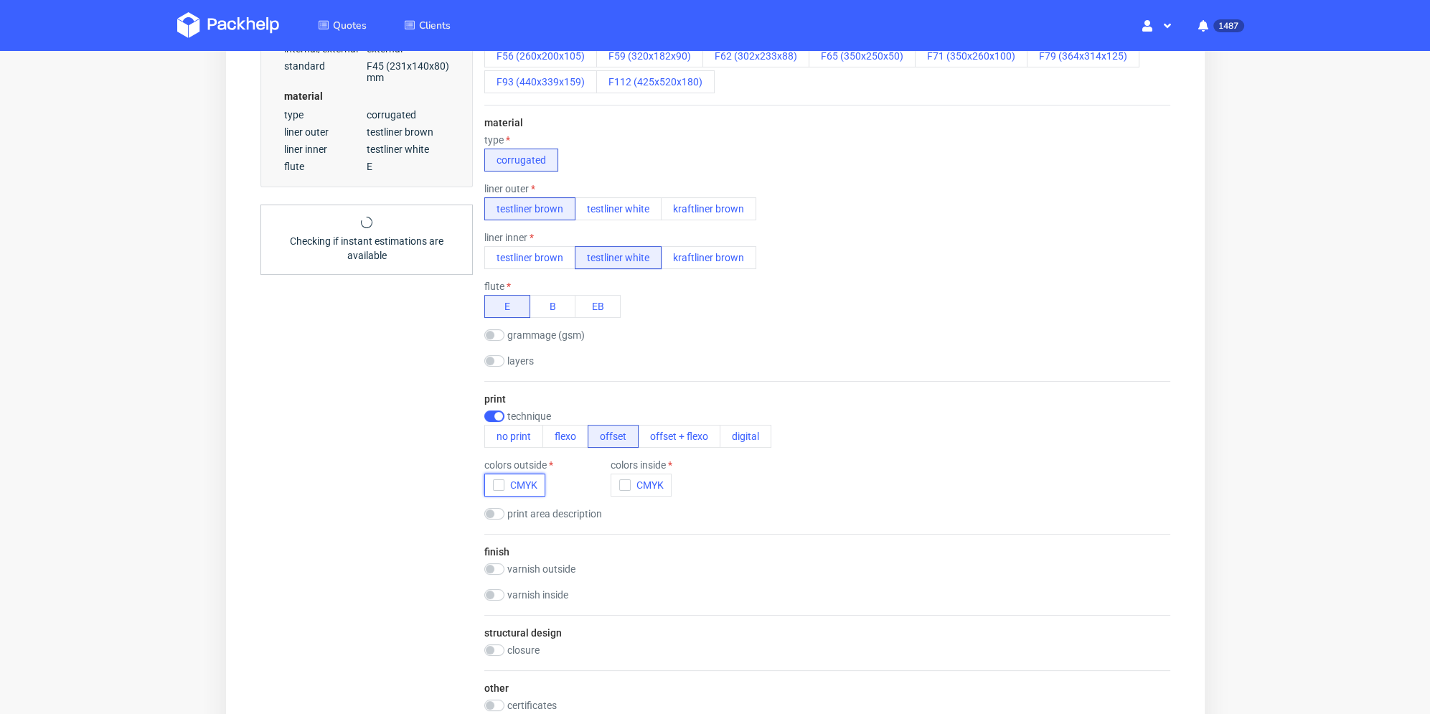
click at [494, 481] on icon "button" at bounding box center [498, 485] width 10 height 10
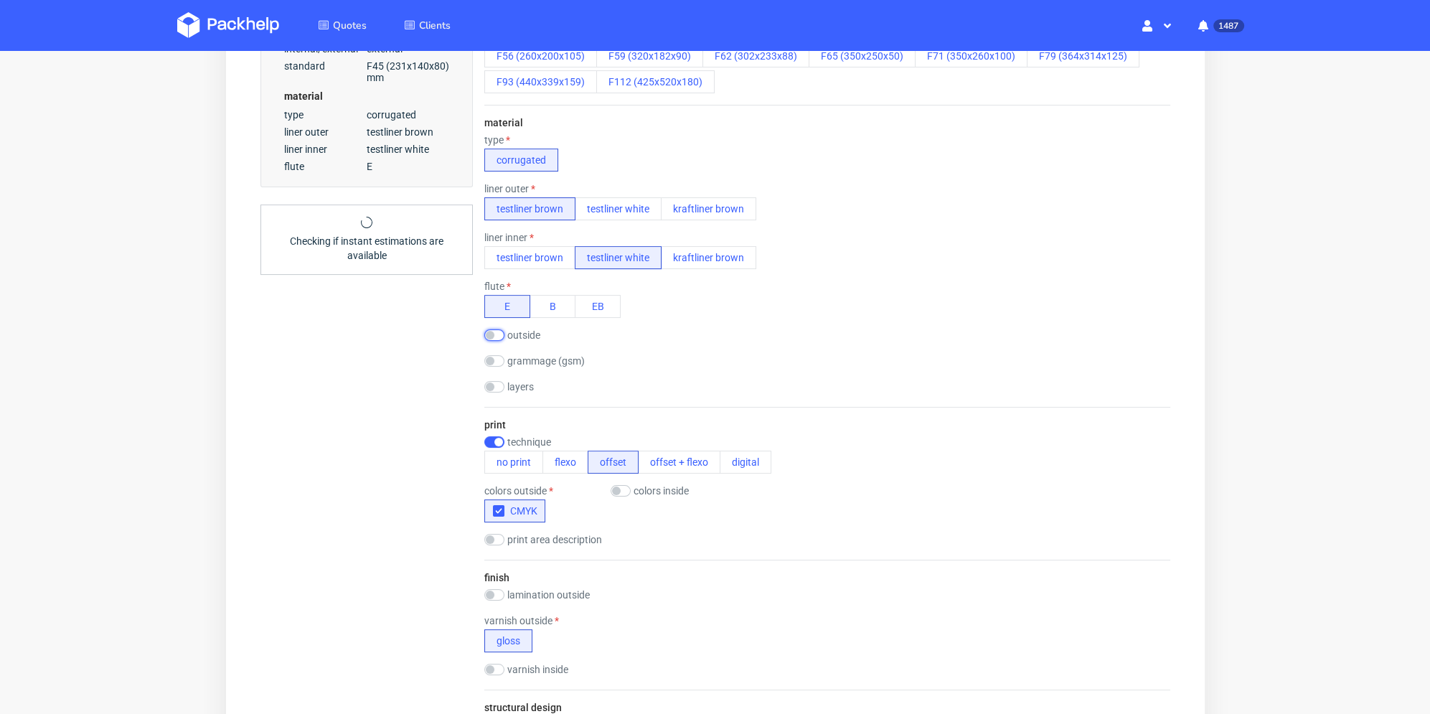
click at [494, 333] on input "checkbox" at bounding box center [494, 334] width 20 height 11
checkbox input "true"
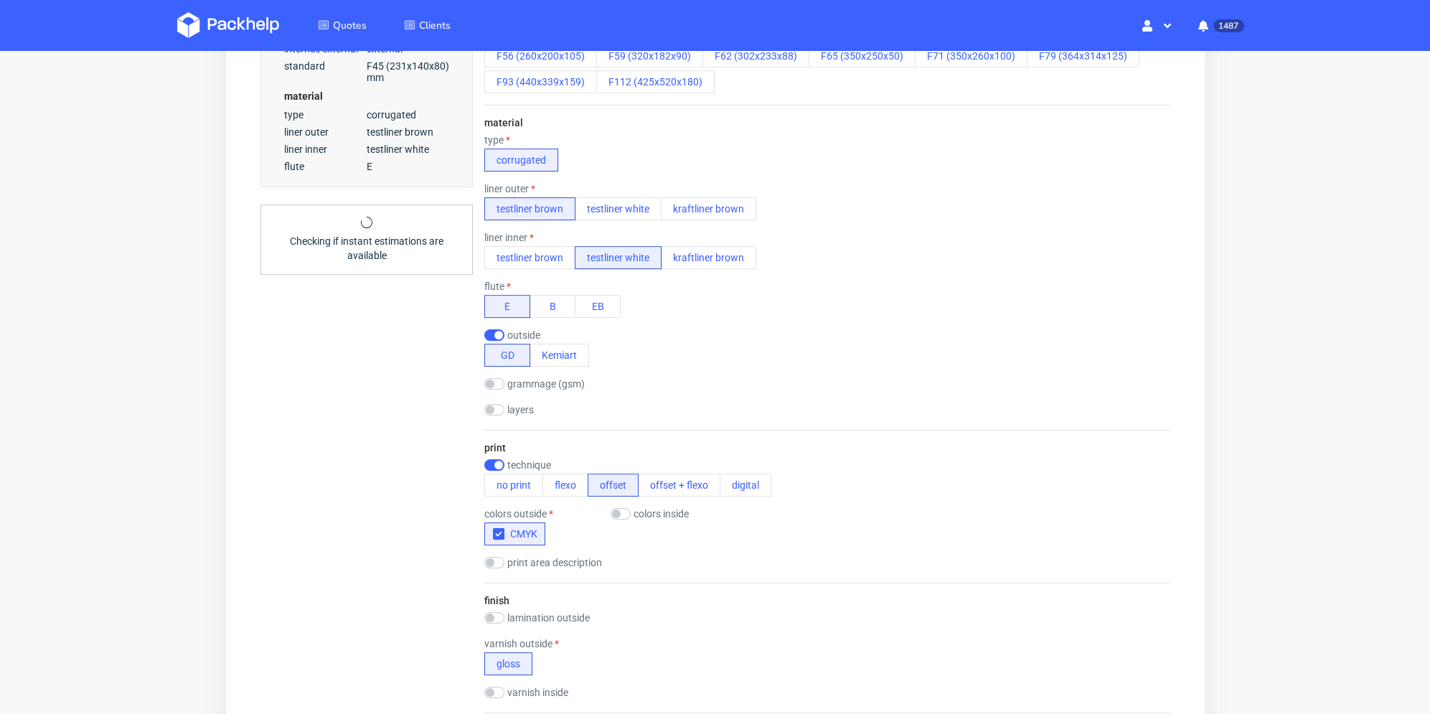
click at [440, 436] on div "Summary Client contact@invasions.fr contact@invasions.fr contact@invasions.fr C…" at bounding box center [366, 316] width 212 height 1338
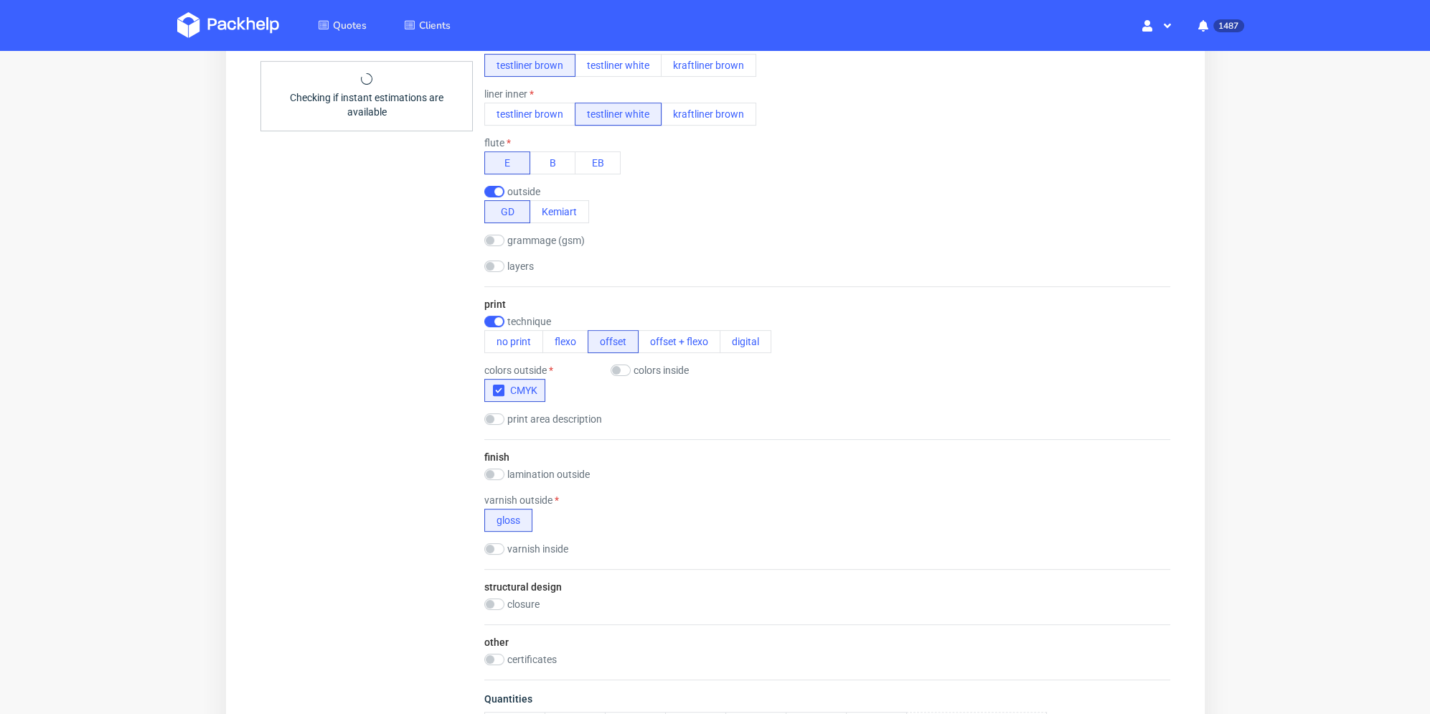
scroll to position [718, 0]
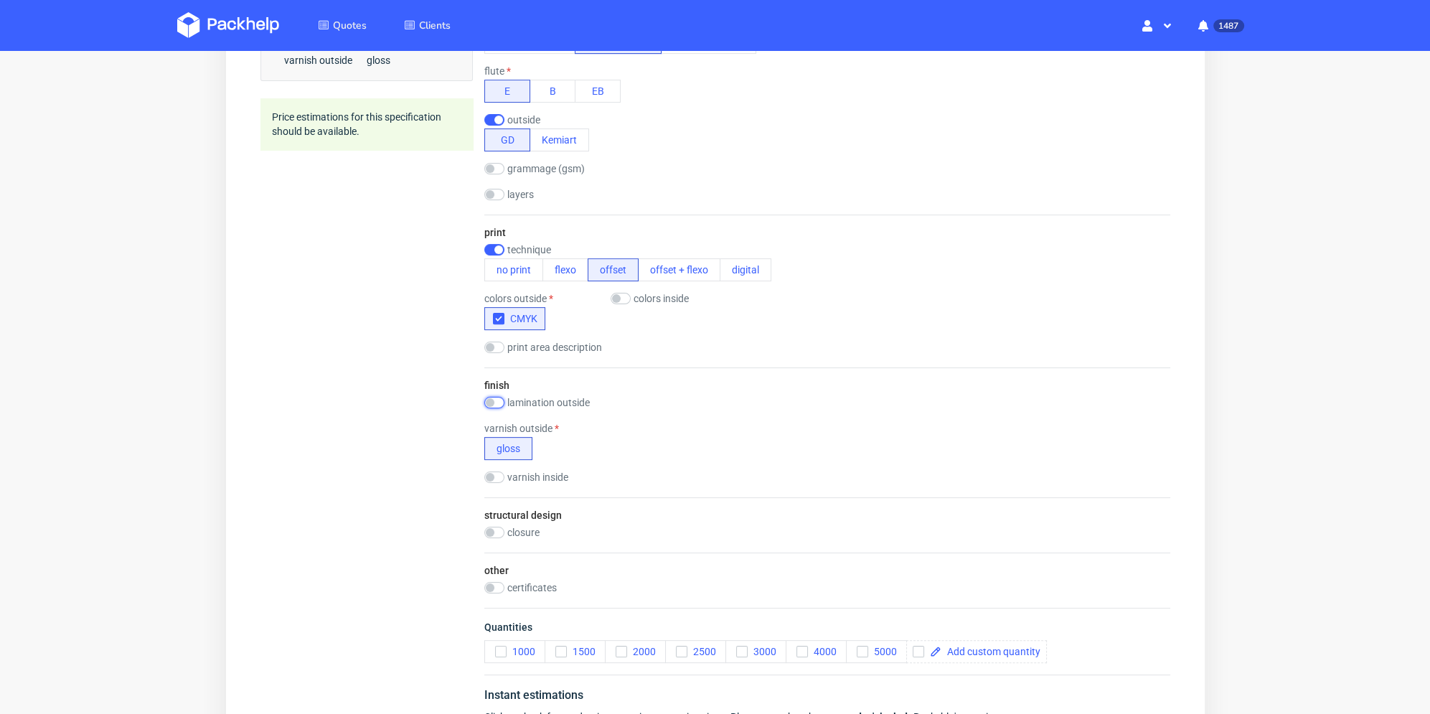
click at [494, 403] on input "checkbox" at bounding box center [494, 402] width 20 height 11
checkbox input "true"
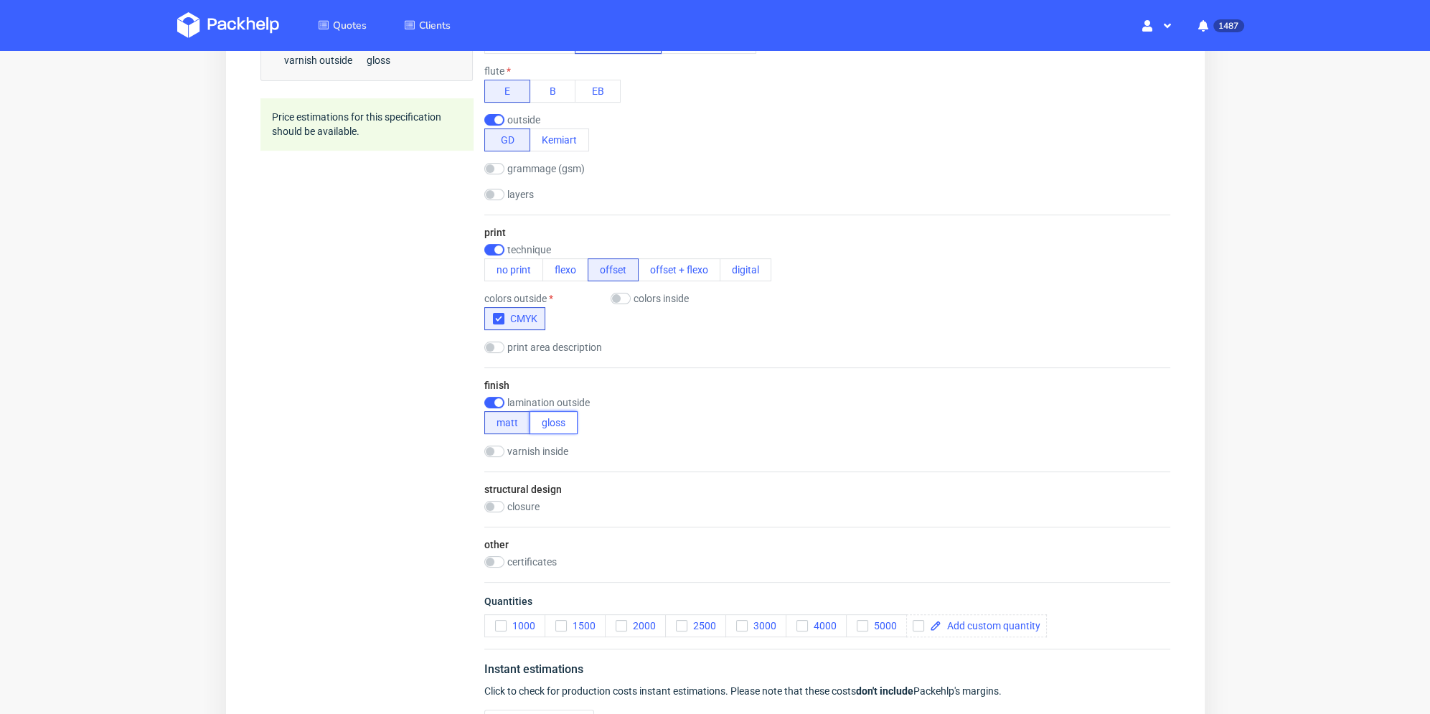
click at [545, 417] on button "gloss" at bounding box center [553, 422] width 48 height 23
click at [446, 448] on div "Summary Client contact@invasions.fr contact@invasions.fr contact@invasions.fr C…" at bounding box center [366, 88] width 212 height 1313
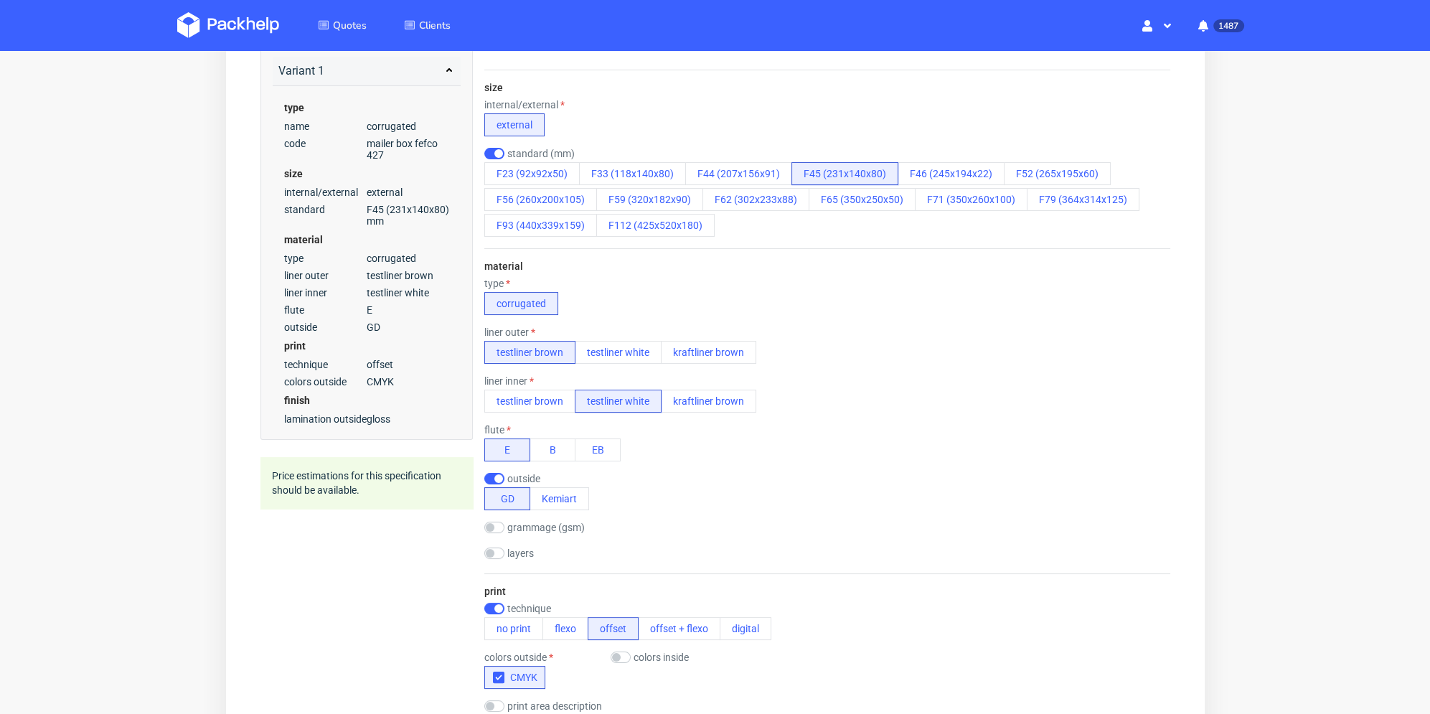
scroll to position [72, 0]
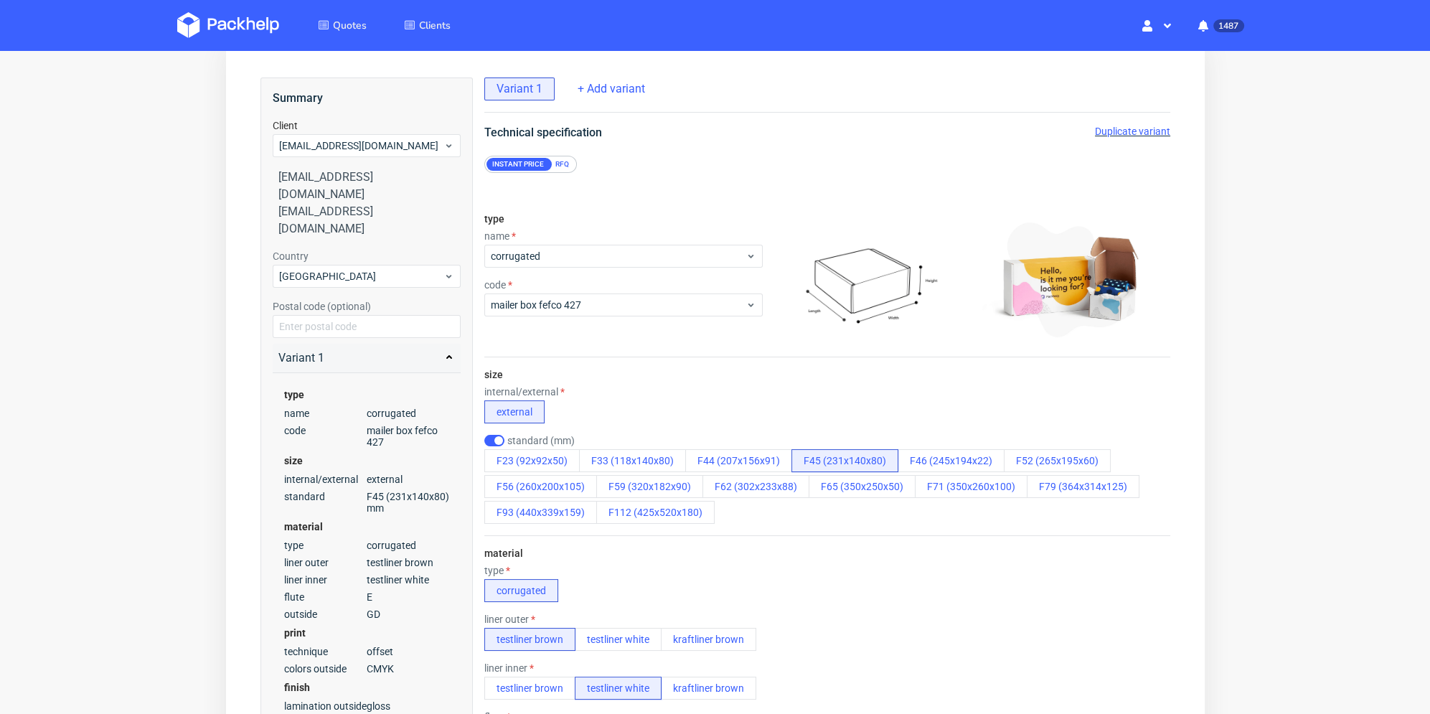
click at [563, 167] on div "RFQ" at bounding box center [561, 164] width 25 height 13
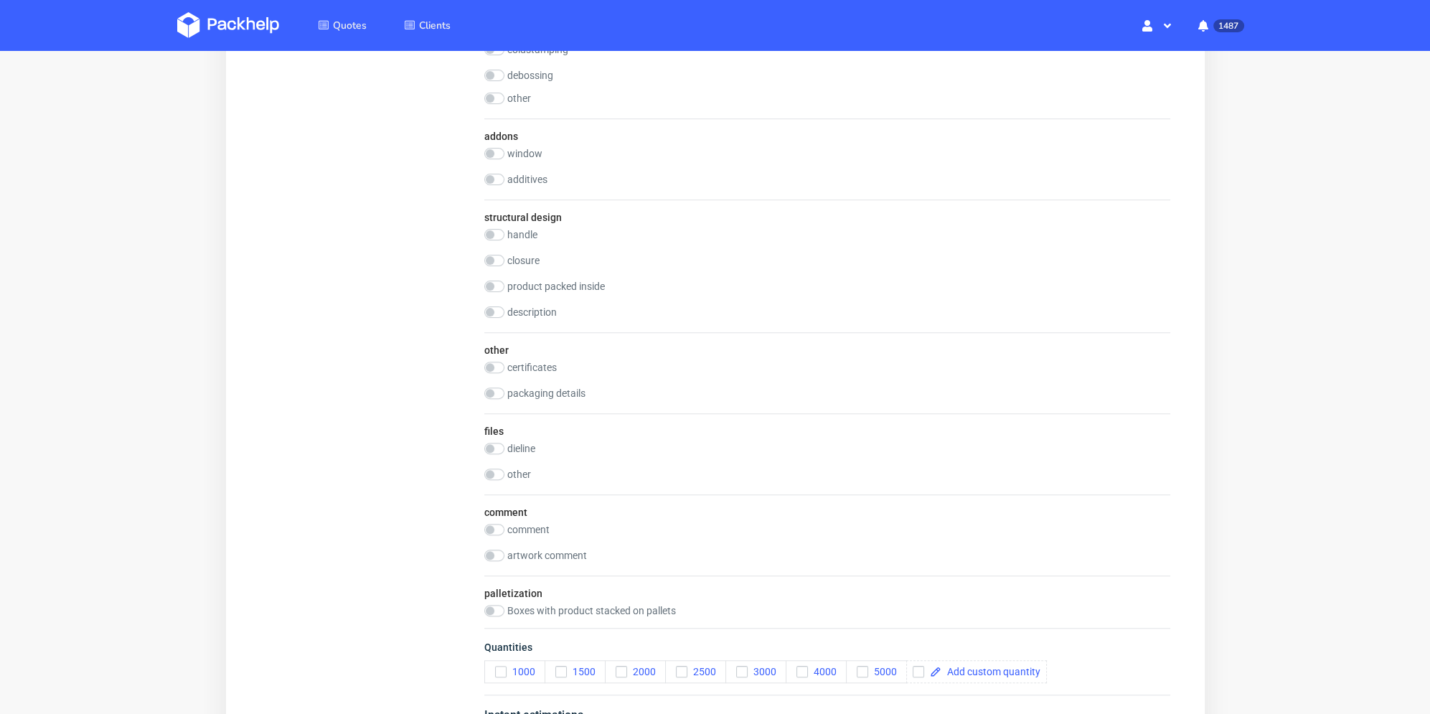
scroll to position [1651, 0]
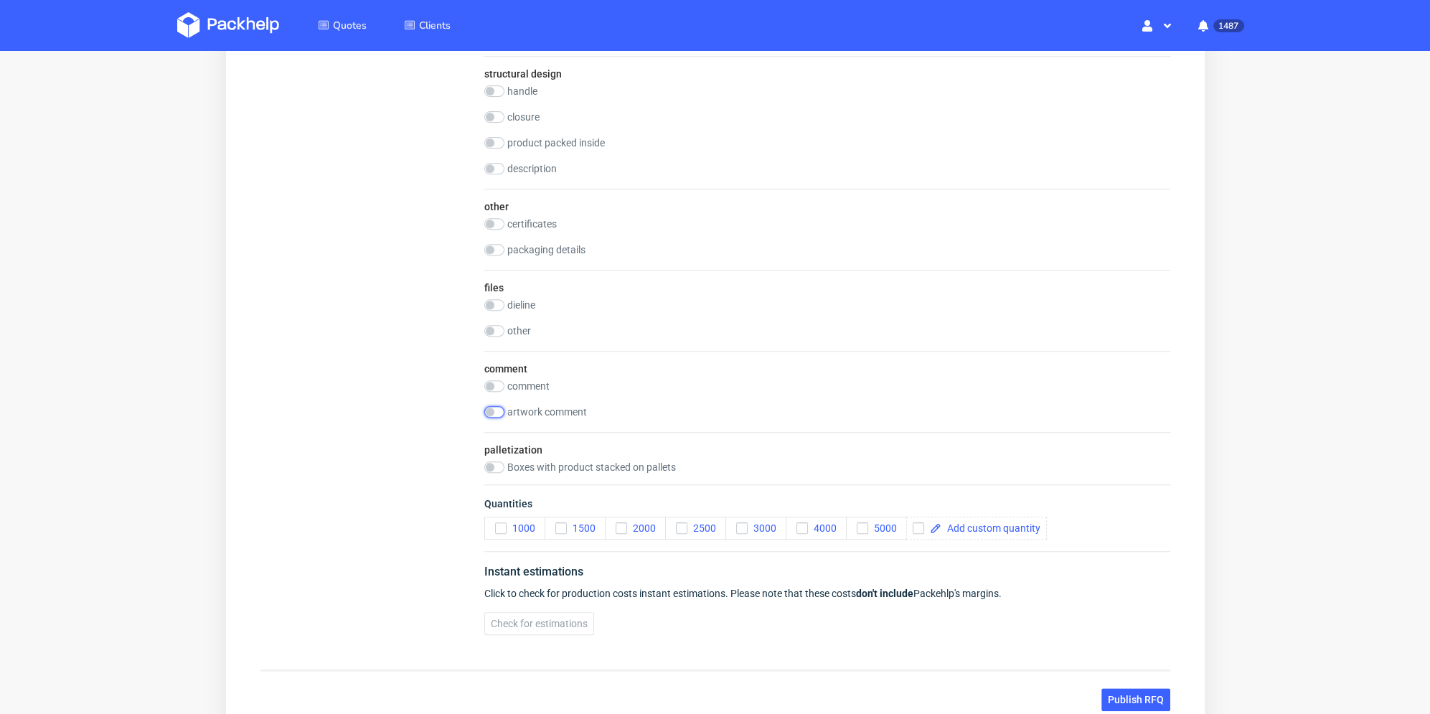
click at [497, 408] on input "checkbox" at bounding box center [494, 411] width 20 height 11
checkbox input "true"
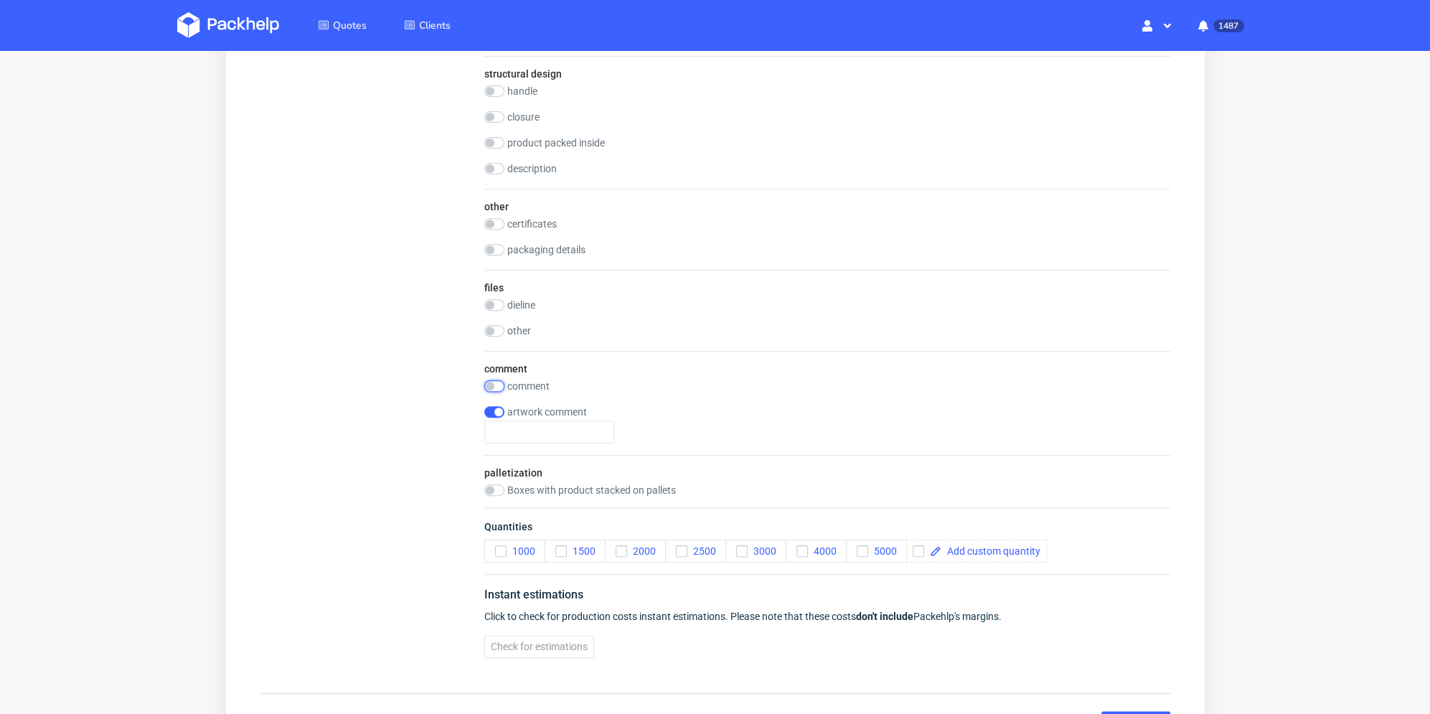
click at [498, 380] on input "checkbox" at bounding box center [494, 385] width 20 height 11
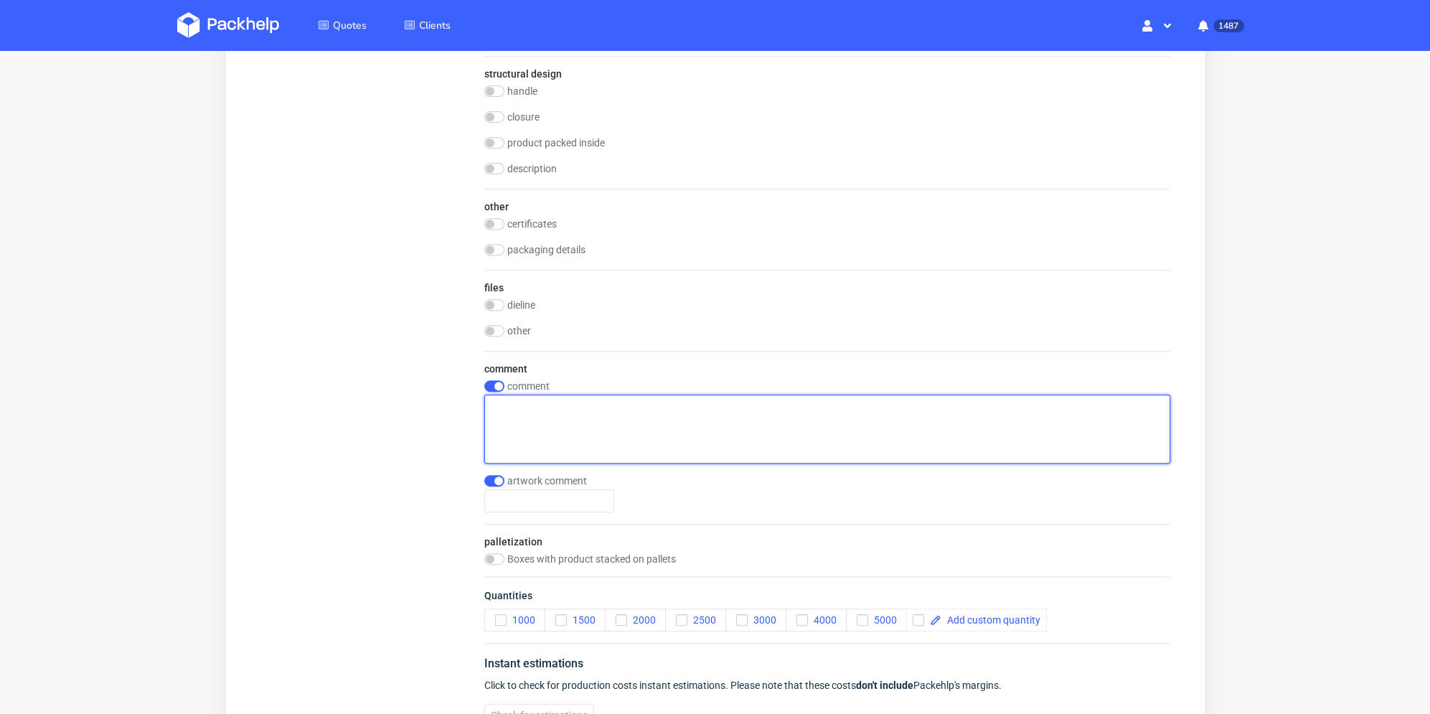
click at [524, 401] on textarea at bounding box center [827, 429] width 686 height 69
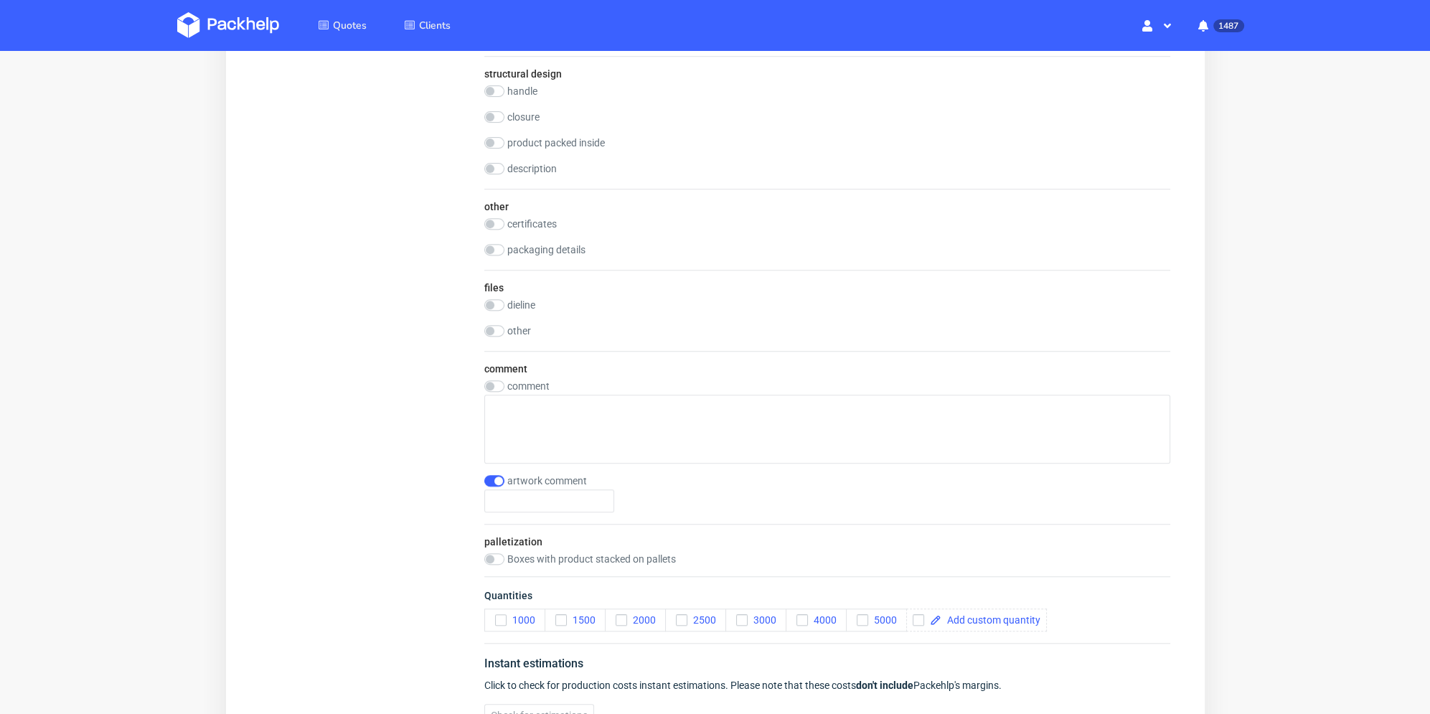
checkbox input "false"
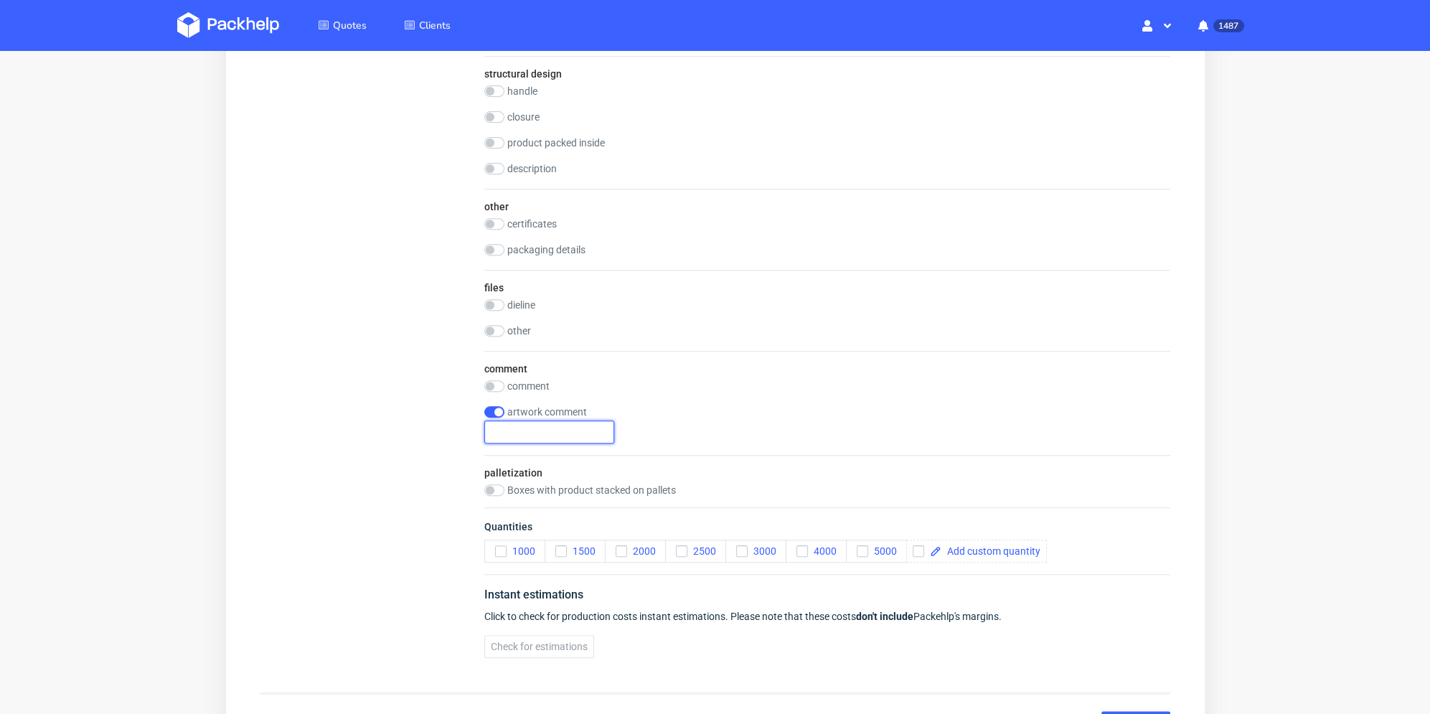
click at [563, 440] on input "text" at bounding box center [549, 432] width 130 height 23
checkbox input "false"
click at [509, 381] on label "comment" at bounding box center [528, 385] width 42 height 11
checkbox input "true"
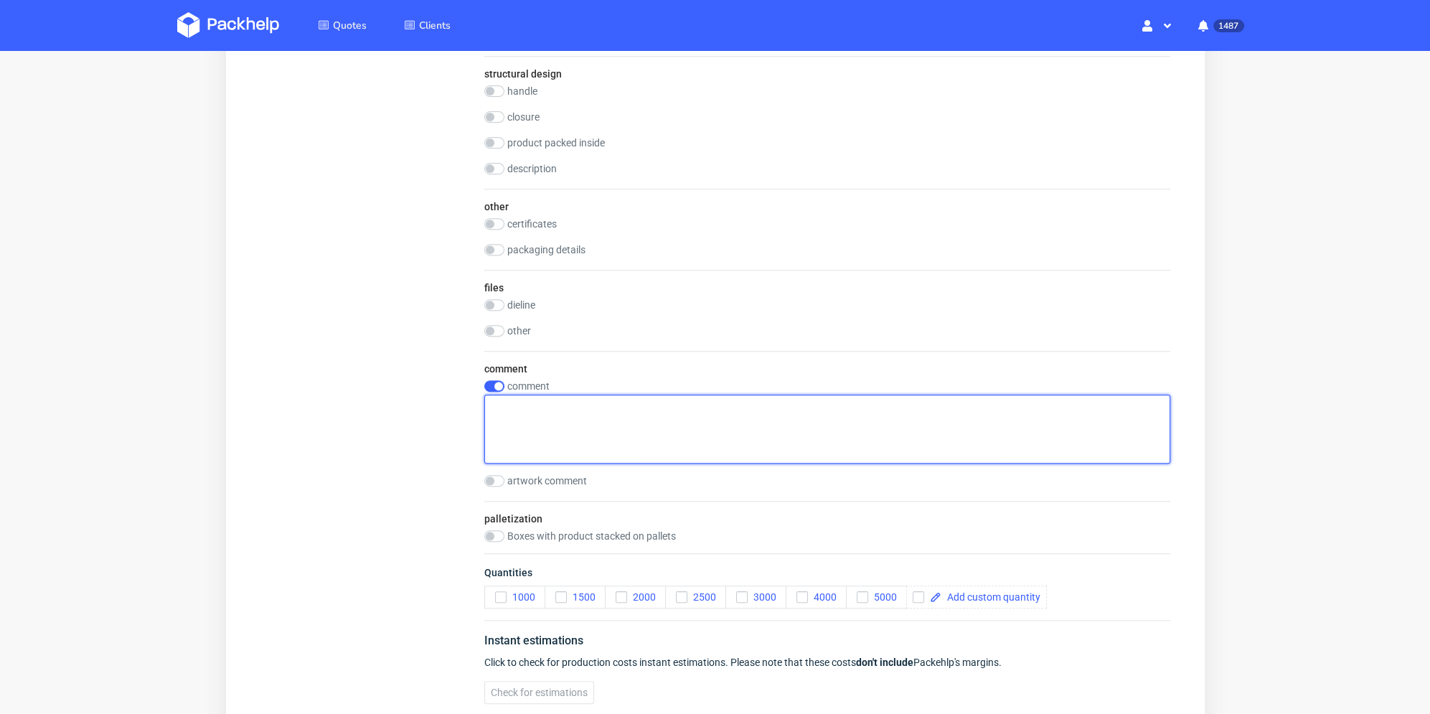
click at [548, 410] on textarea at bounding box center [827, 429] width 686 height 69
paste textarea "5x100 quantités (5 visuels différents), en 5x200 et 5x300"
drag, startPoint x: 517, startPoint y: 404, endPoint x: 560, endPoint y: 407, distance: 43.9
click at [560, 407] on textarea "5x100 quantités (5 visuels différents), en 5x200 et 5x300" at bounding box center [827, 429] width 686 height 69
drag, startPoint x: 548, startPoint y: 405, endPoint x: 623, endPoint y: 409, distance: 74.8
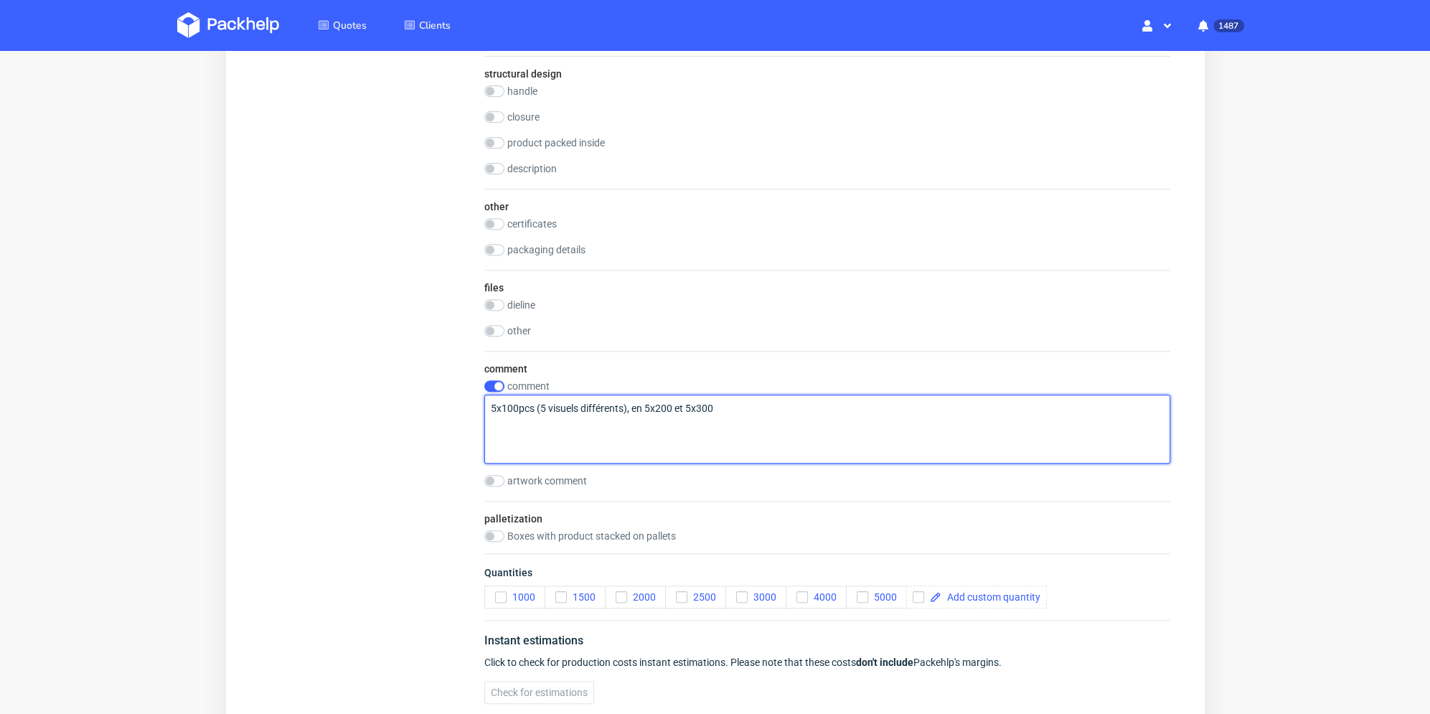
click at [623, 409] on textarea "5x100pcs (5 visuels différents), en 5x200 et 5x300" at bounding box center [827, 429] width 686 height 69
click at [581, 404] on textarea "5x100pcs (5 visuels différents), en 5x200 et 5x300" at bounding box center [827, 429] width 686 height 69
drag, startPoint x: 622, startPoint y: 404, endPoint x: 553, endPoint y: 407, distance: 69.7
click at [553, 407] on textarea "5x100pcs (5 visuels différents), en 5x200 et 5x300" at bounding box center [827, 429] width 686 height 69
click at [634, 407] on textarea "5x100pcs (5 differents designs), en 5x200 et 5x300" at bounding box center [827, 429] width 686 height 69
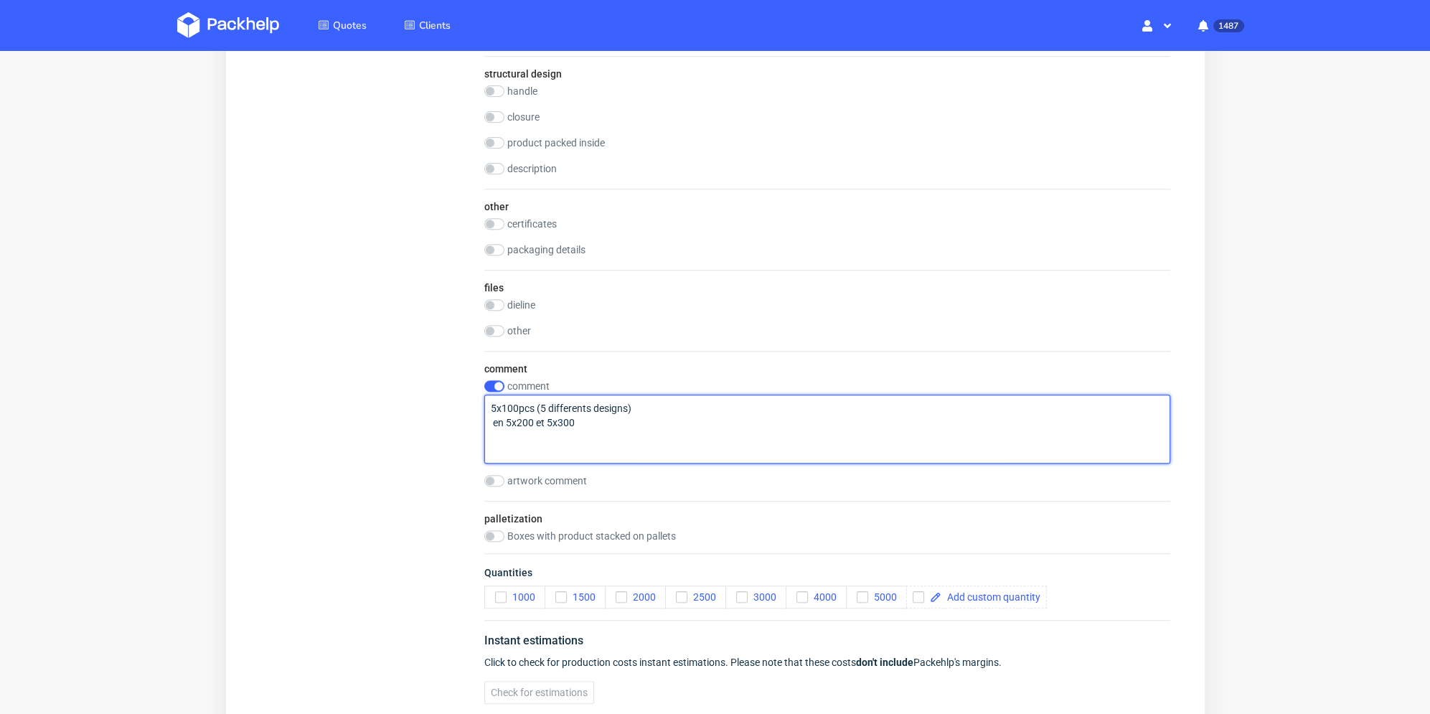
drag, startPoint x: 507, startPoint y: 418, endPoint x: 486, endPoint y: 421, distance: 20.9
click at [486, 421] on textarea "5x100pcs (5 differents designs) en 5x200 et 5x300" at bounding box center [827, 429] width 686 height 69
click at [517, 421] on textarea "5x100pcs (5 differents designs) 5x200 et 5x300" at bounding box center [827, 429] width 686 height 69
drag, startPoint x: 531, startPoint y: 421, endPoint x: 520, endPoint y: 421, distance: 10.8
click at [520, 421] on textarea "5x100pcs (5 differents designs) 5x200 et 5x300" at bounding box center [827, 429] width 686 height 69
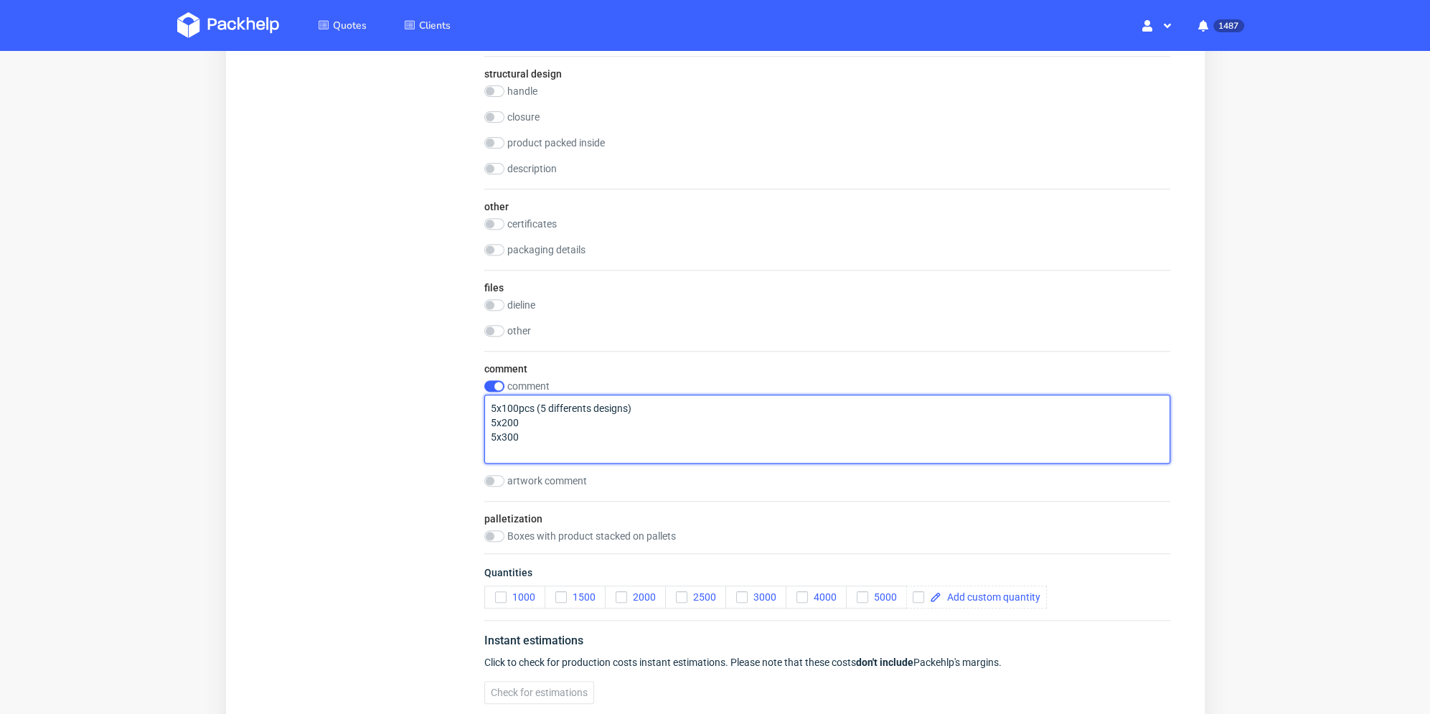
type textarea "5x100pcs (5 differents designs) 5x200 5x300"
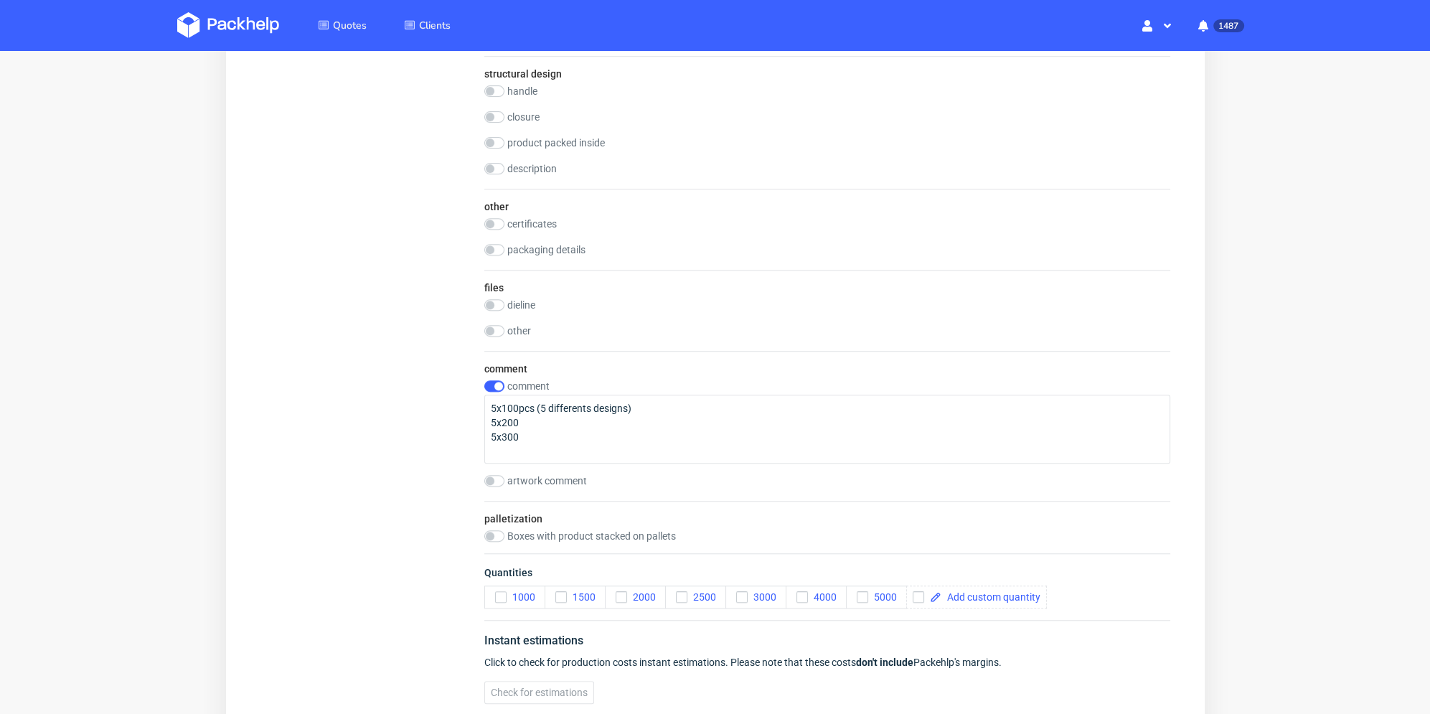
drag, startPoint x: 916, startPoint y: 594, endPoint x: 965, endPoint y: 595, distance: 48.8
click at [918, 594] on input "checkbox" at bounding box center [917, 596] width 11 height 11
checkbox input "true"
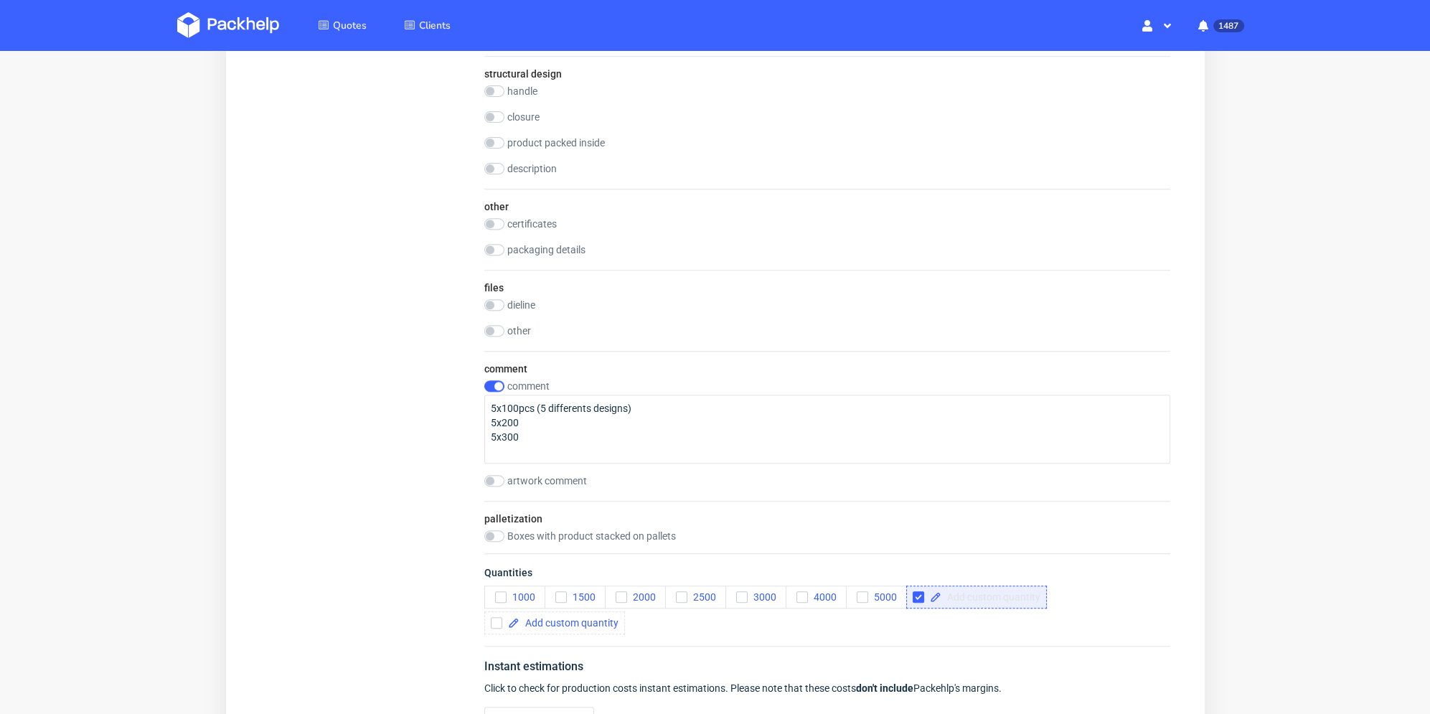
click at [965, 595] on span at bounding box center [990, 597] width 99 height 10
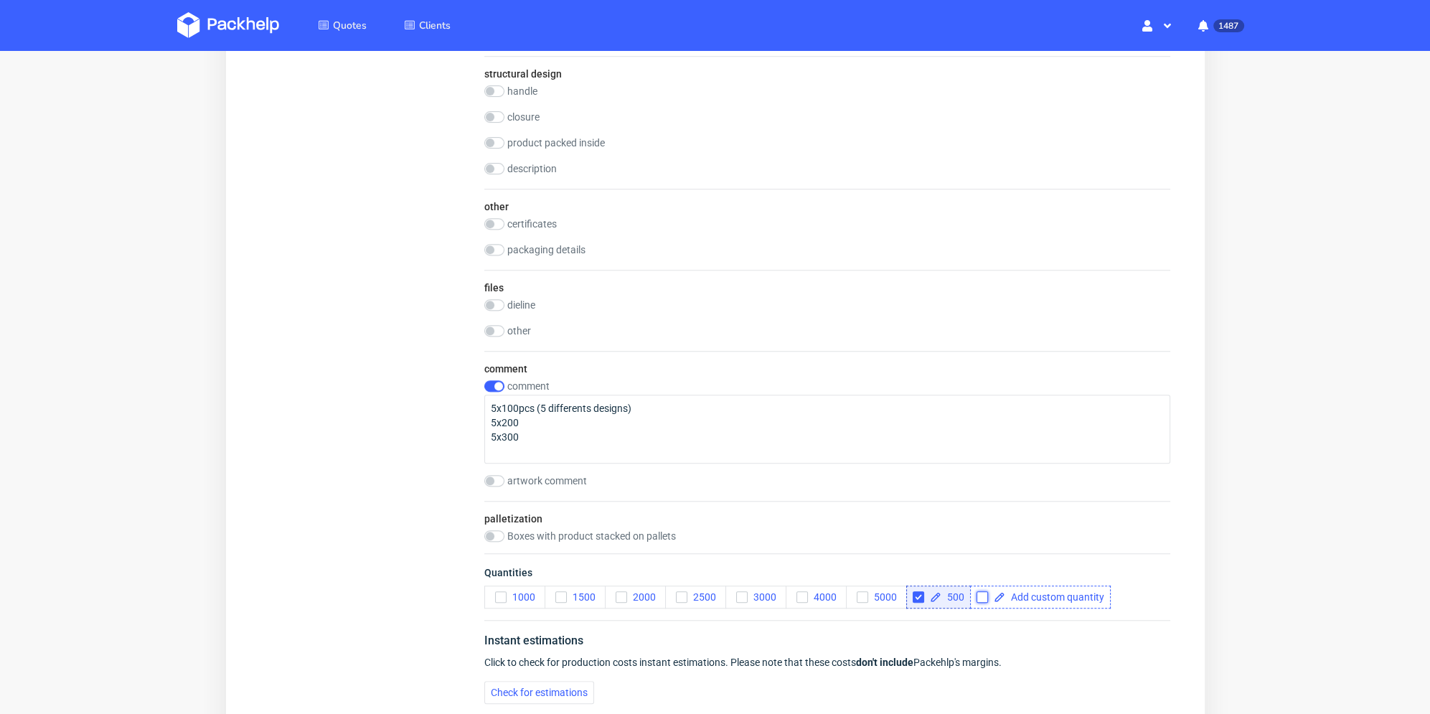
checkbox input "true"
click at [977, 595] on input "checkbox" at bounding box center [981, 596] width 11 height 11
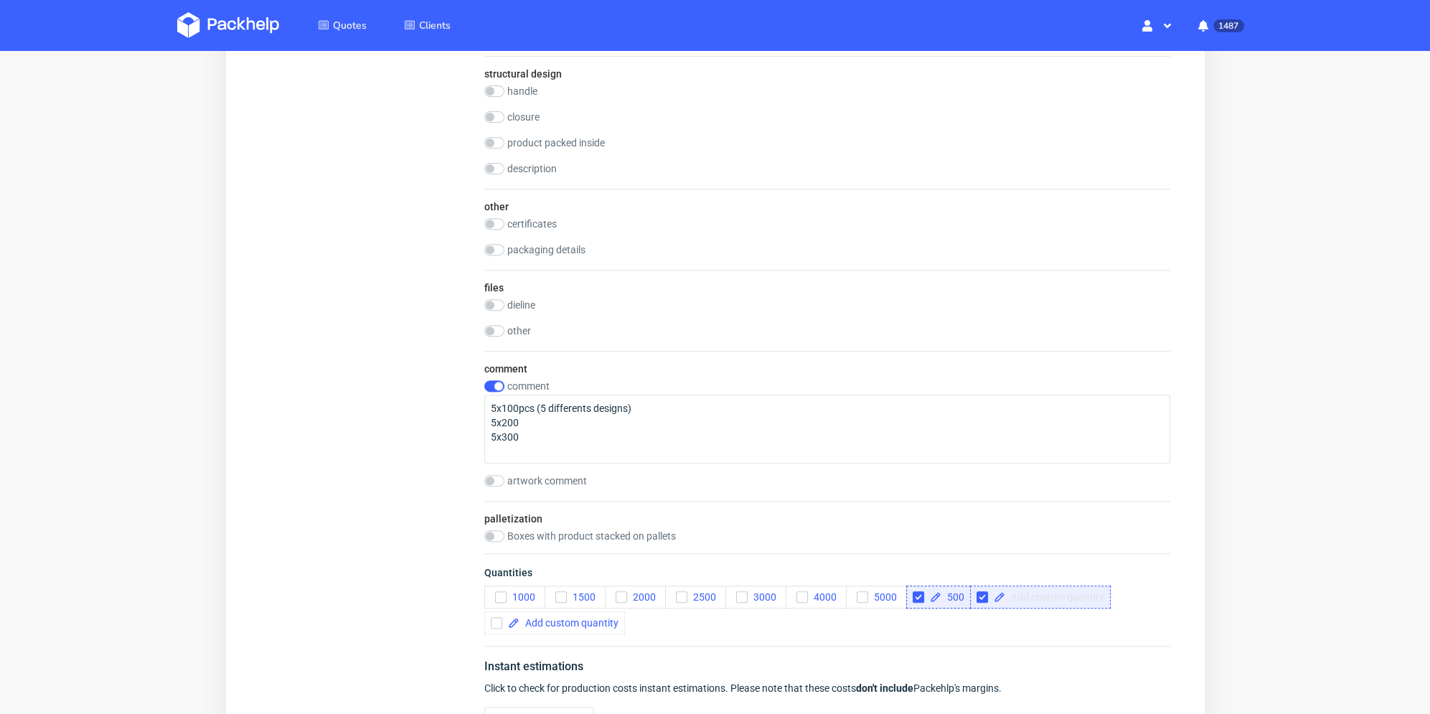
click at [1011, 596] on span at bounding box center [1054, 597] width 99 height 10
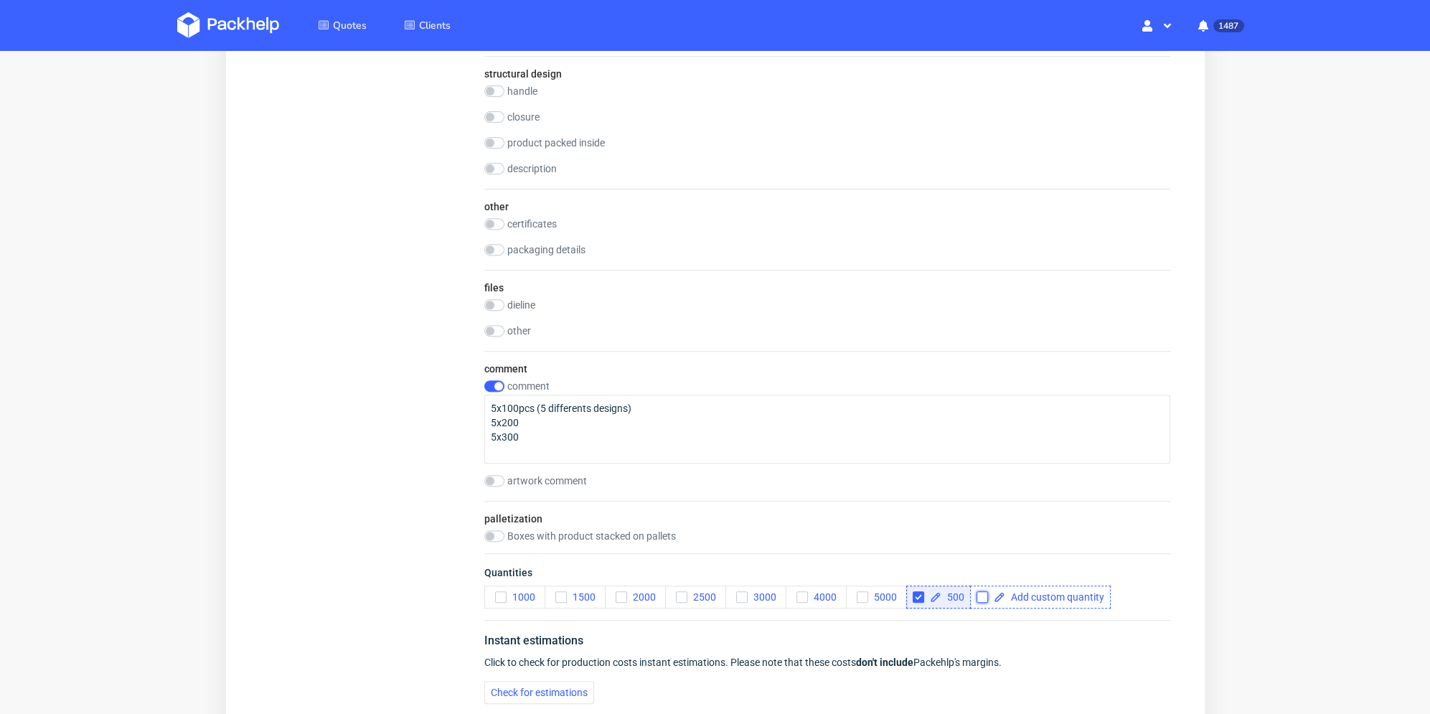
click at [985, 593] on input "checkbox" at bounding box center [981, 596] width 11 height 11
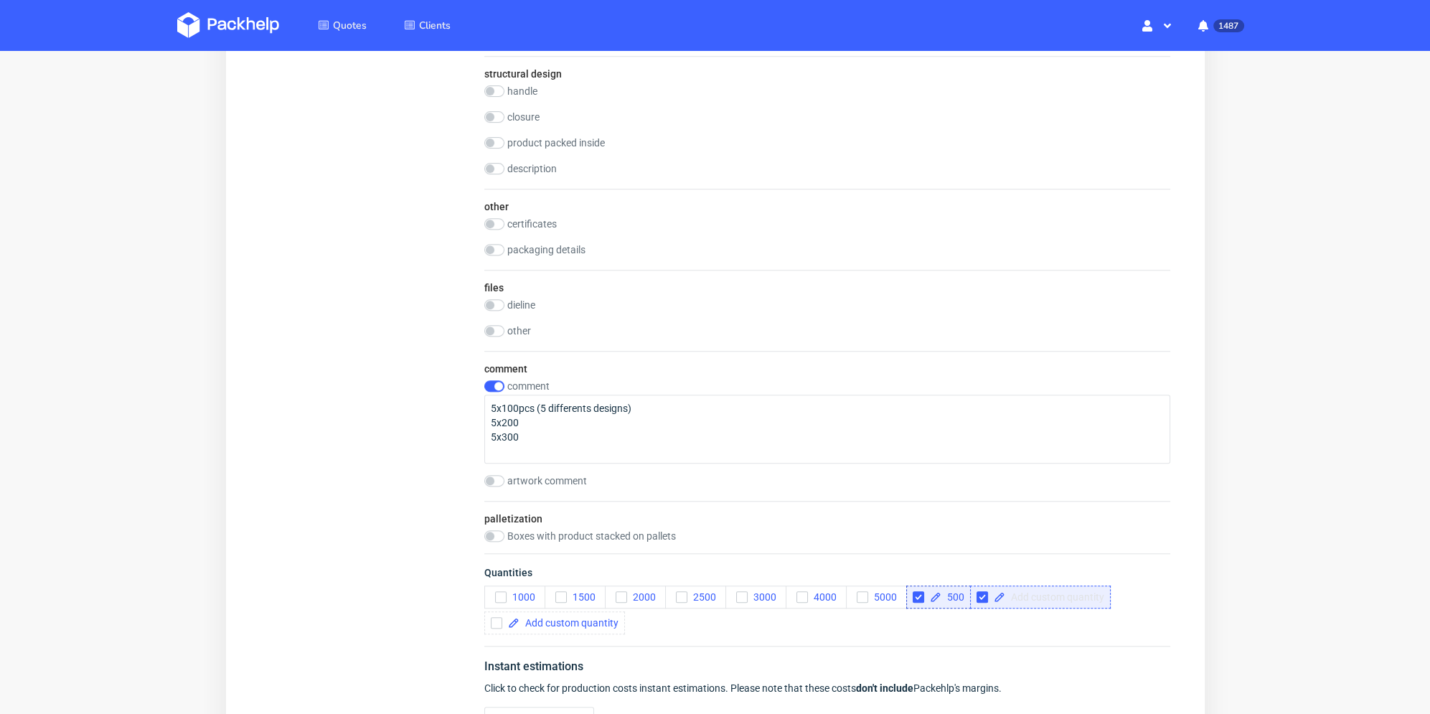
click at [1024, 601] on span at bounding box center [1054, 597] width 99 height 10
checkbox input "false"
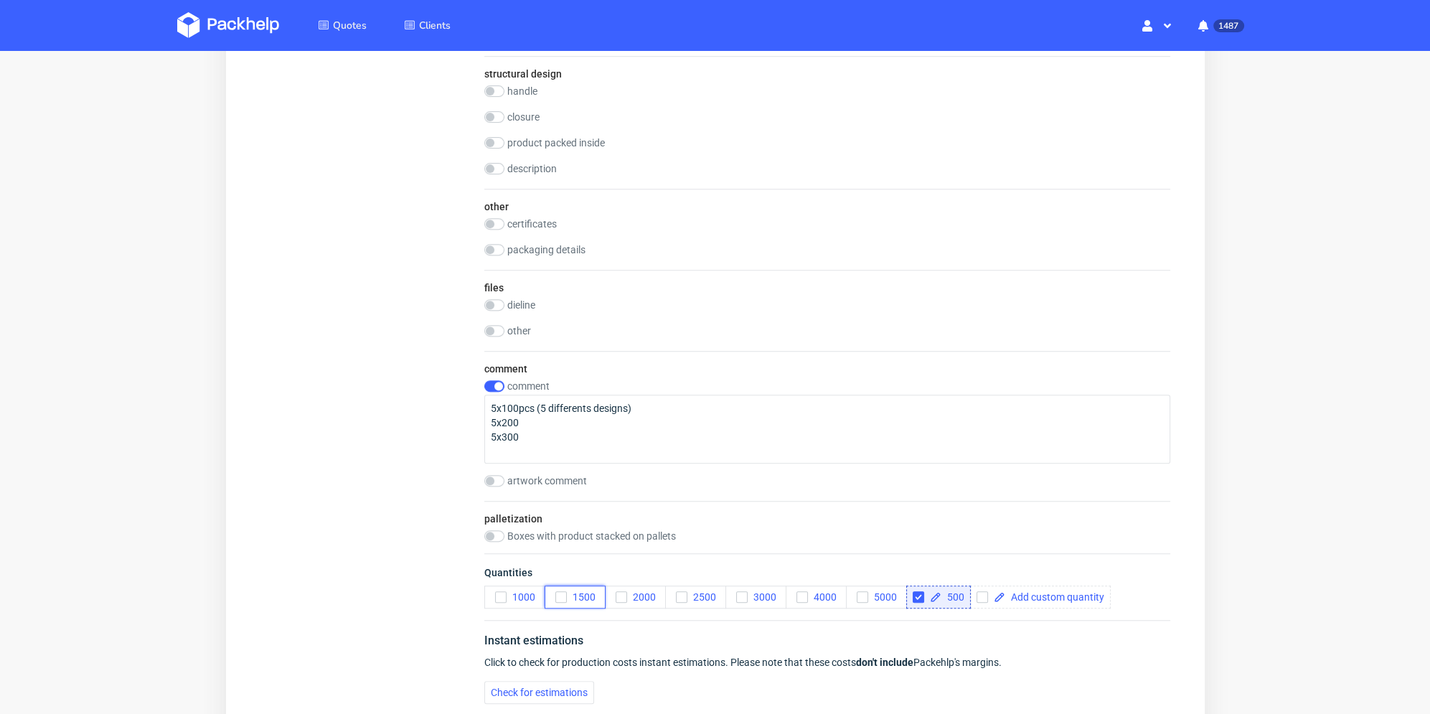
click at [558, 596] on use "button" at bounding box center [560, 597] width 6 height 5
click at [496, 595] on icon "button" at bounding box center [500, 597] width 10 height 10
drag, startPoint x: 451, startPoint y: 602, endPoint x: 509, endPoint y: 634, distance: 65.5
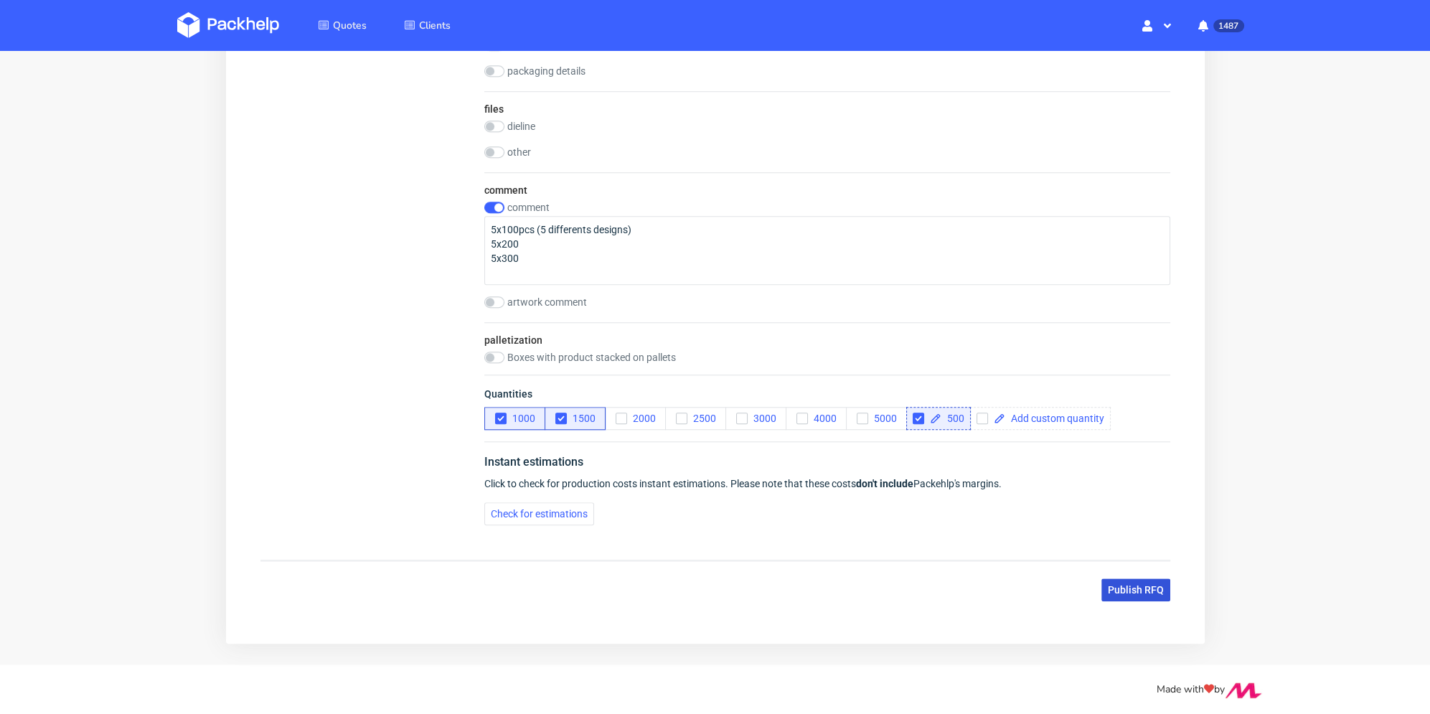
click at [1117, 585] on span "Publish RFQ" at bounding box center [1135, 590] width 56 height 10
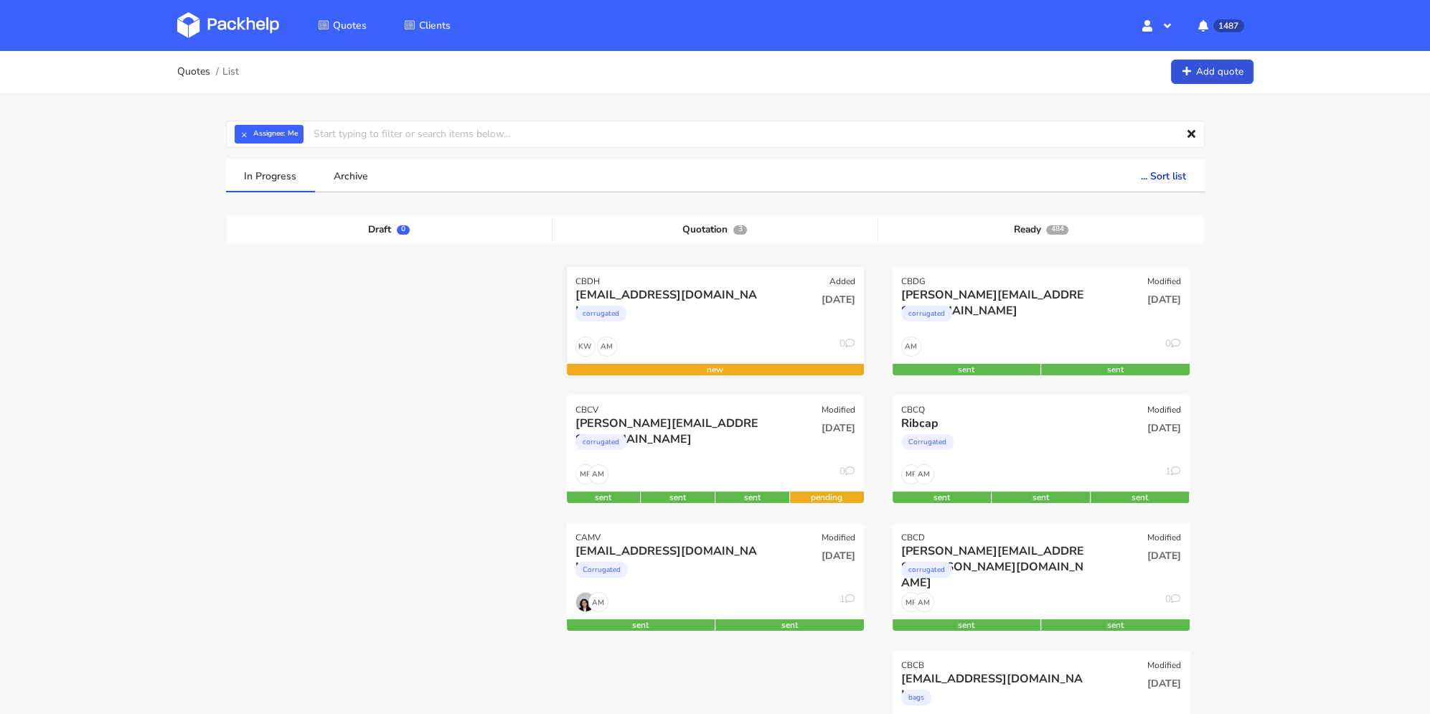
click at [721, 327] on div "corrugated" at bounding box center [671, 317] width 190 height 29
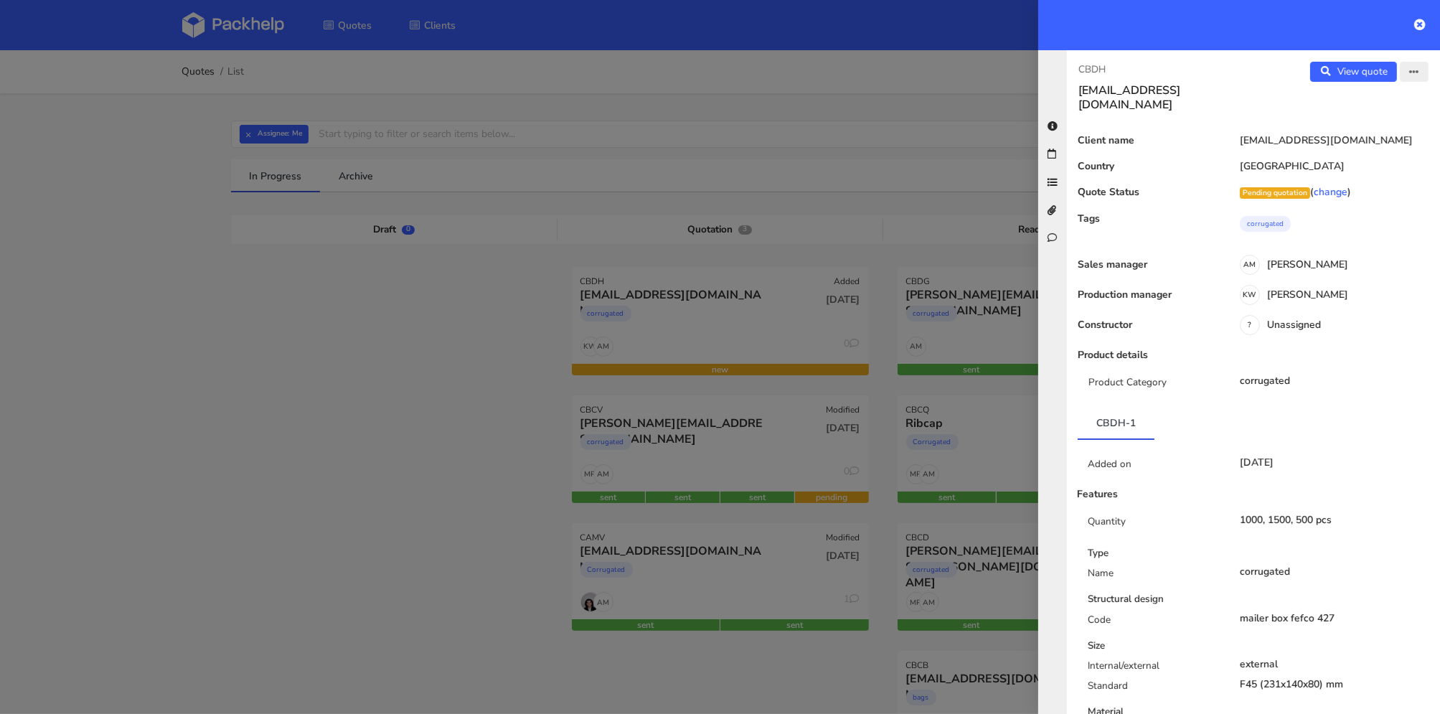
click at [1409, 70] on icon "button" at bounding box center [1414, 72] width 10 height 10
click at [1376, 94] on link "Edit quote" at bounding box center [1368, 101] width 126 height 24
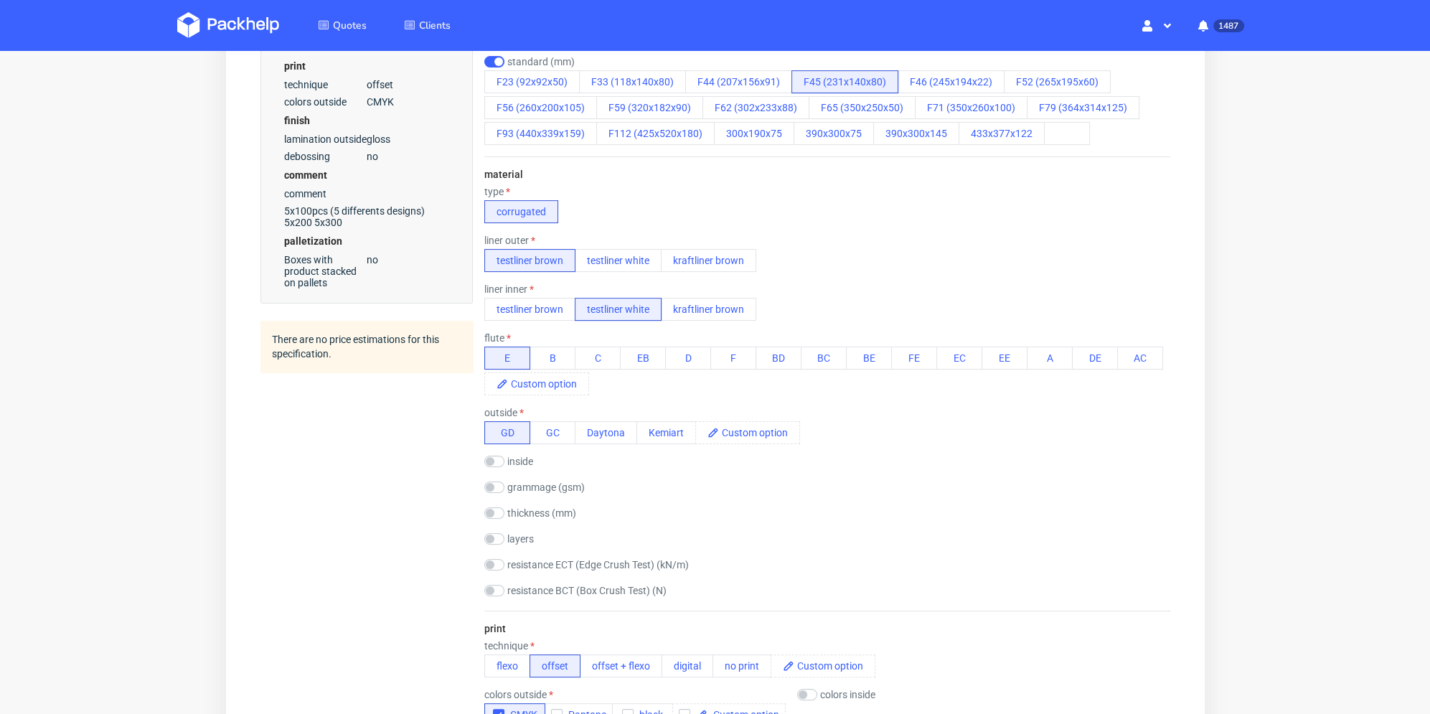
scroll to position [646, 0]
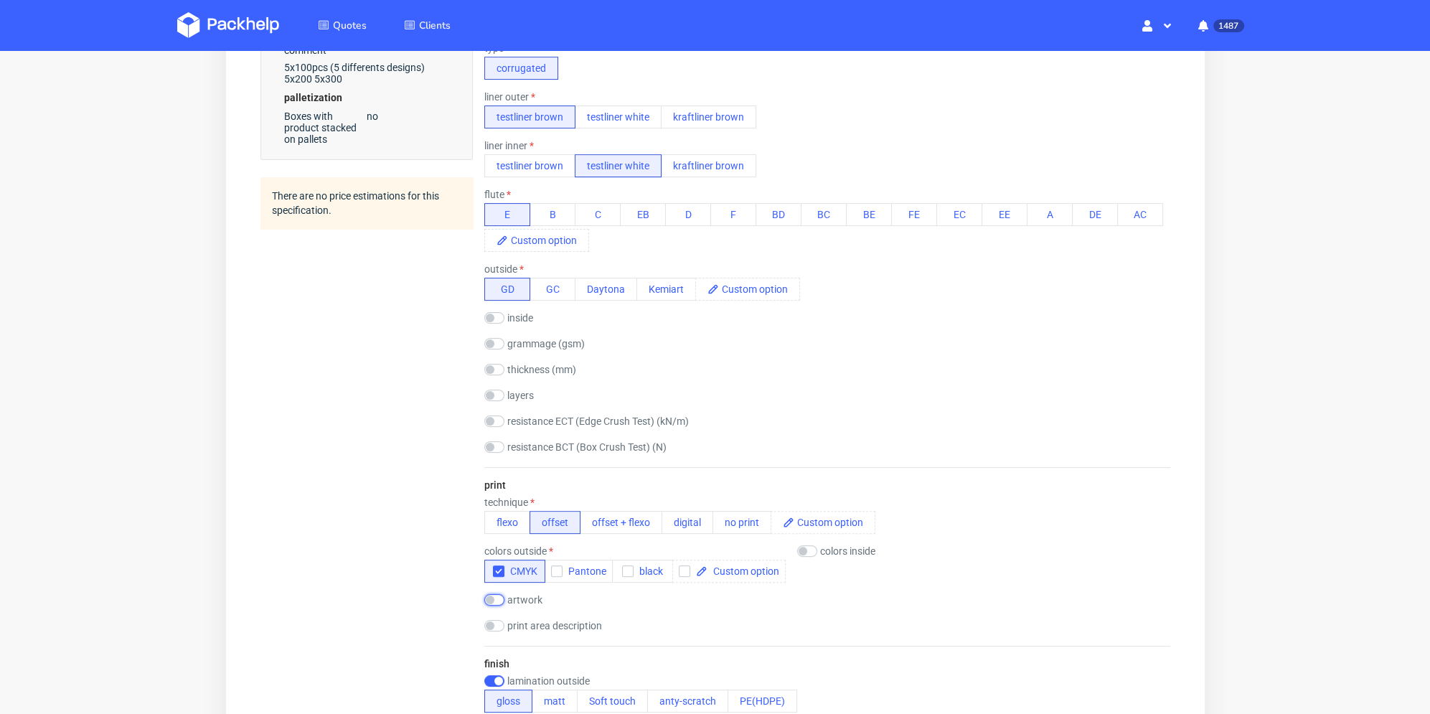
click at [499, 596] on input "checkbox" at bounding box center [494, 599] width 20 height 11
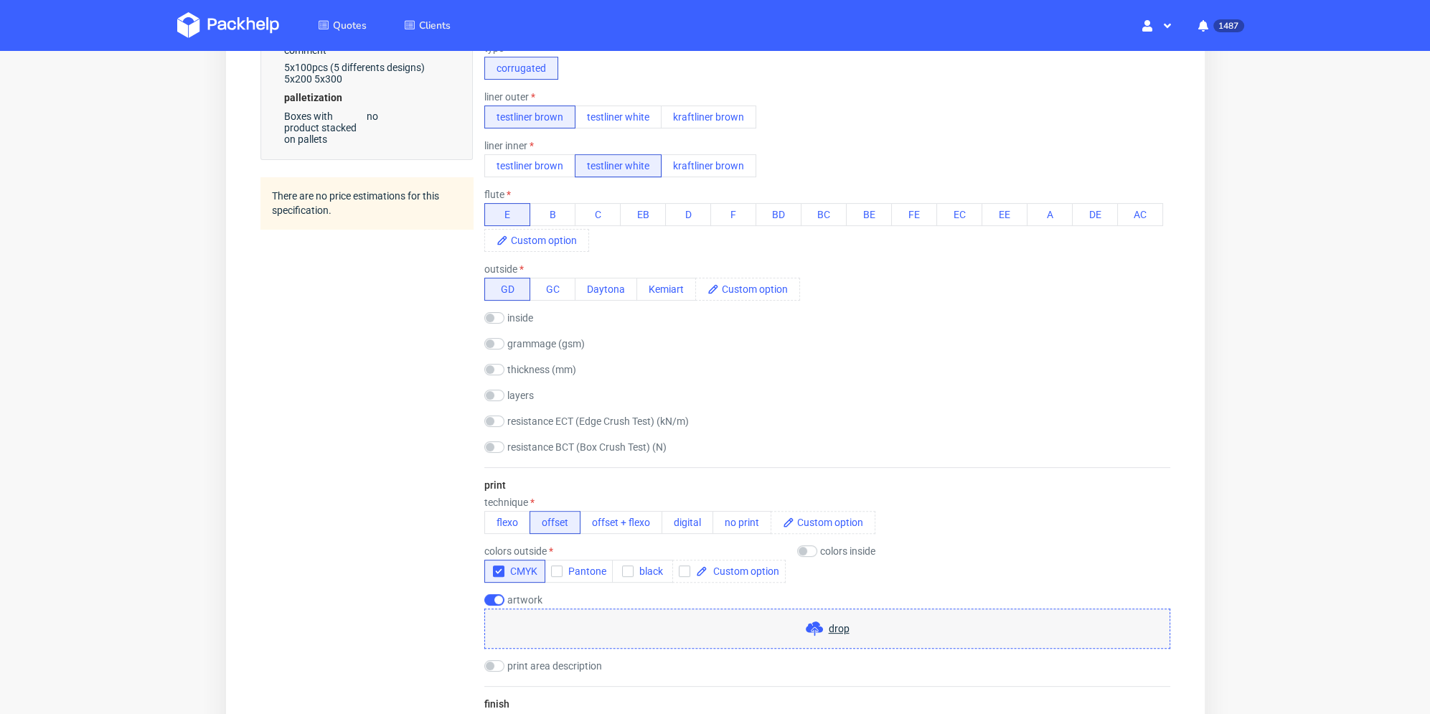
click at [571, 626] on div "drop" at bounding box center [827, 629] width 686 height 40
checkbox input "false"
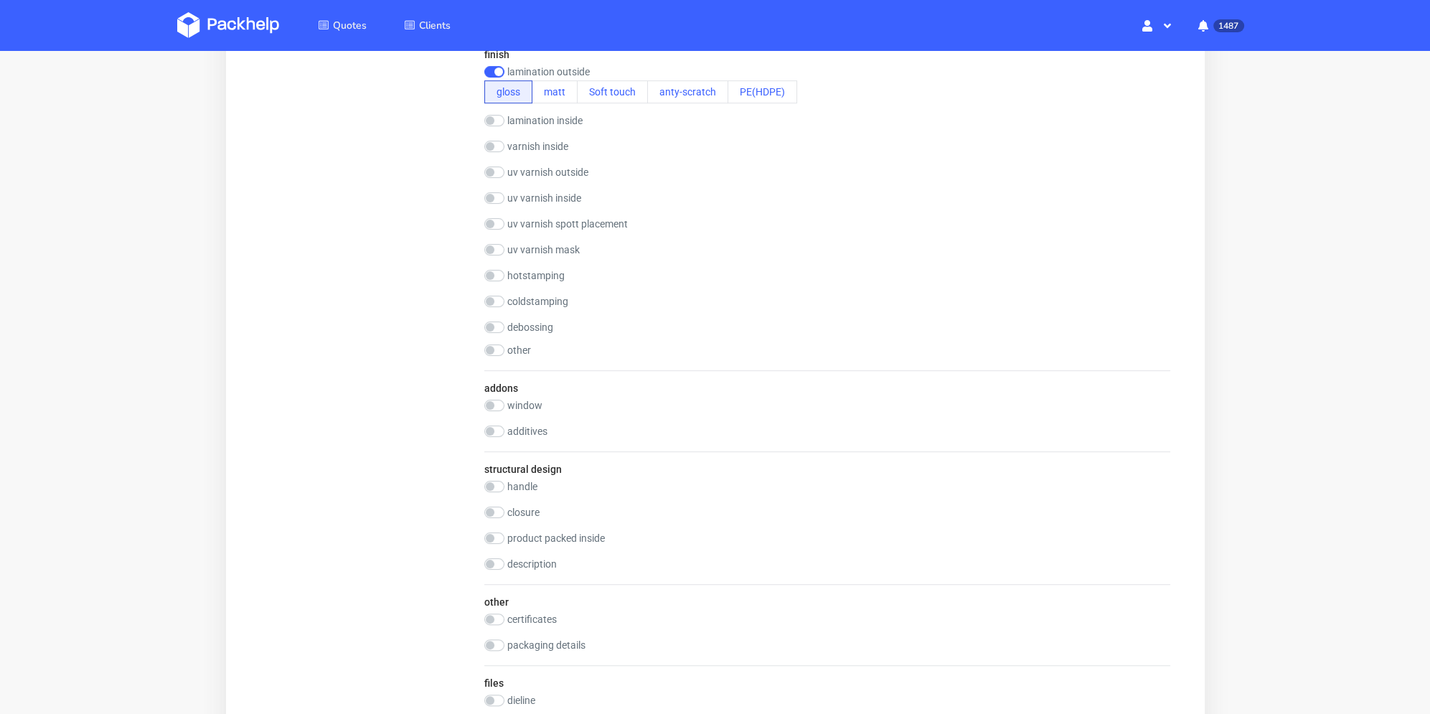
scroll to position [825, 0]
